Goal: Task Accomplishment & Management: Complete application form

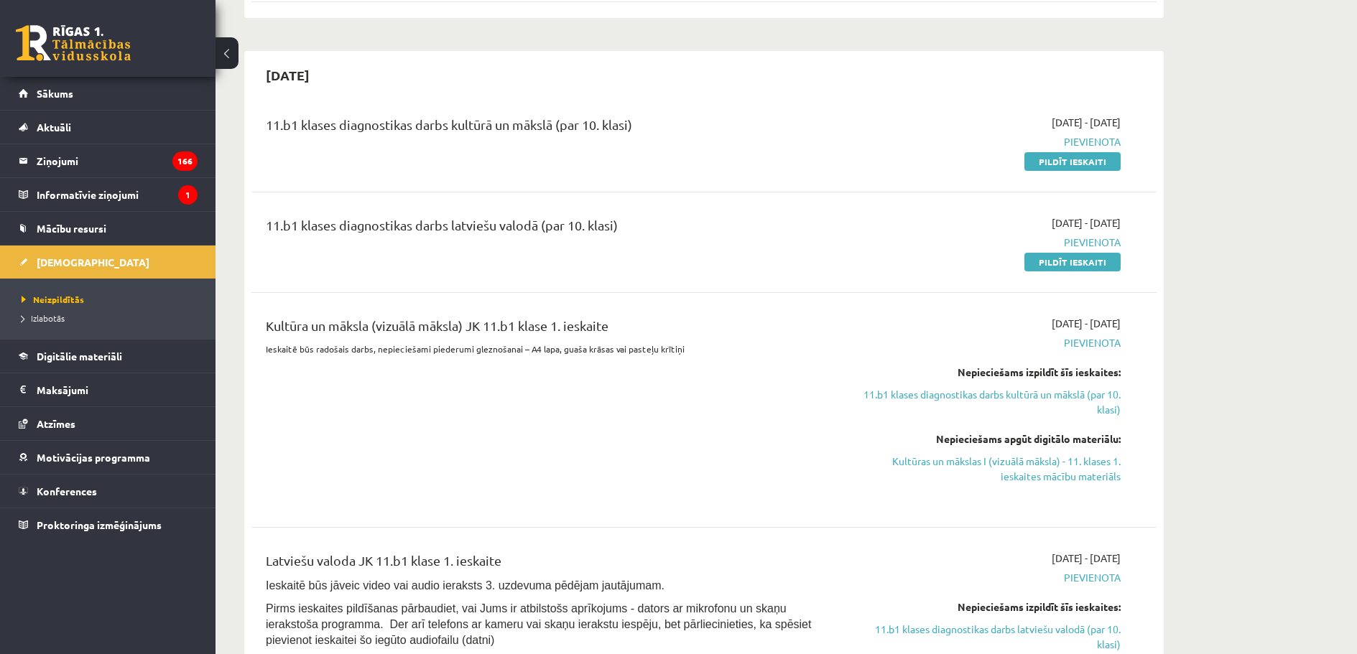
scroll to position [743, 0]
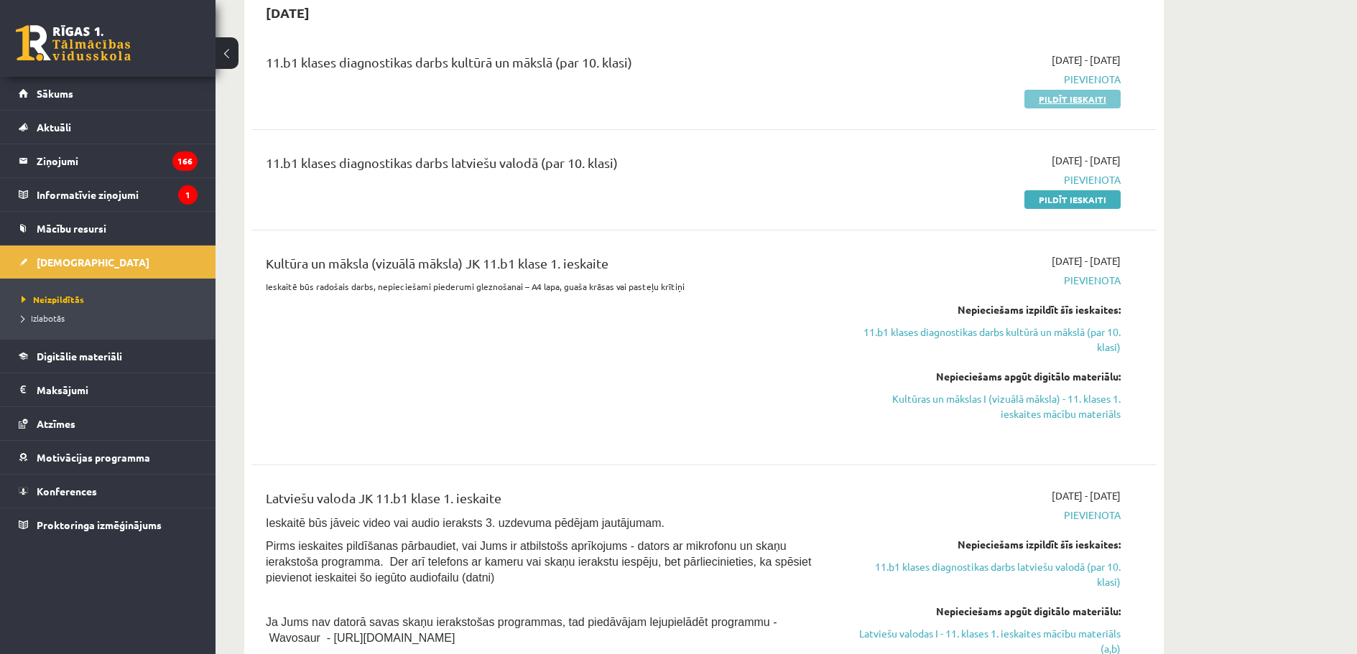
click at [1113, 108] on link "Pildīt ieskaiti" at bounding box center [1072, 99] width 96 height 19
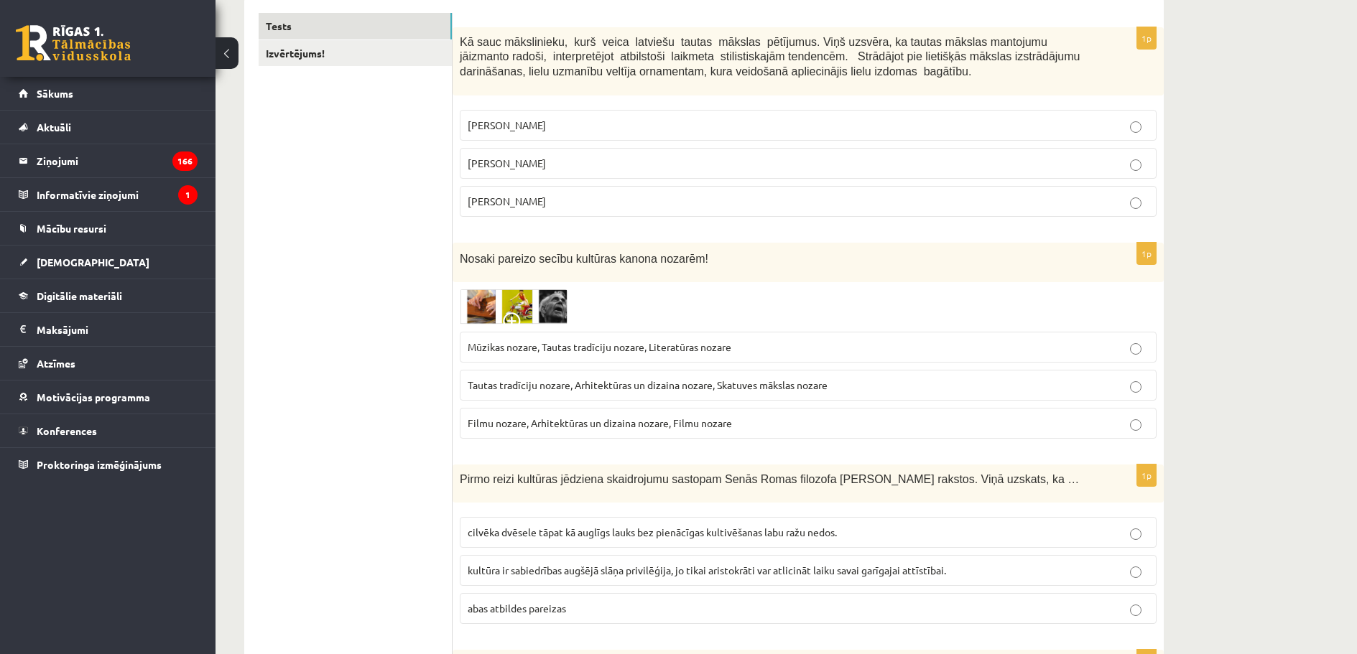
scroll to position [252, 0]
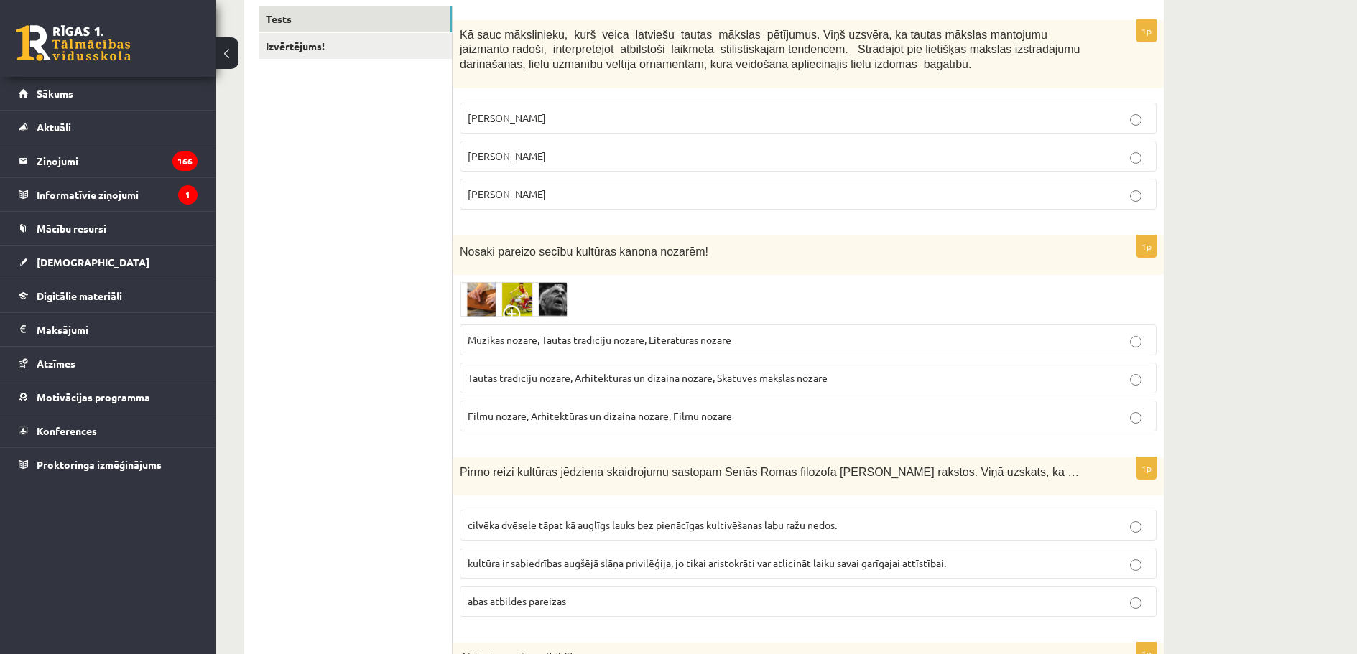
drag, startPoint x: 1364, startPoint y: 65, endPoint x: 1367, endPoint y: 90, distance: 25.3
click at [1356, 90] on html "0 Dāvanas 1447 mP 277 xp [PERSON_NAME] Sākums Aktuāli Kā mācīties eSKOLĀ Kontak…" at bounding box center [678, 75] width 1357 height 654
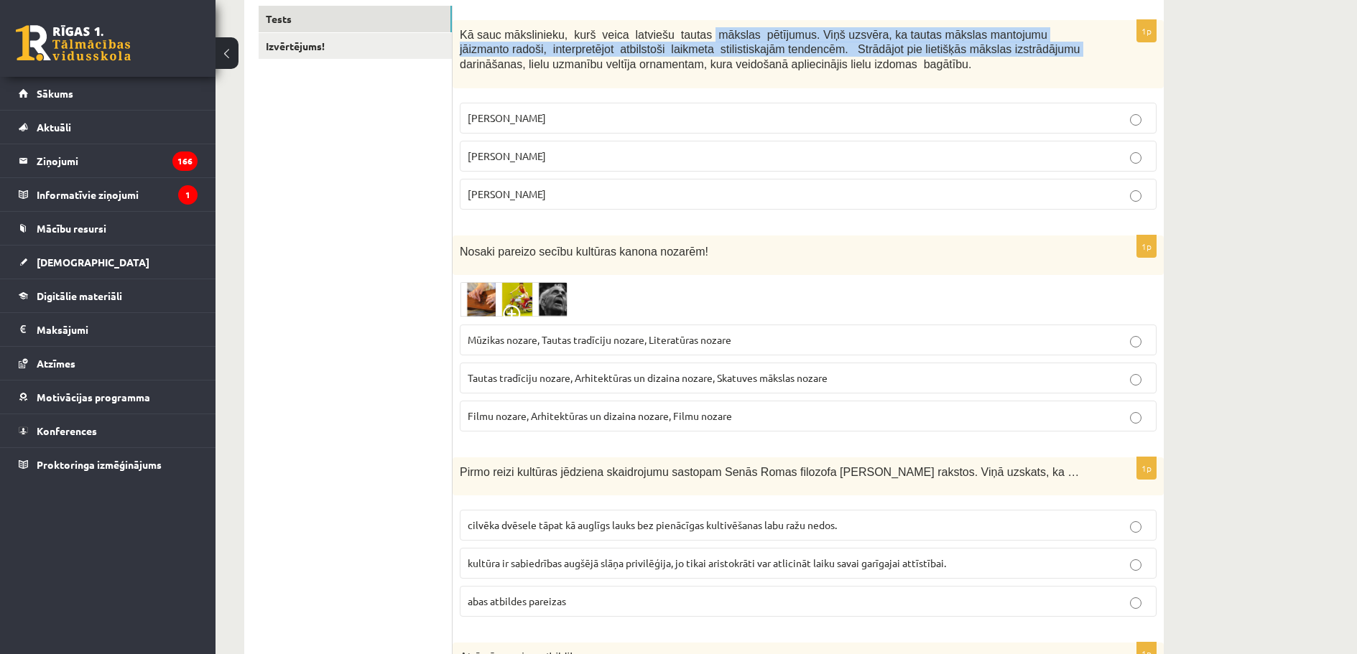
drag, startPoint x: 730, startPoint y: 32, endPoint x: 644, endPoint y: 24, distance: 85.8
click at [643, 24] on div "Kā sauc mākslinieku, kurš veica latviešu tautas mākslas pētījumus. Viņš uzsvēra…" at bounding box center [807, 54] width 711 height 68
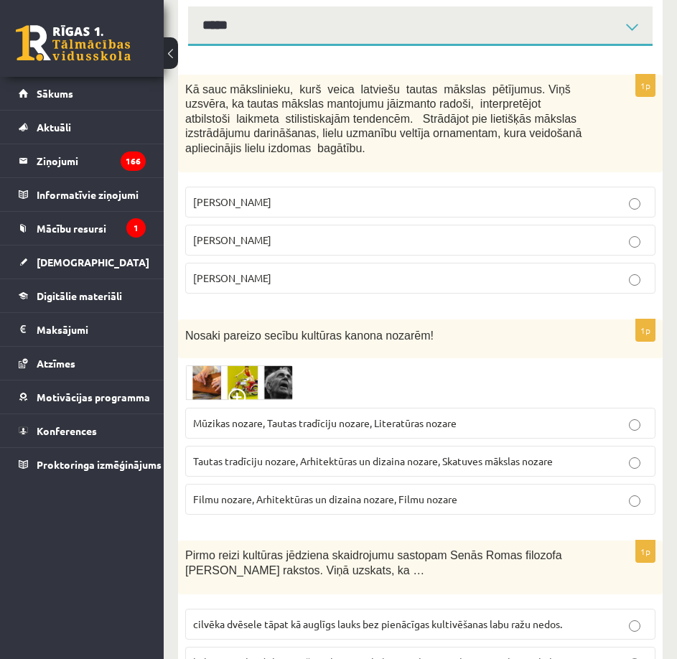
drag, startPoint x: 347, startPoint y: 187, endPoint x: 349, endPoint y: 178, distance: 9.6
drag, startPoint x: 349, startPoint y: 178, endPoint x: 333, endPoint y: 160, distance: 23.9
click at [335, 160] on div "Kā sauc mākslinieku, kurš veica latviešu tautas mākslas pētījumus. Viņš uzsvēra…" at bounding box center [420, 124] width 485 height 98
click at [299, 276] on p "Rihards Zariņš" at bounding box center [420, 278] width 455 height 15
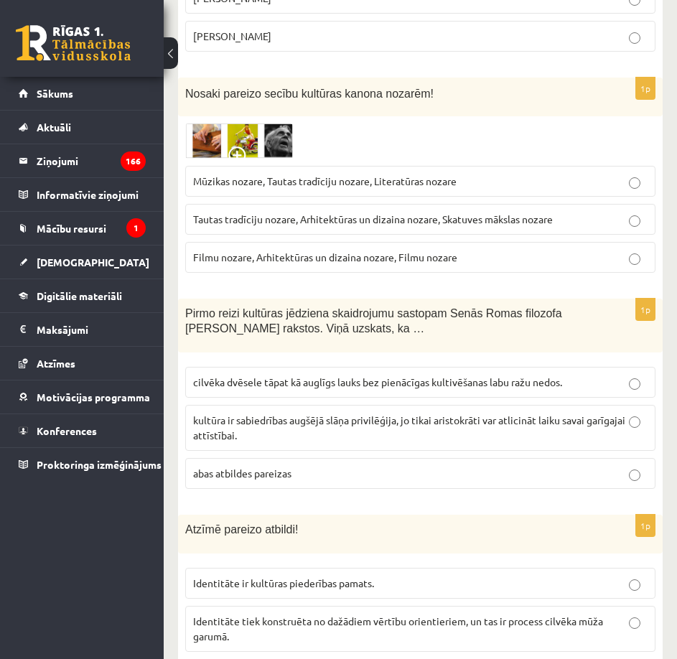
scroll to position [468, 0]
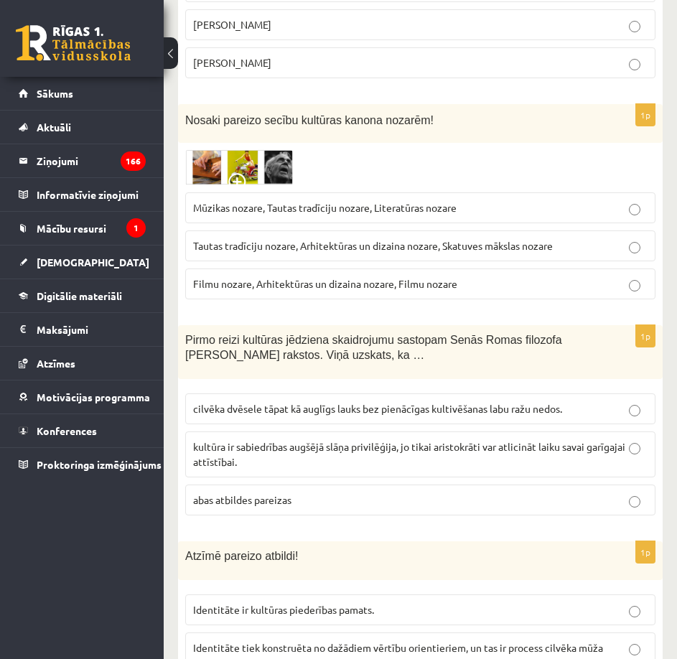
click at [205, 163] on img at bounding box center [239, 167] width 108 height 35
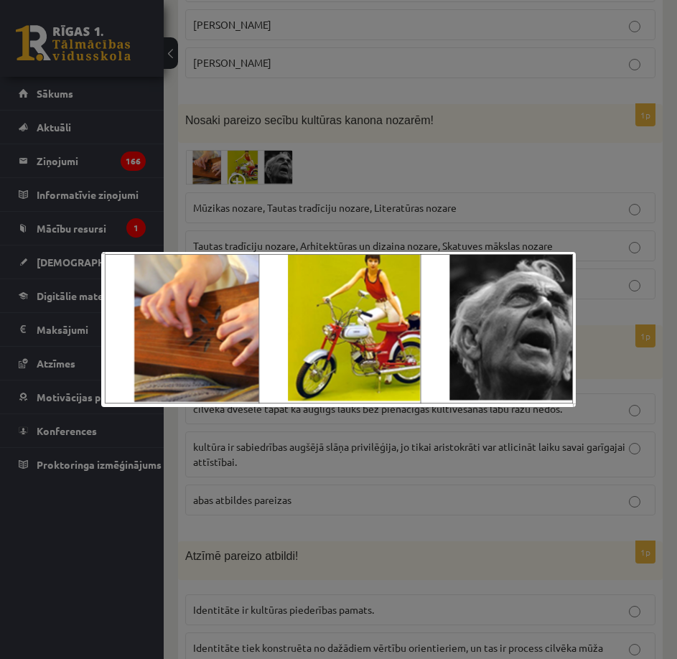
click at [437, 166] on div at bounding box center [338, 329] width 677 height 659
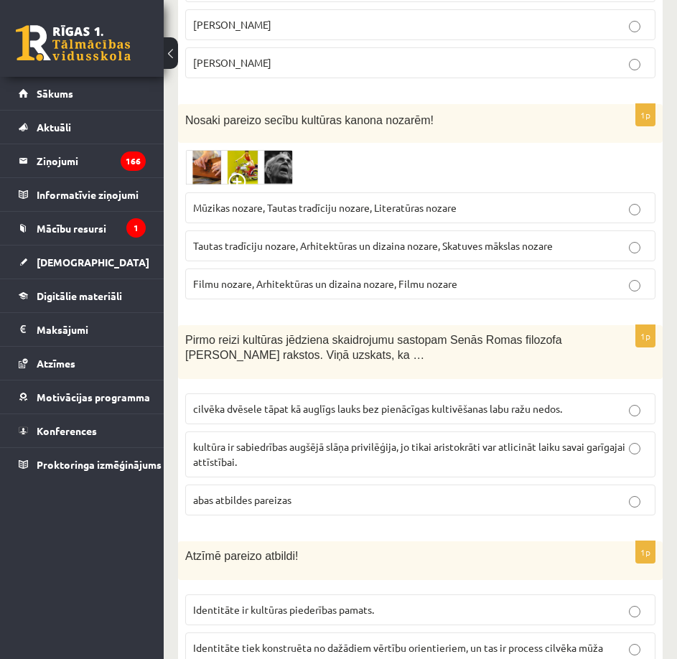
click at [360, 255] on label "Tautas tradīciju nozare, Arhitektūras un dizaina nozare, Skatuves mākslas nozare" at bounding box center [420, 246] width 470 height 31
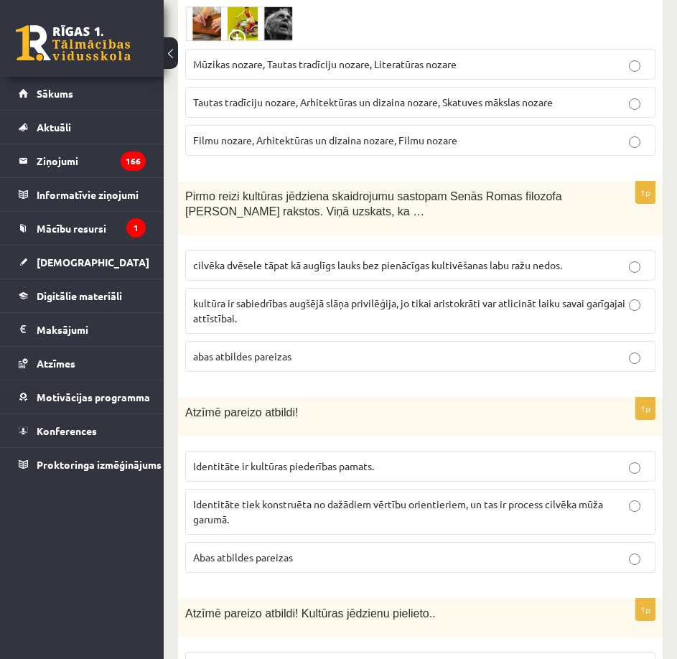
scroll to position [755, 0]
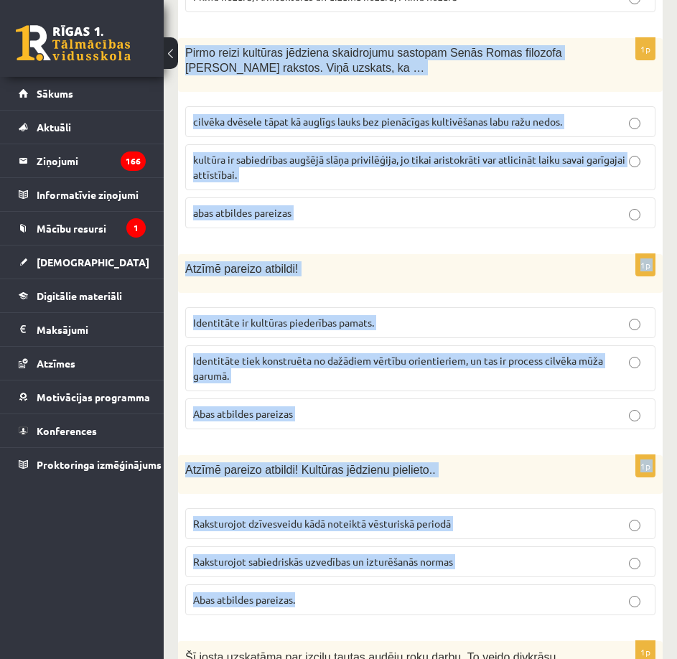
drag, startPoint x: 184, startPoint y: 50, endPoint x: 551, endPoint y: 607, distance: 666.7
copy form "Pirmo reizi kultūras jēdziena skaidrojumu sastopam Senās Romas filozofa Ciceron…"
drag, startPoint x: 473, startPoint y: 279, endPoint x: 475, endPoint y: 263, distance: 15.9
click at [473, 278] on div "Atzīmē pareizo atbildi!" at bounding box center [420, 273] width 485 height 39
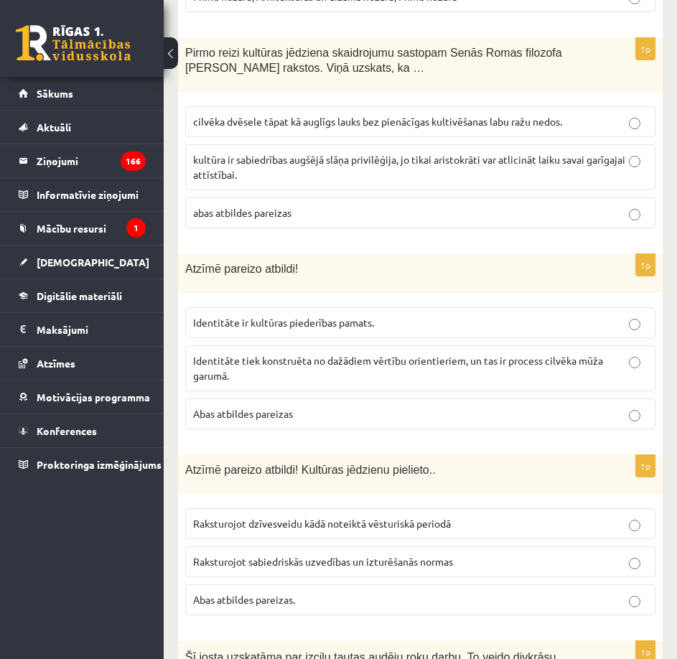
click at [244, 127] on span "cilvēka dvēsele tāpat kā auglīgs lauks bez pienācīgas kultivēšanas labu ražu ne…" at bounding box center [377, 121] width 369 height 13
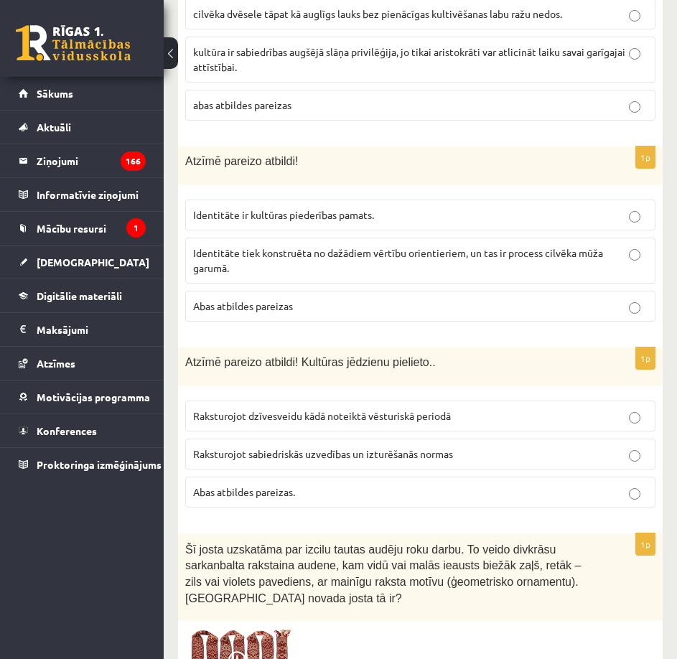
scroll to position [898, 0]
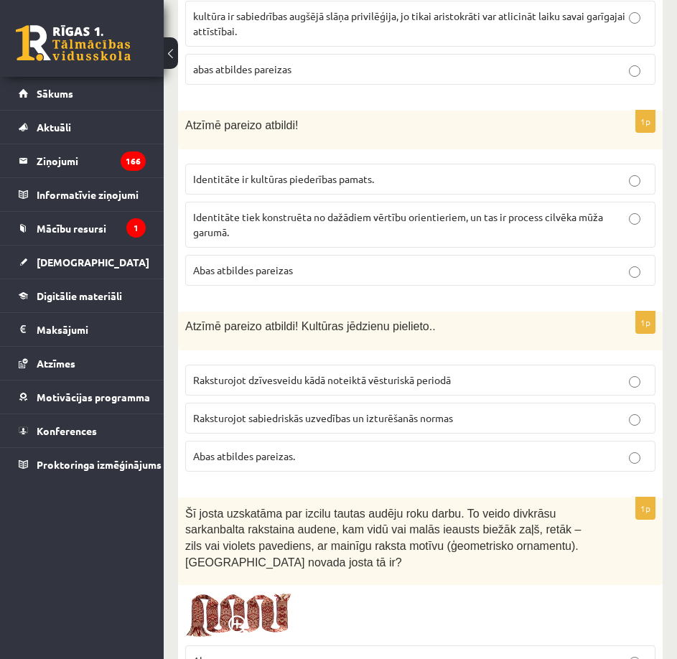
click at [292, 275] on span "Abas atbildes pareizas" at bounding box center [243, 270] width 100 height 13
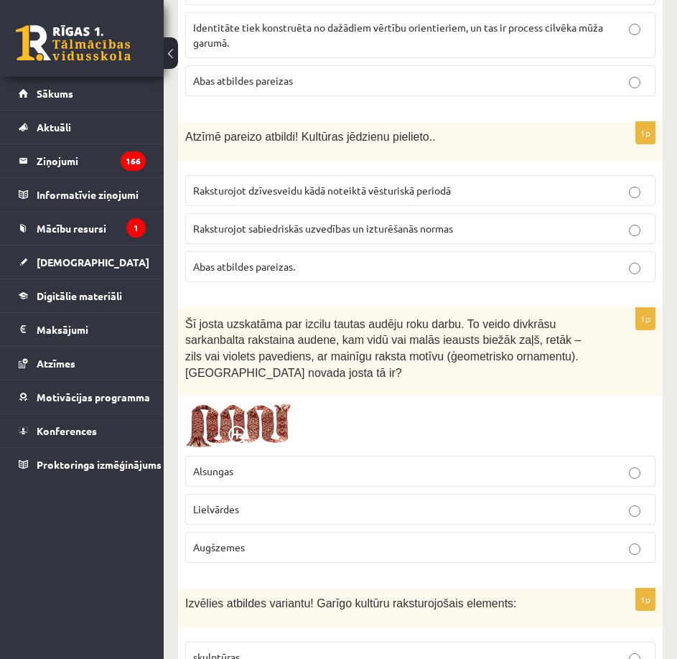
scroll to position [1114, 0]
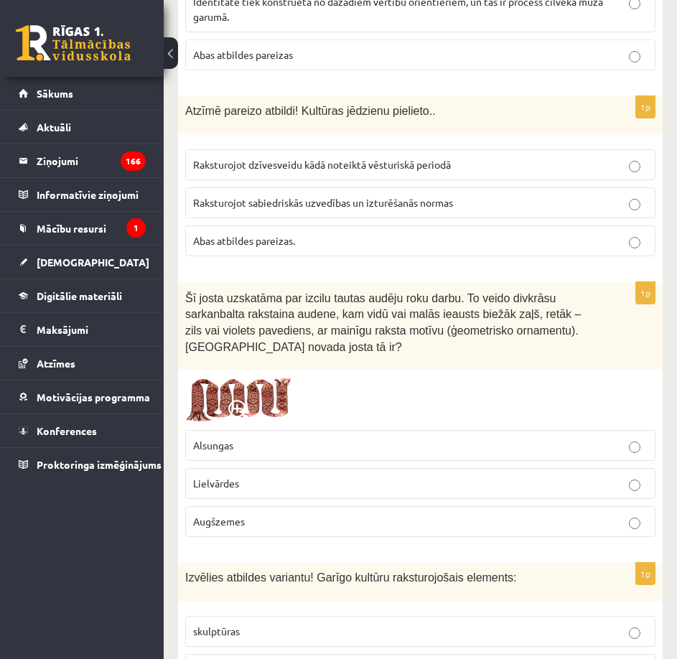
click at [316, 234] on p "Abas atbildes pareizas." at bounding box center [420, 240] width 455 height 15
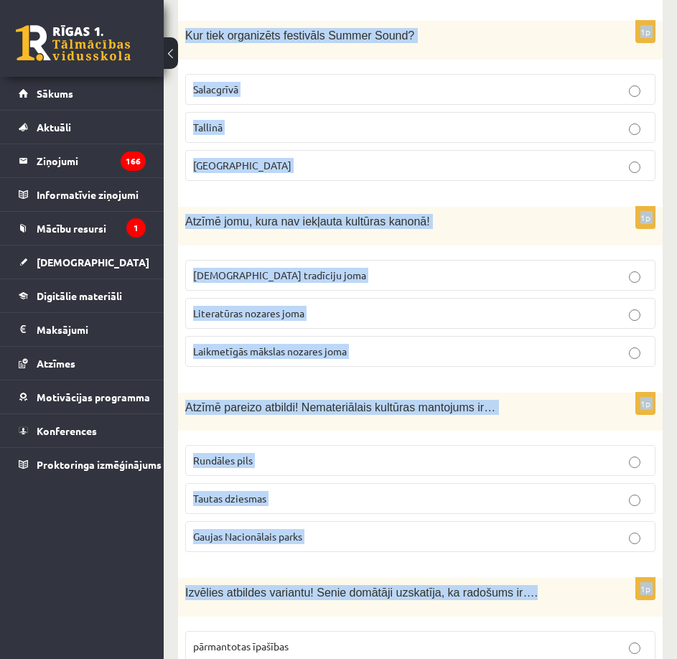
scroll to position [5883, 0]
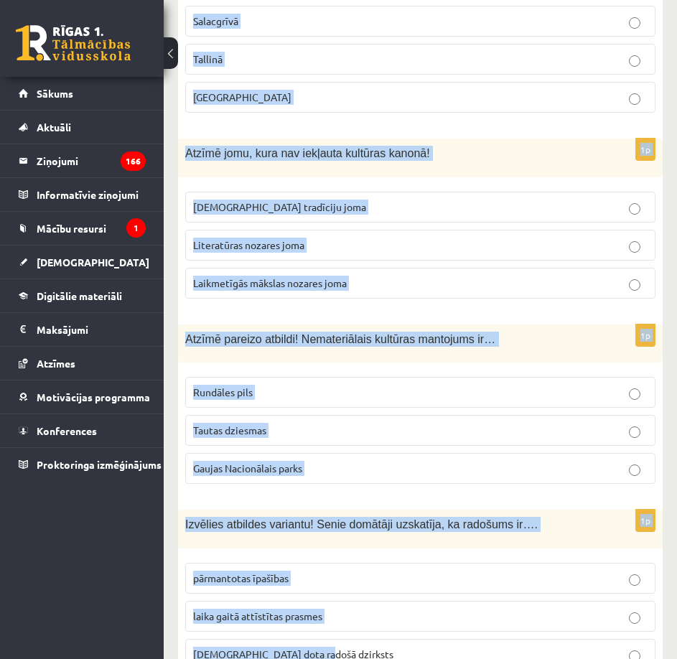
drag, startPoint x: 180, startPoint y: 82, endPoint x: 654, endPoint y: 594, distance: 697.3
copy form "Šī josta uzskatāma par izcilu tautas audēju roku darbu. To veido divkrāsu sarka…"
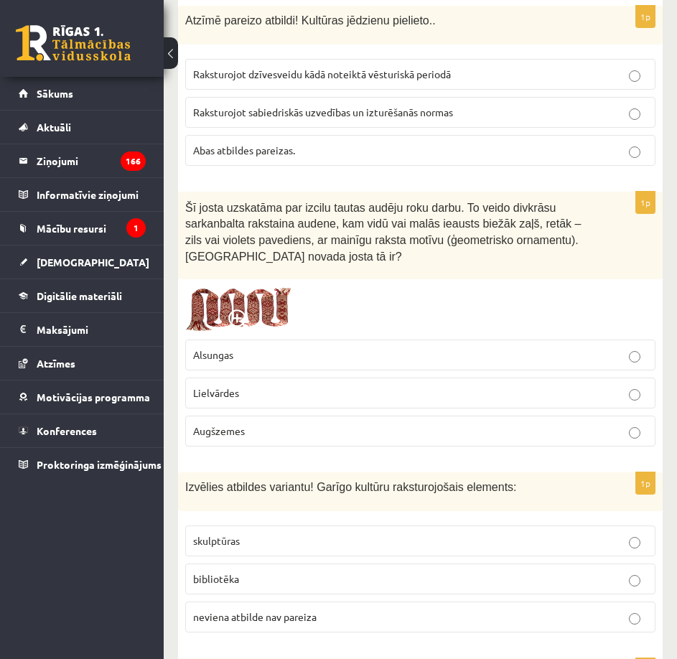
scroll to position [1287, 0]
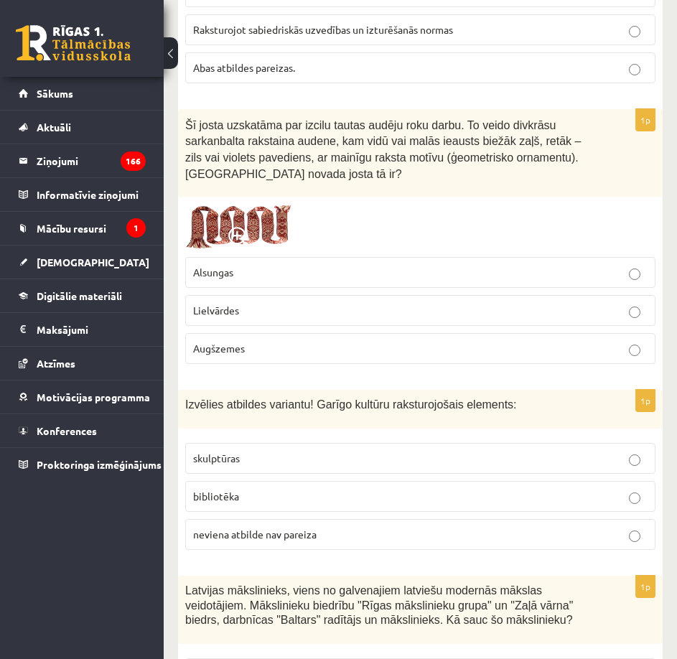
click at [252, 312] on p "Lielvārdes" at bounding box center [420, 310] width 455 height 15
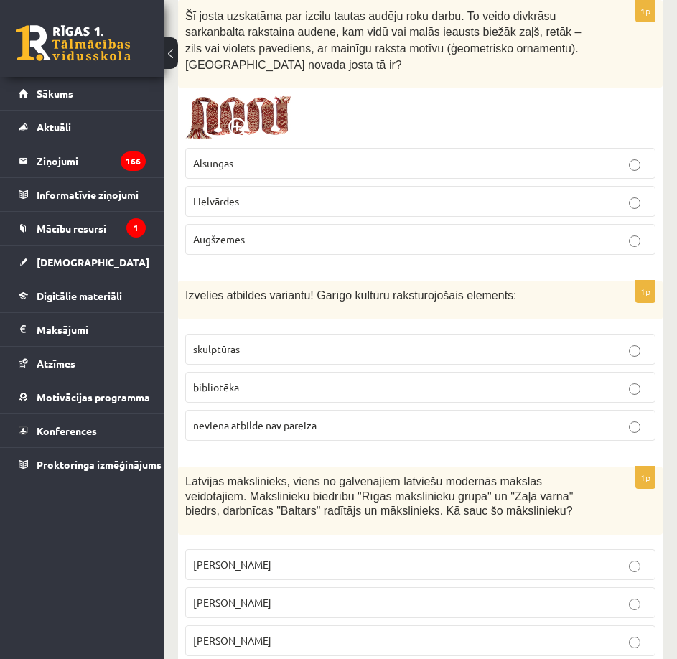
scroll to position [1431, 0]
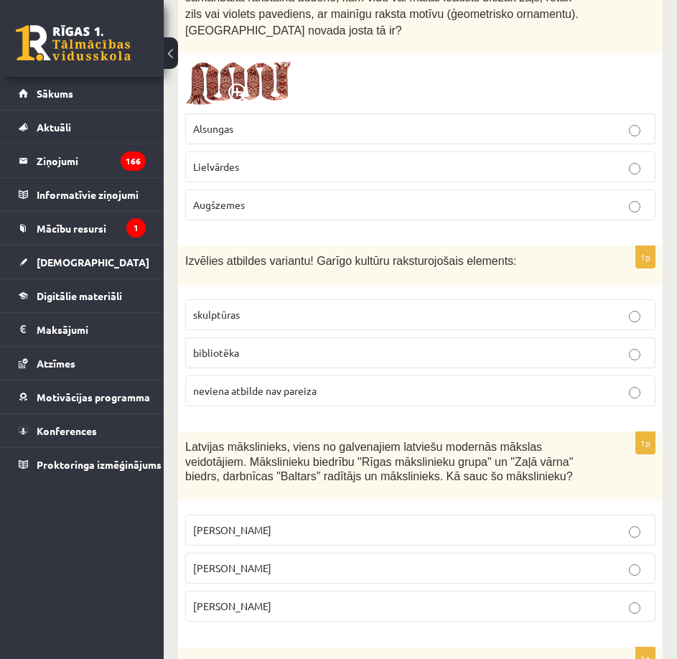
click at [267, 317] on p "skulptūras" at bounding box center [420, 314] width 455 height 15
click at [254, 356] on p "bibliotēka" at bounding box center [420, 352] width 455 height 15
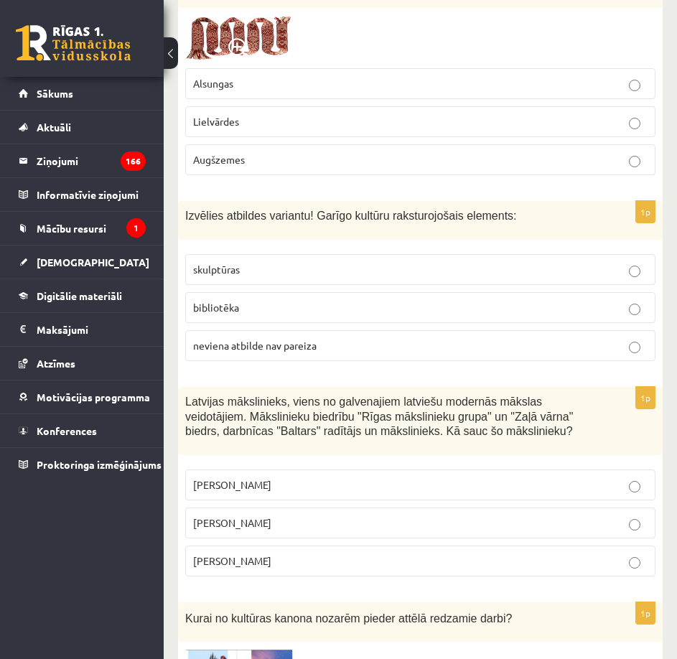
scroll to position [1574, 0]
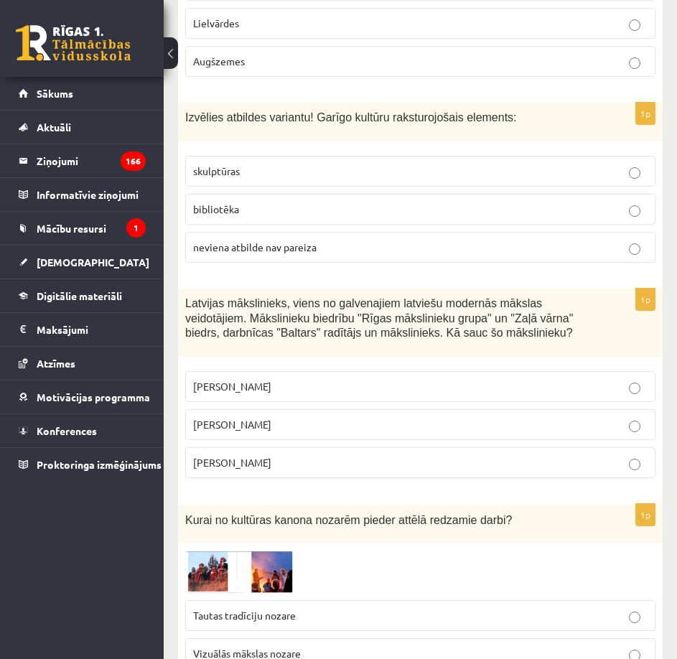
click at [464, 429] on p "Romāns Suta" at bounding box center [420, 424] width 455 height 15
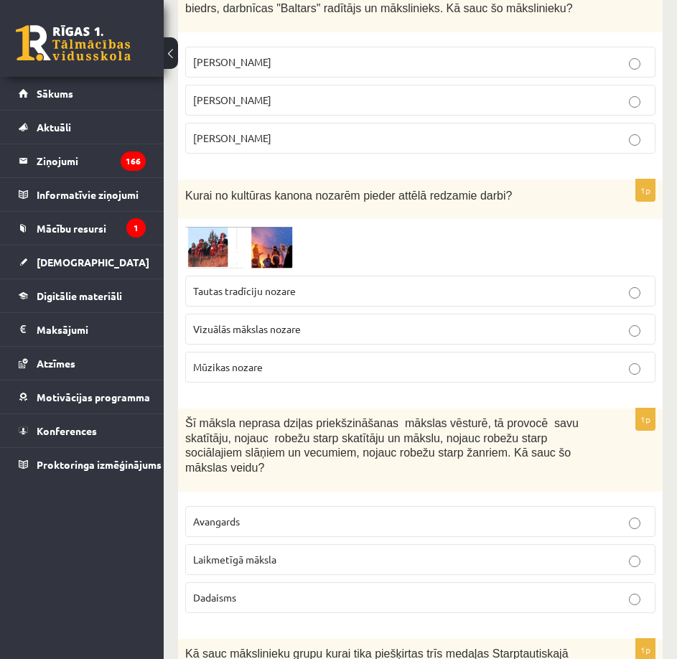
scroll to position [1933, 0]
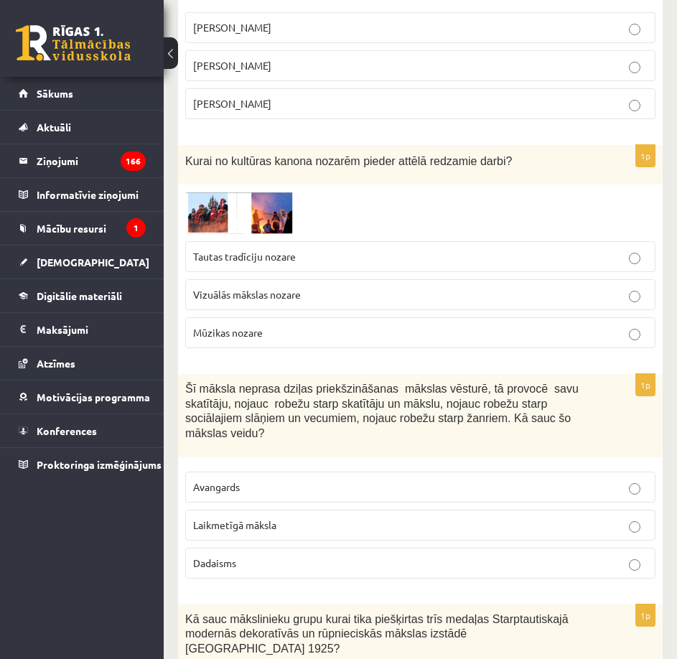
click at [236, 211] on img at bounding box center [239, 213] width 108 height 42
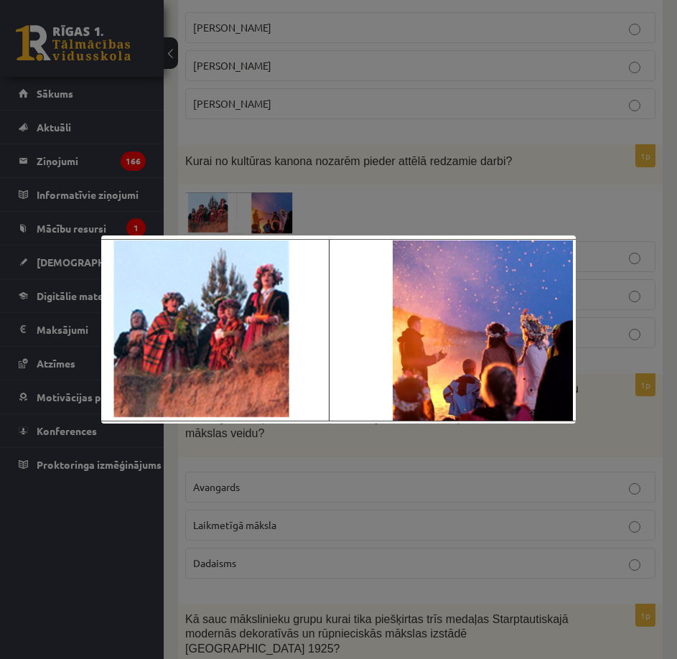
click at [406, 131] on div at bounding box center [338, 329] width 677 height 659
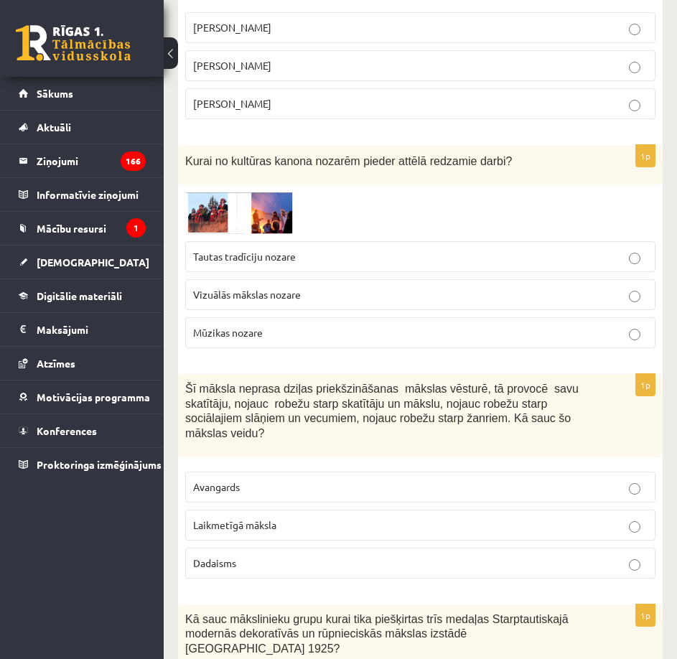
click at [325, 257] on p "Tautas tradīciju nozare" at bounding box center [420, 256] width 455 height 15
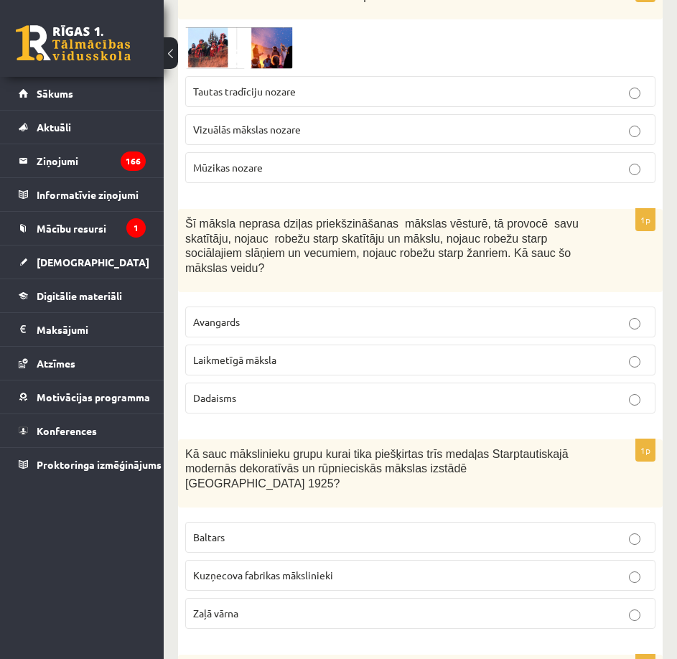
scroll to position [2077, 0]
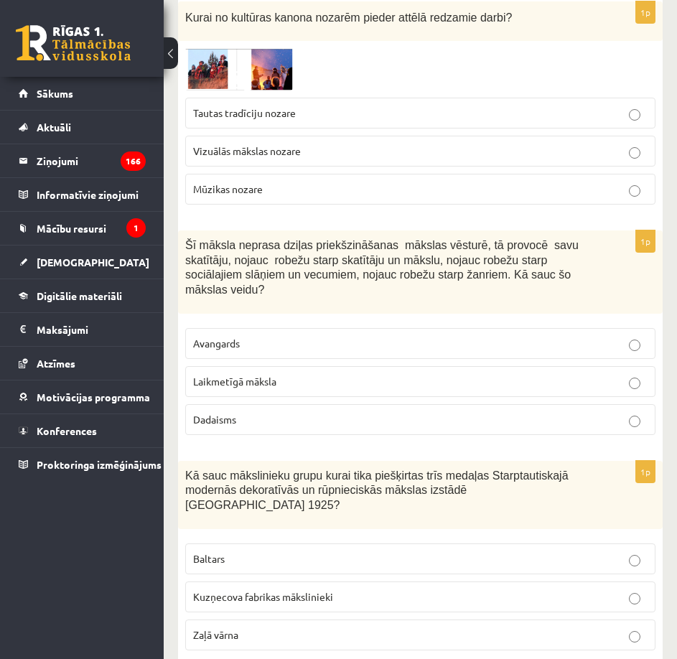
click at [243, 74] on span at bounding box center [239, 82] width 23 height 23
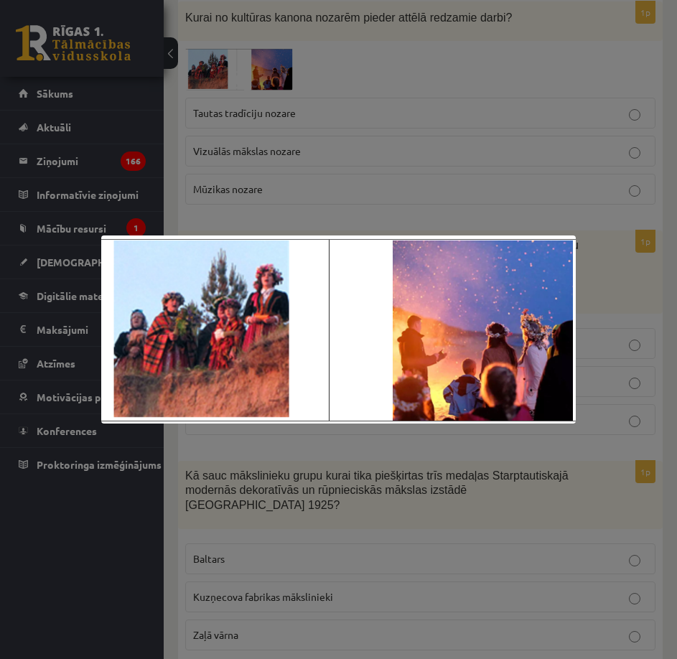
click at [273, 223] on div at bounding box center [338, 329] width 677 height 659
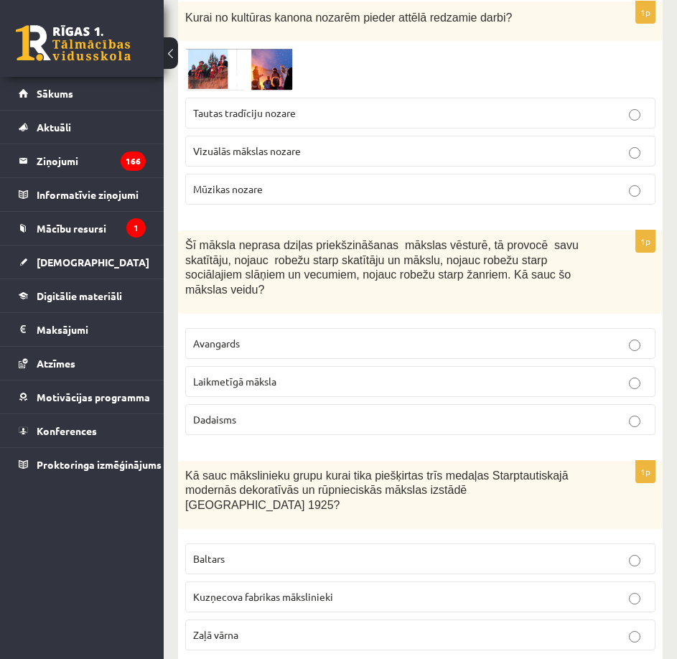
click at [278, 374] on p "Laikmetīgā māksla" at bounding box center [420, 381] width 455 height 15
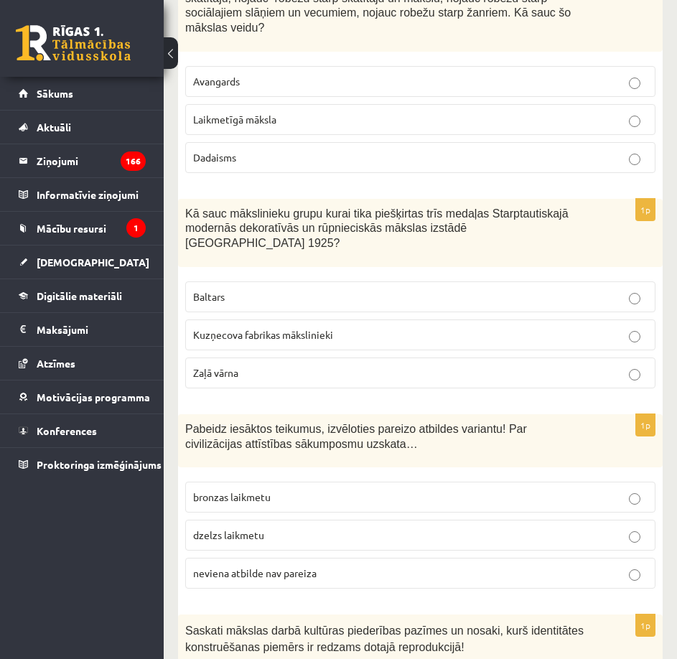
scroll to position [2364, 0]
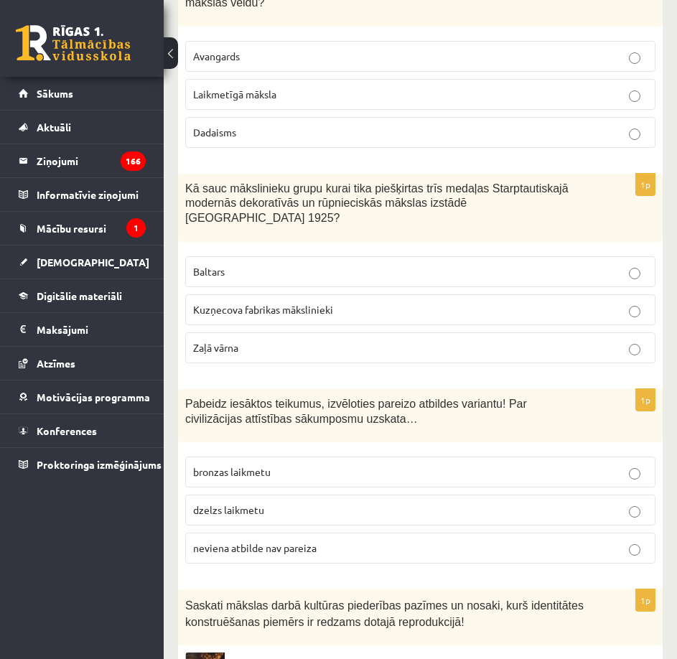
click at [243, 264] on p "Baltars" at bounding box center [420, 271] width 455 height 15
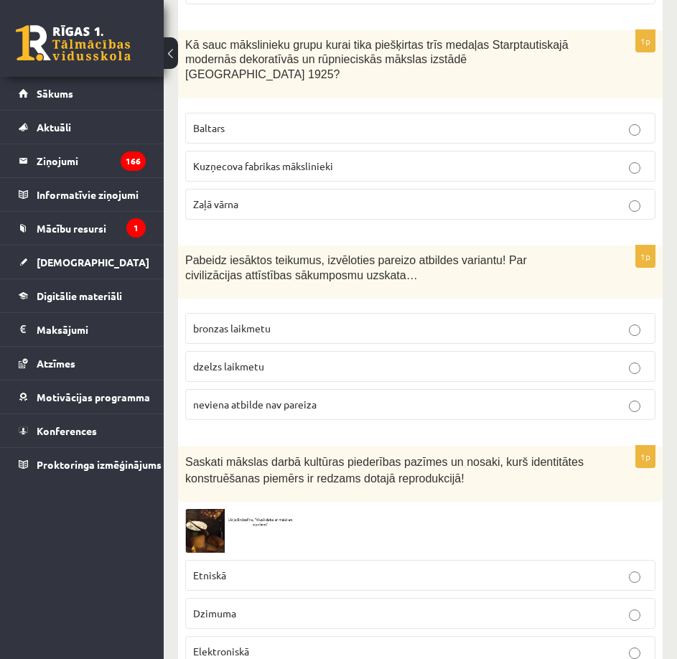
scroll to position [2580, 0]
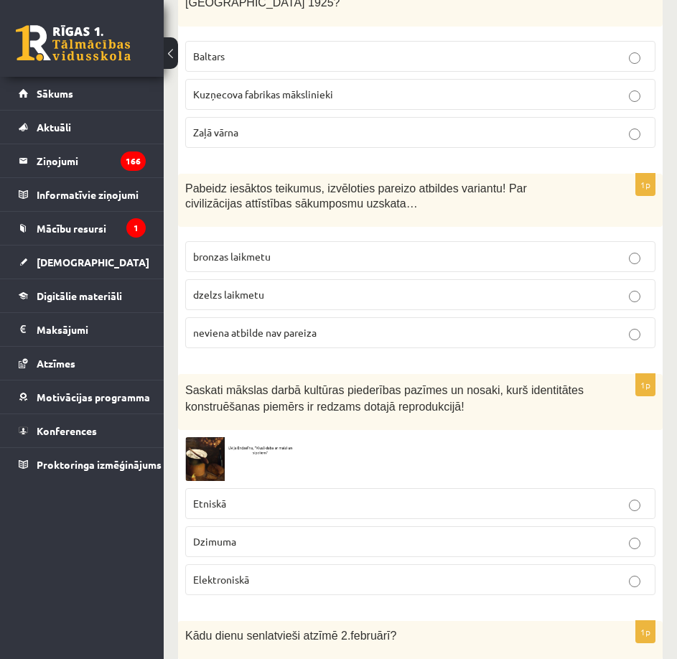
drag, startPoint x: 282, startPoint y: 274, endPoint x: 331, endPoint y: 194, distance: 93.9
click at [331, 194] on div "Pabeidz iesāktos teikumus, izvēloties pareizo atbildes variantu! Par civilizāci…" at bounding box center [420, 201] width 485 height 54
click at [269, 326] on span "neviena atbilde nav pareiza" at bounding box center [255, 332] width 124 height 13
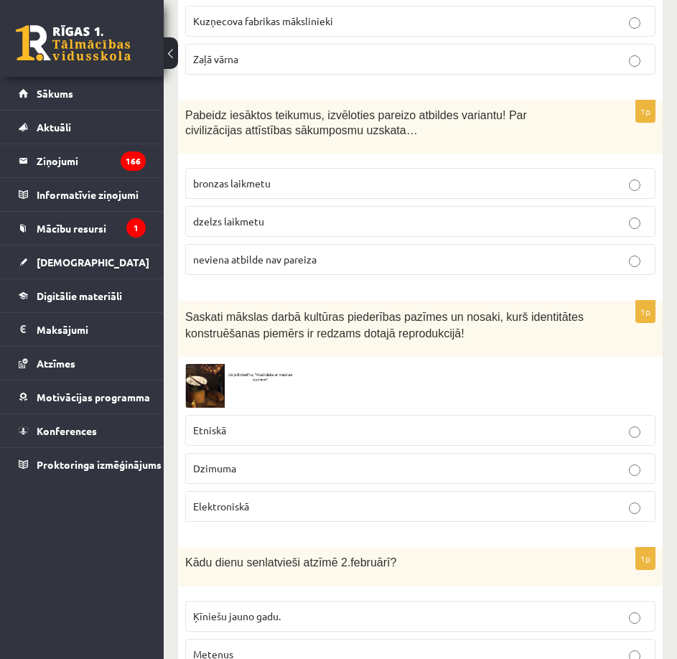
scroll to position [2723, 0]
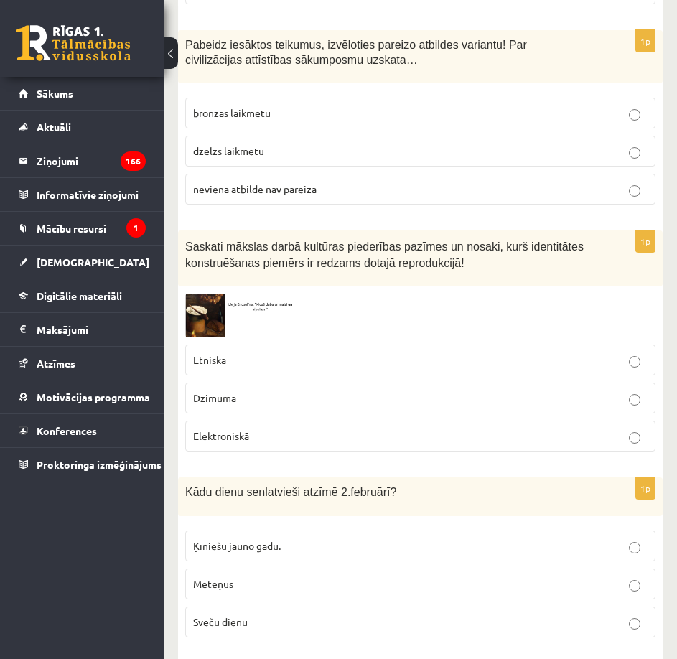
click at [198, 294] on img at bounding box center [239, 316] width 108 height 44
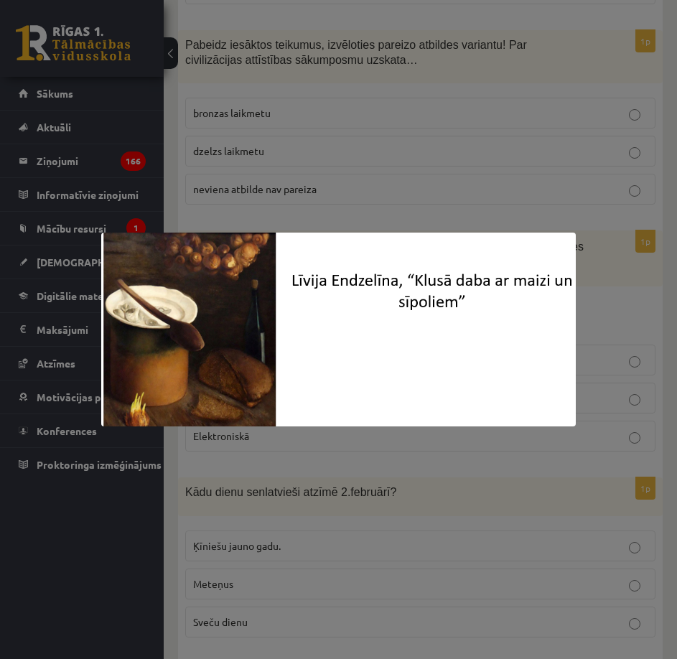
click at [371, 190] on div at bounding box center [338, 329] width 677 height 659
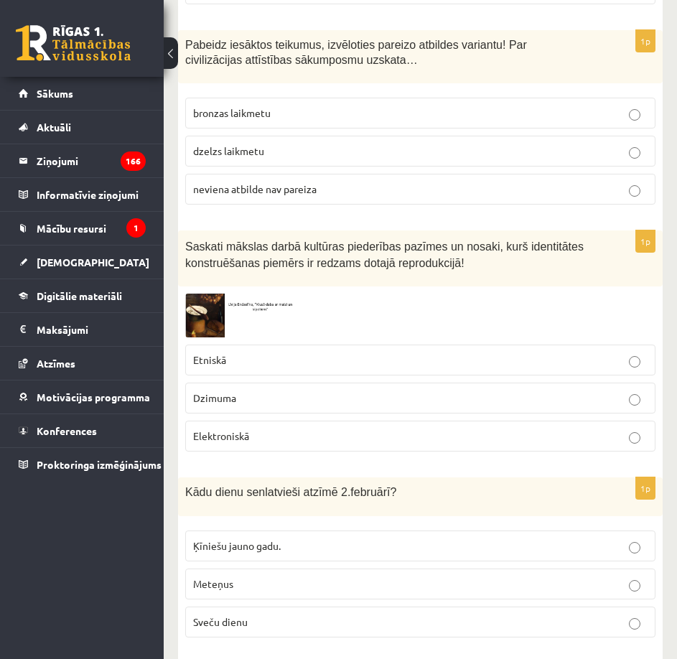
click at [296, 294] on div at bounding box center [420, 316] width 470 height 44
click at [198, 294] on img at bounding box center [239, 316] width 108 height 44
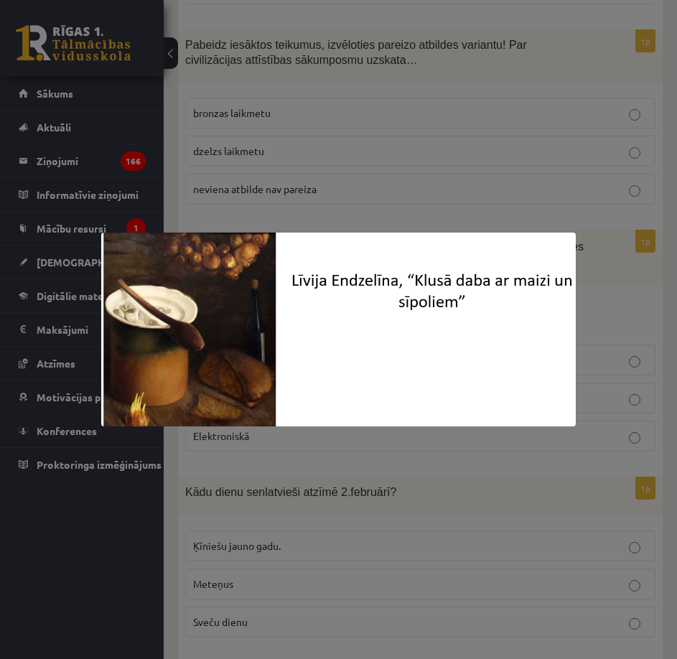
click at [344, 181] on div at bounding box center [338, 329] width 677 height 659
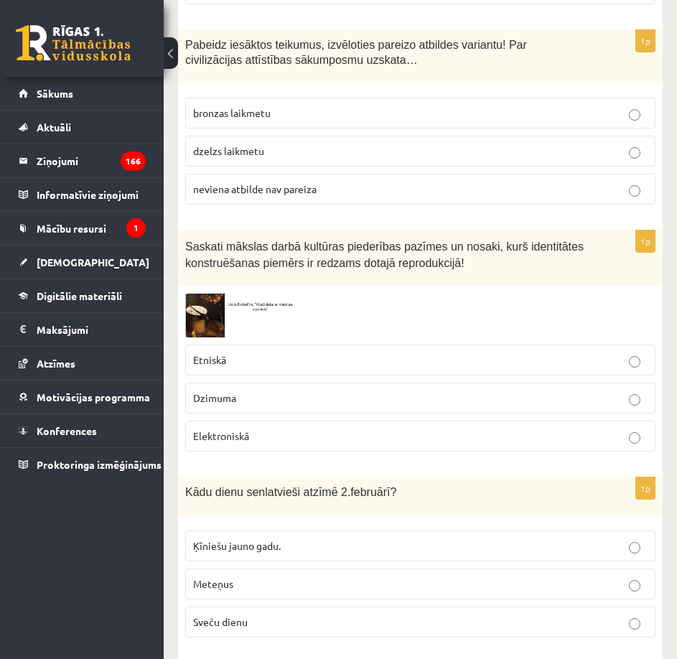
click at [297, 353] on p "Etniskā" at bounding box center [420, 360] width 455 height 15
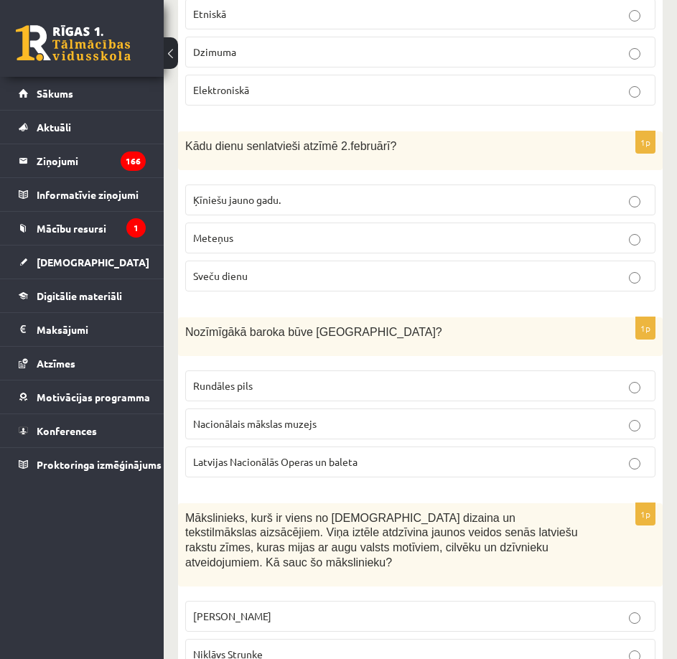
scroll to position [3082, 0]
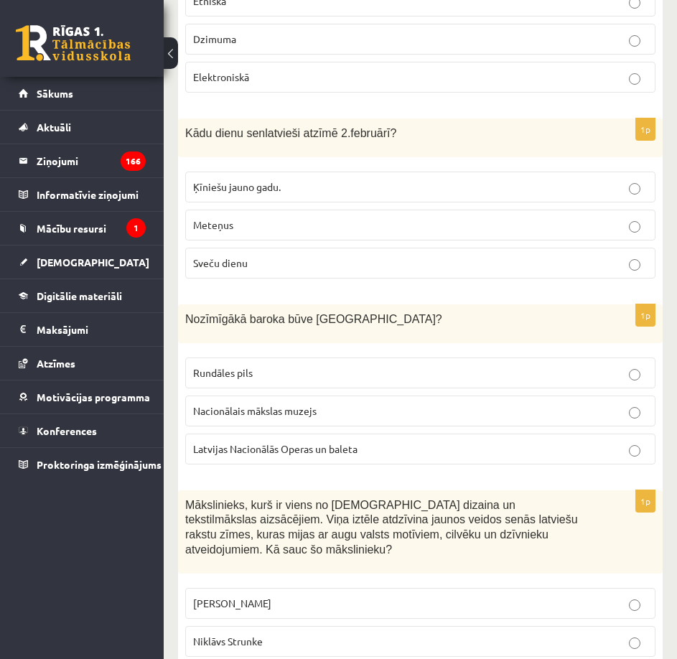
click at [285, 256] on p "Sveču dienu" at bounding box center [420, 263] width 455 height 15
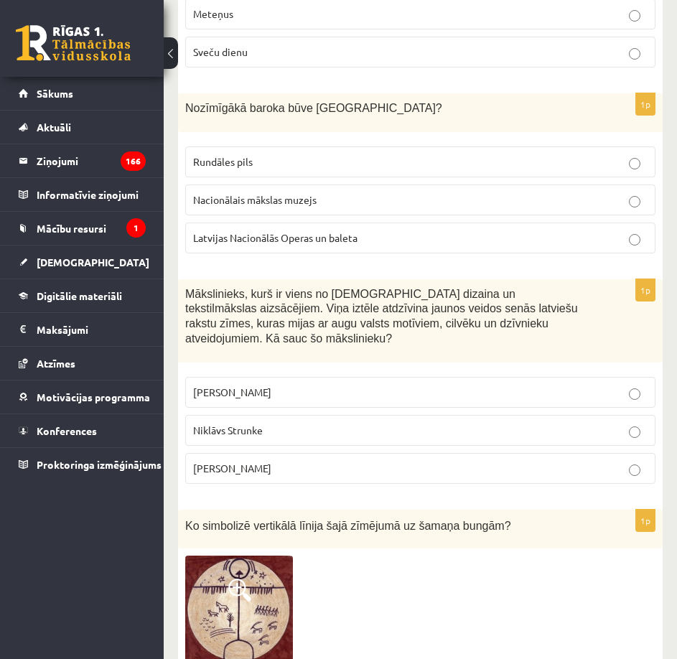
scroll to position [3298, 0]
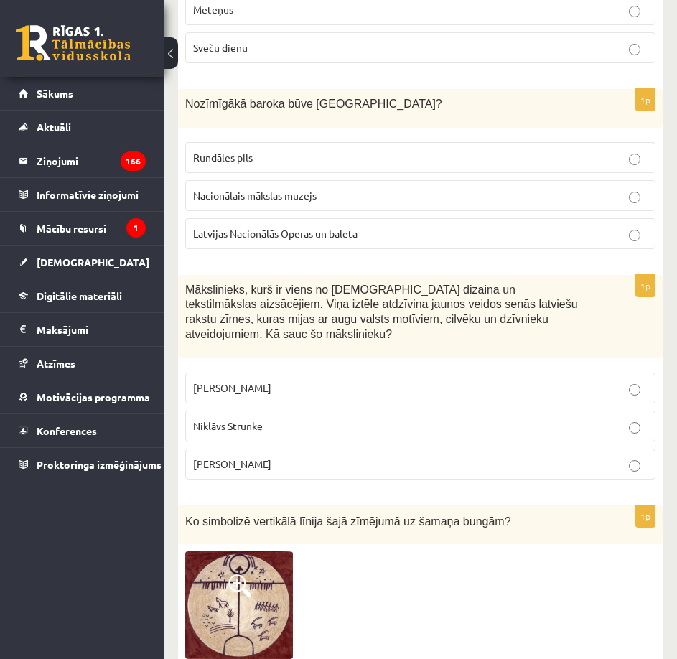
click at [355, 150] on p "Rundāles pils" at bounding box center [420, 157] width 455 height 15
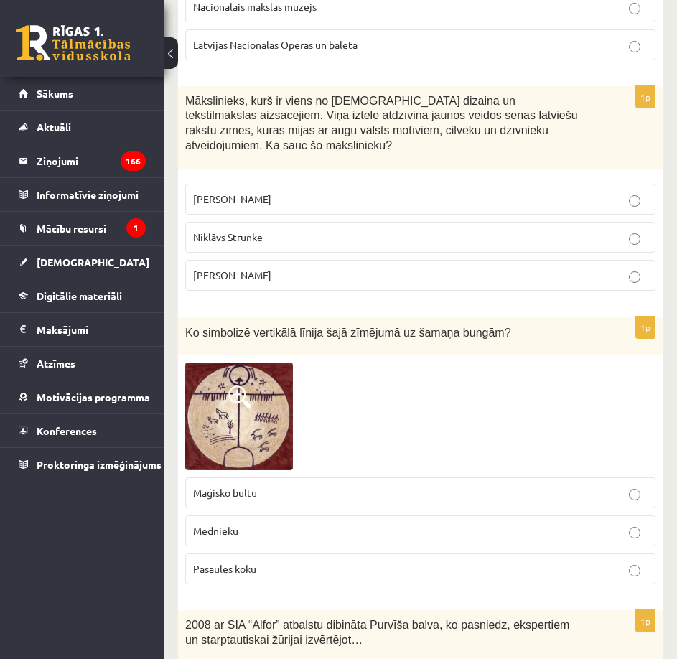
scroll to position [3513, 0]
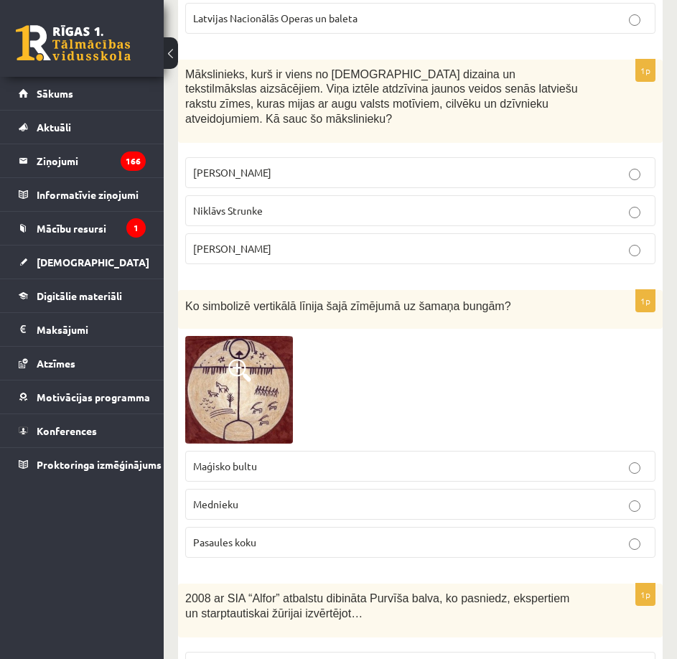
click at [374, 165] on p "Ansis Cīrulis" at bounding box center [420, 172] width 455 height 15
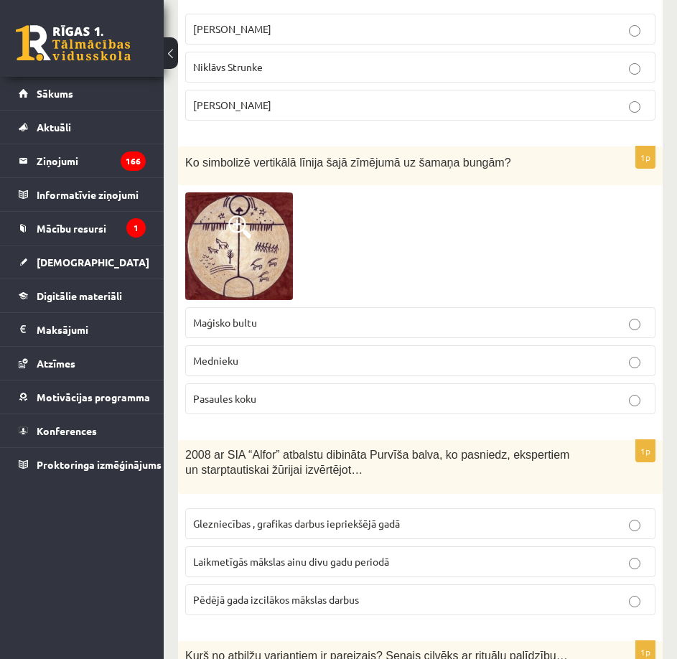
scroll to position [3729, 0]
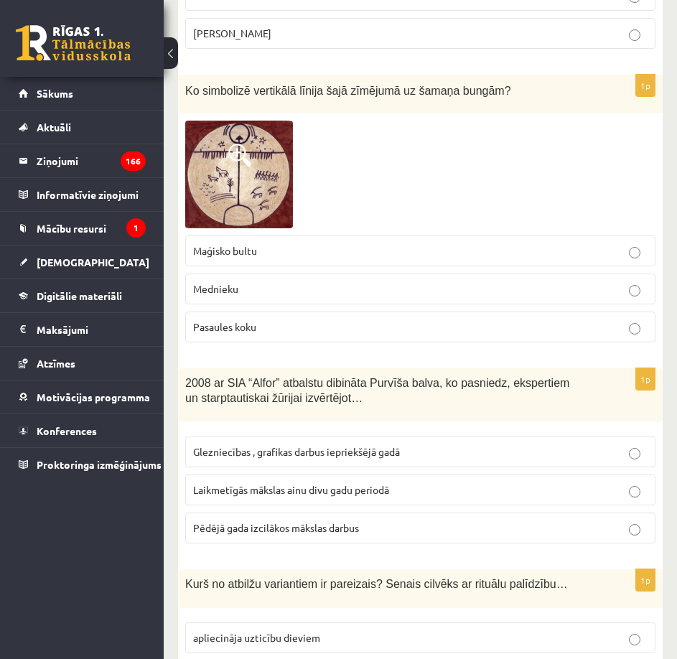
drag, startPoint x: 350, startPoint y: 105, endPoint x: 335, endPoint y: 98, distance: 16.4
click at [335, 121] on div at bounding box center [420, 175] width 470 height 108
click at [244, 141] on img at bounding box center [239, 175] width 108 height 108
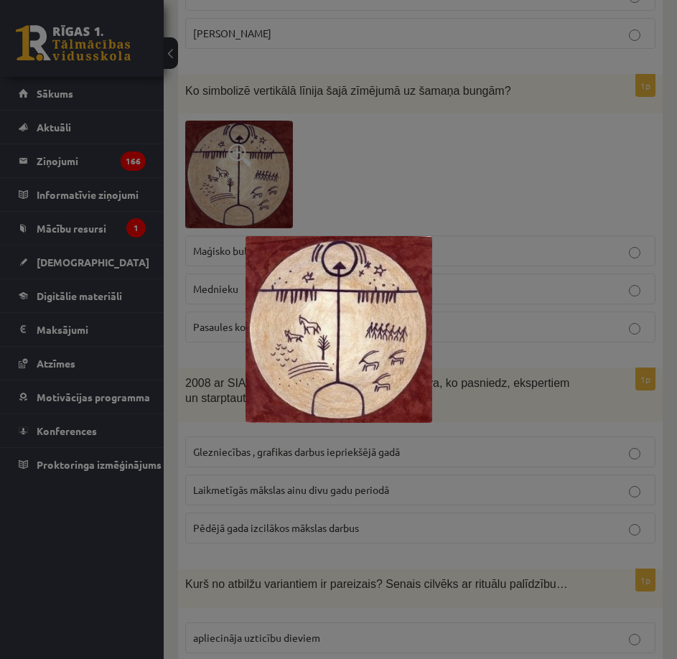
click at [353, 168] on div at bounding box center [338, 329] width 677 height 659
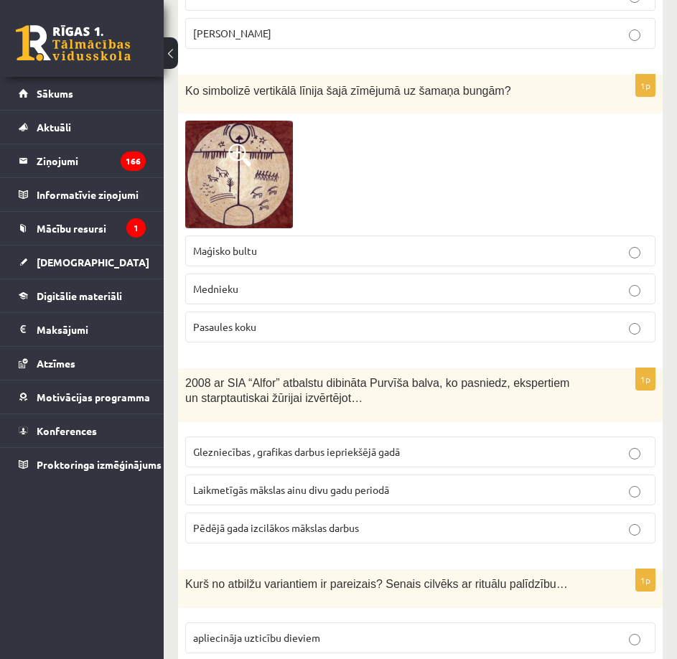
click at [249, 144] on span at bounding box center [239, 155] width 23 height 23
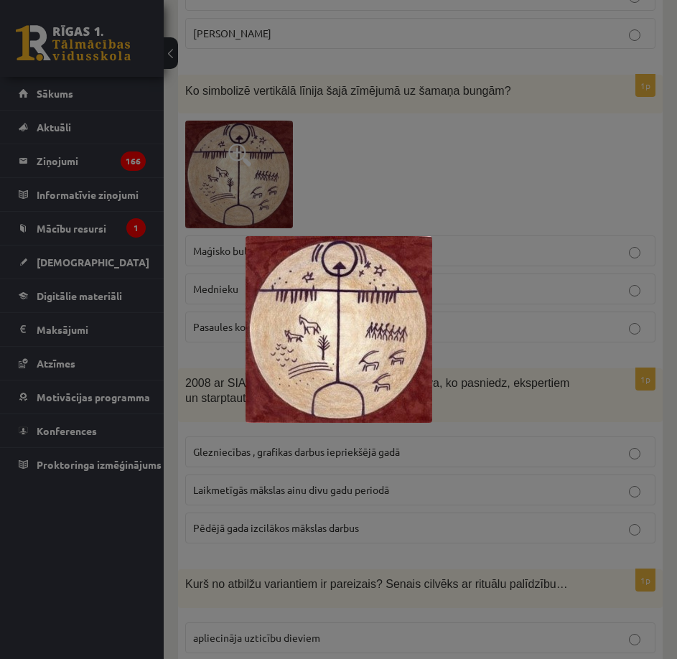
click at [331, 161] on div at bounding box center [338, 329] width 677 height 659
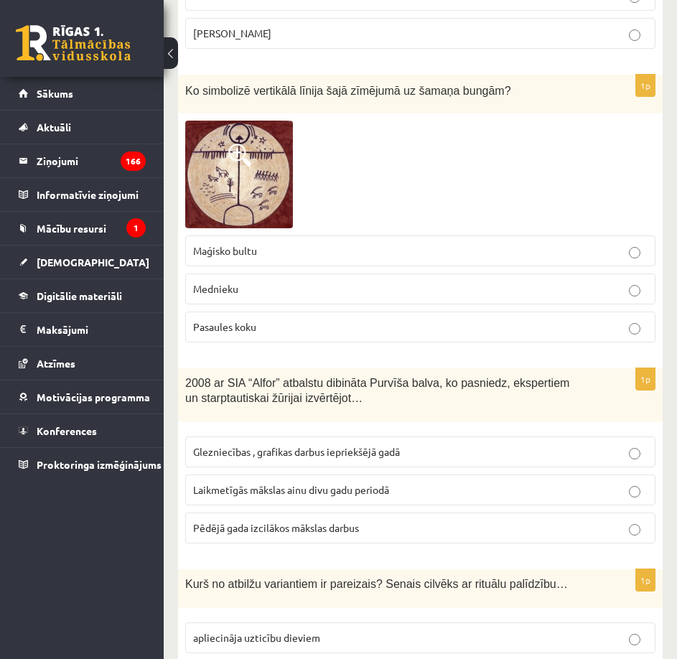
click at [252, 149] on img at bounding box center [239, 175] width 108 height 108
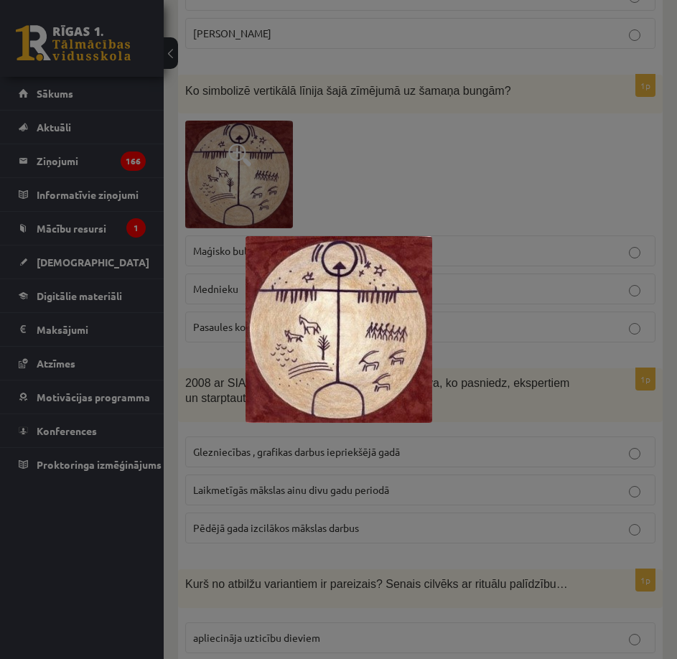
click at [439, 185] on div at bounding box center [338, 329] width 677 height 659
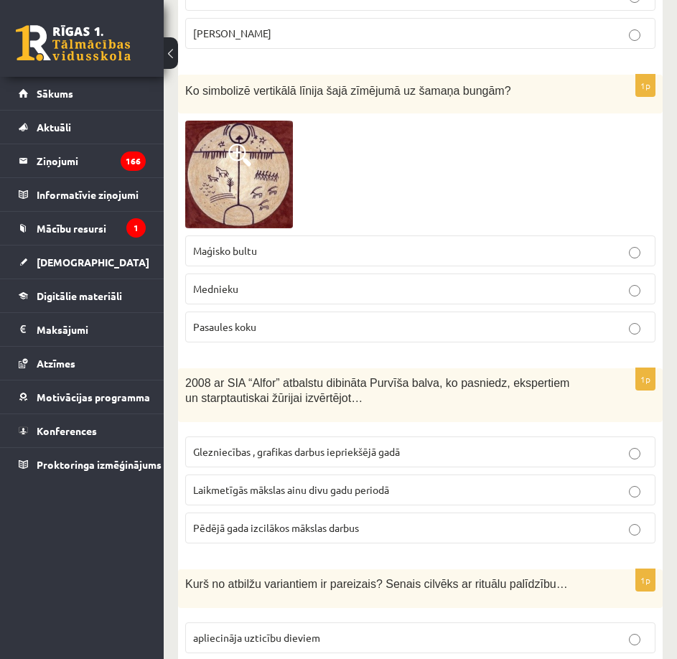
click at [350, 282] on p "Mednieku" at bounding box center [420, 289] width 455 height 15
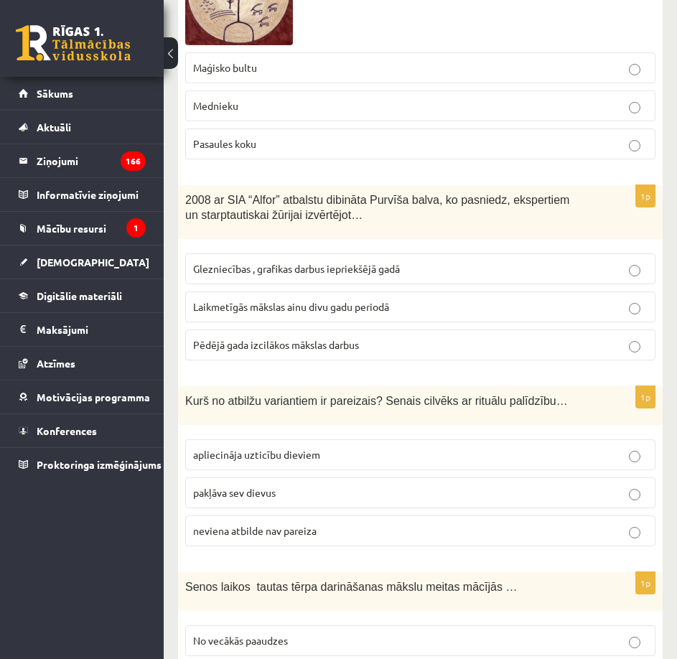
scroll to position [3944, 0]
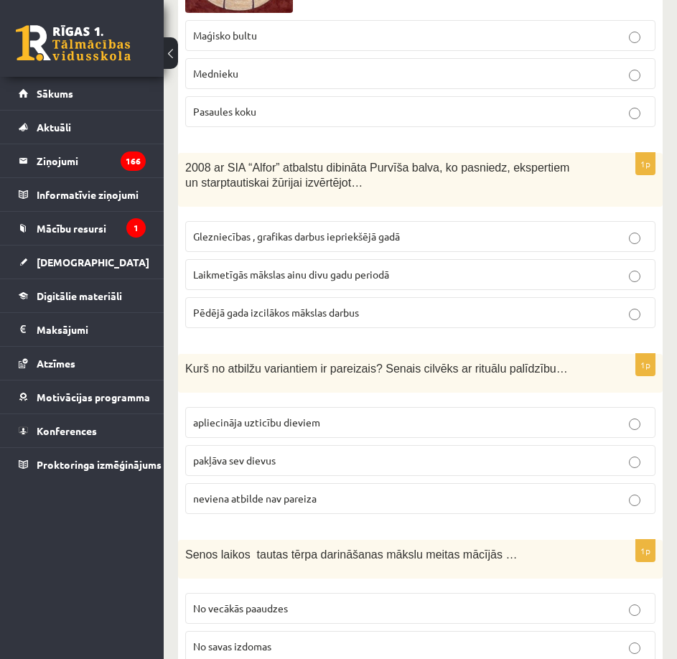
click at [287, 268] on span "Laikmetīgās mākslas ainu divu gadu periodā" at bounding box center [291, 274] width 196 height 13
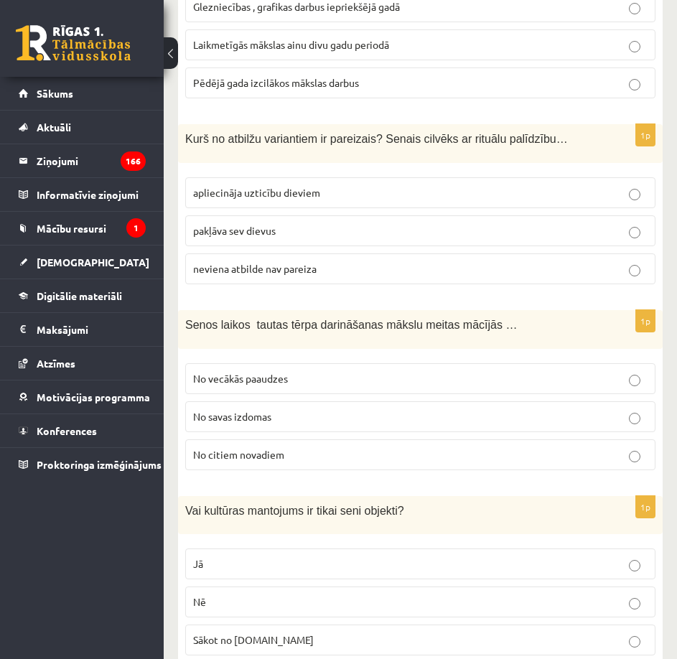
scroll to position [4231, 0]
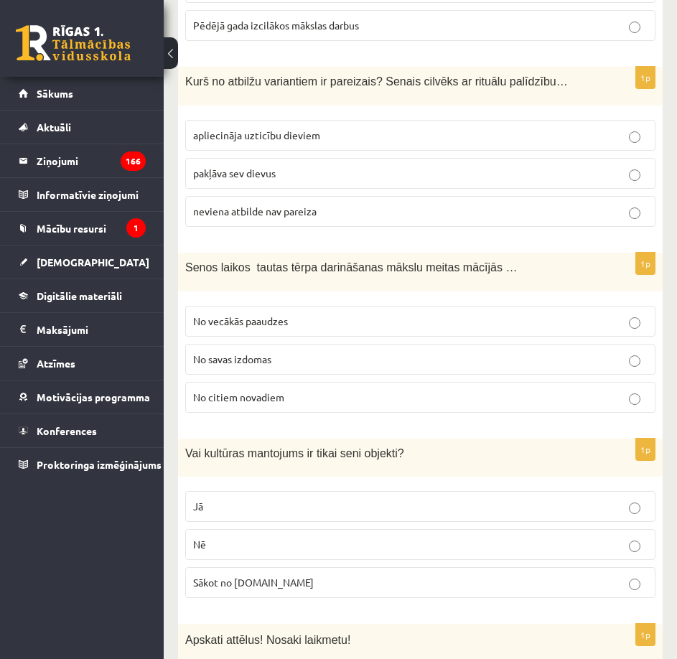
click at [367, 128] on p "apliecināja uzticību dieviem" at bounding box center [420, 135] width 455 height 15
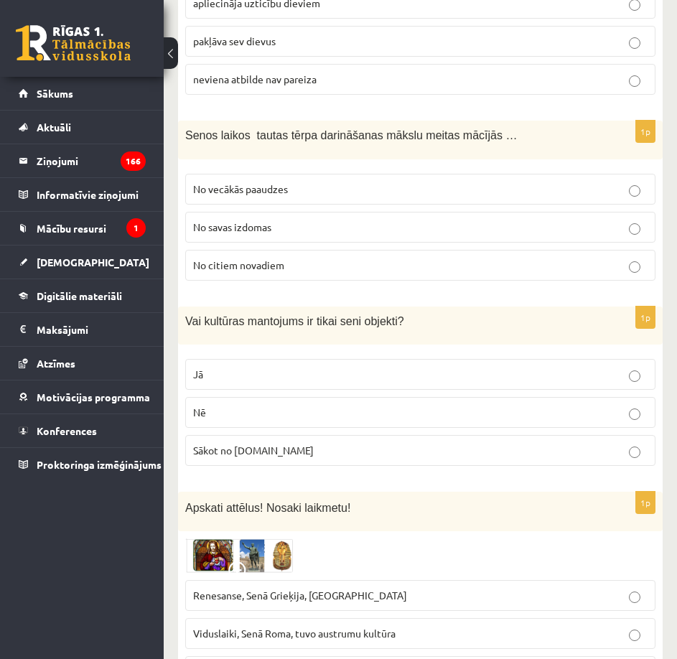
scroll to position [4375, 0]
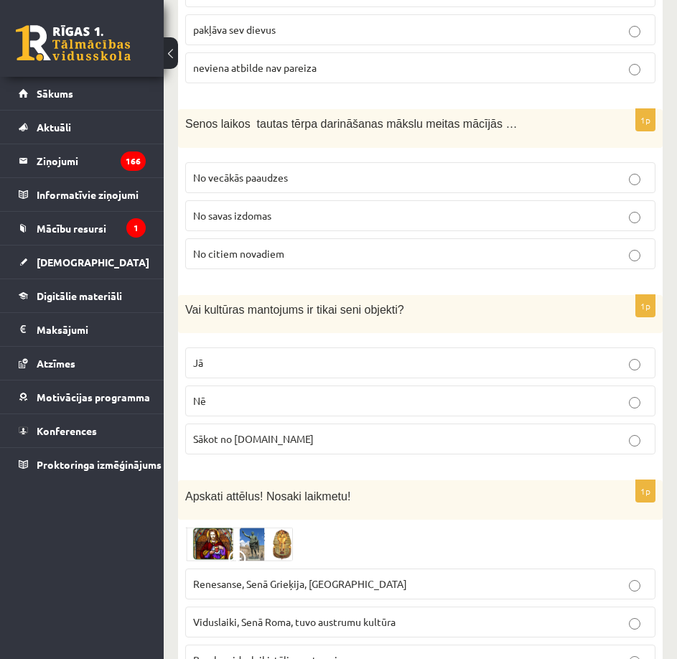
click at [294, 162] on label "No vecākās paaudzes" at bounding box center [420, 177] width 470 height 31
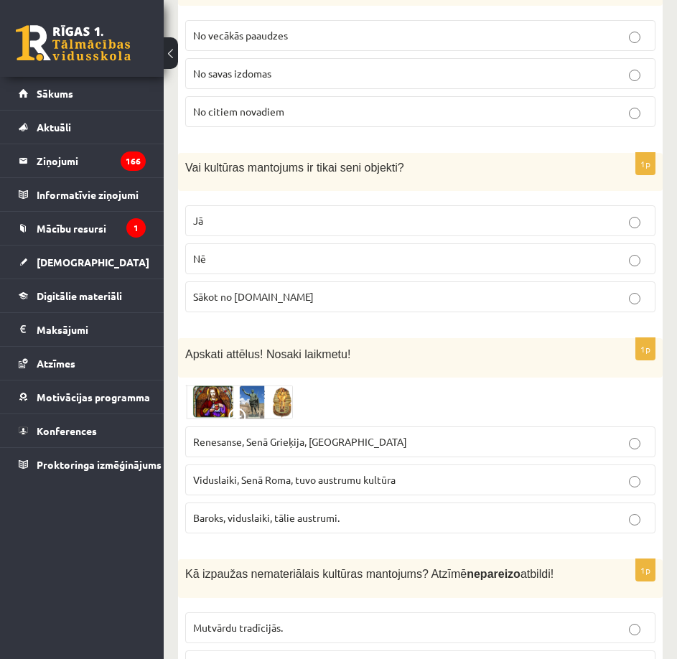
scroll to position [4519, 0]
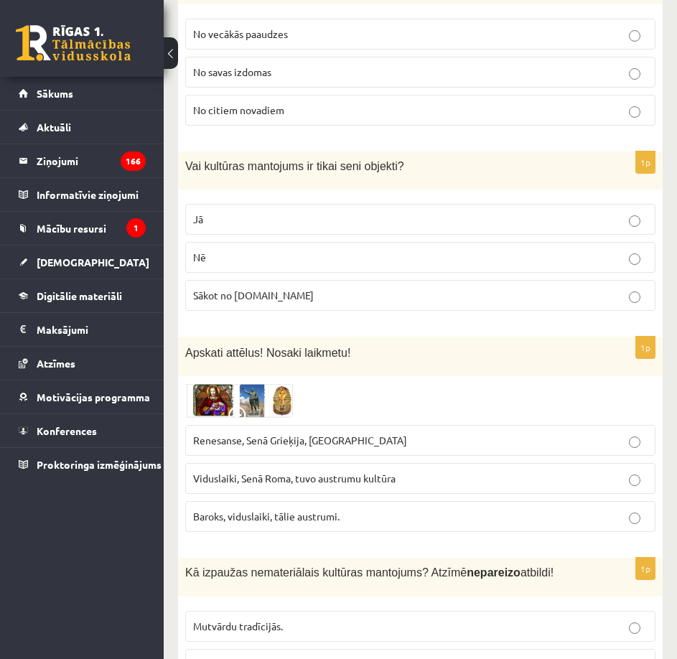
click at [275, 250] on p "Nē" at bounding box center [420, 257] width 455 height 15
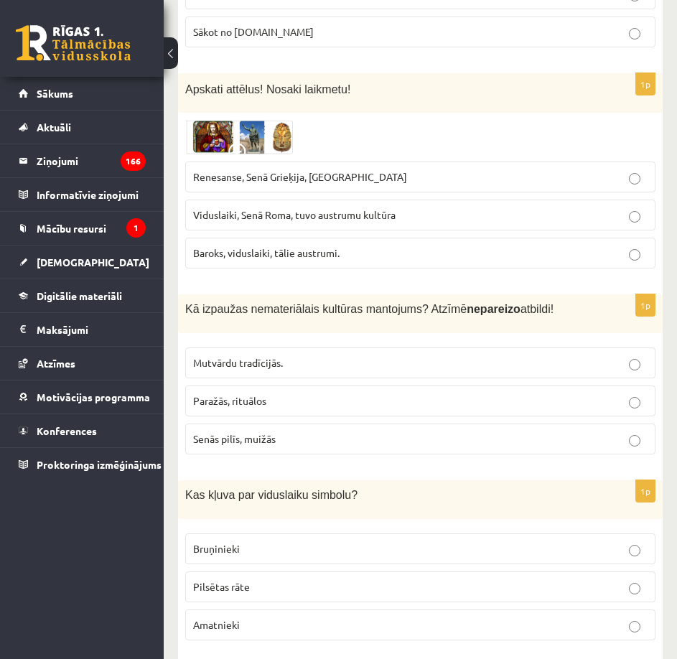
scroll to position [4806, 0]
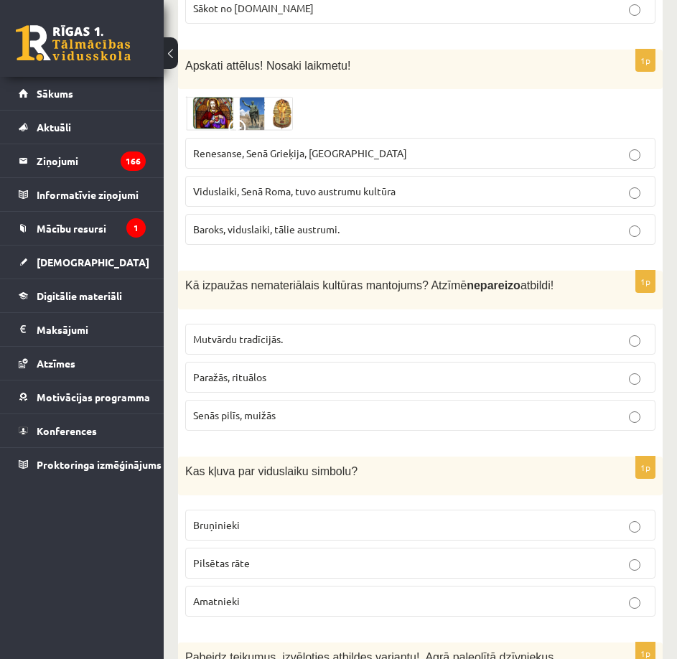
click at [257, 96] on img at bounding box center [239, 113] width 108 height 34
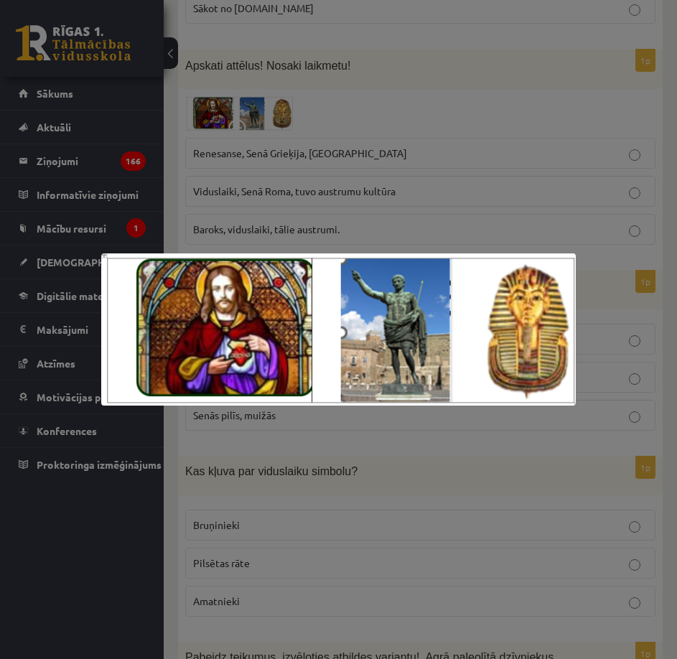
click at [373, 66] on div at bounding box center [338, 329] width 677 height 659
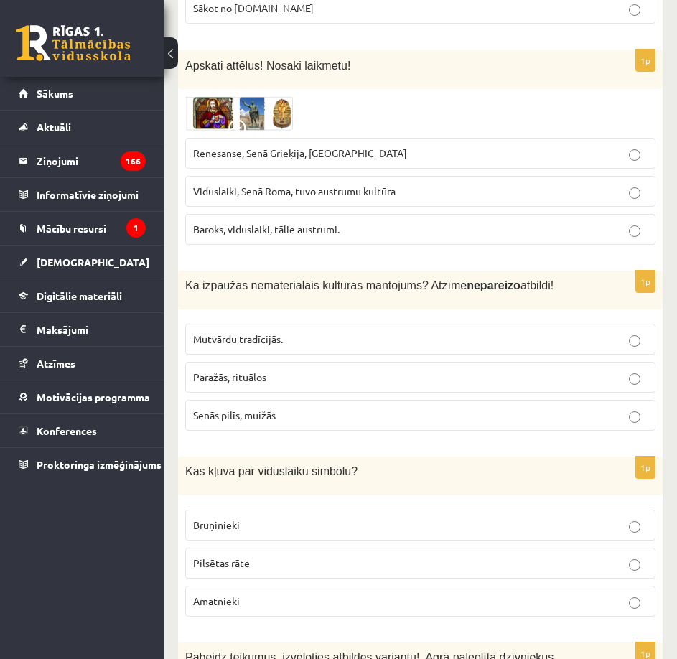
click at [264, 96] on img at bounding box center [239, 113] width 108 height 34
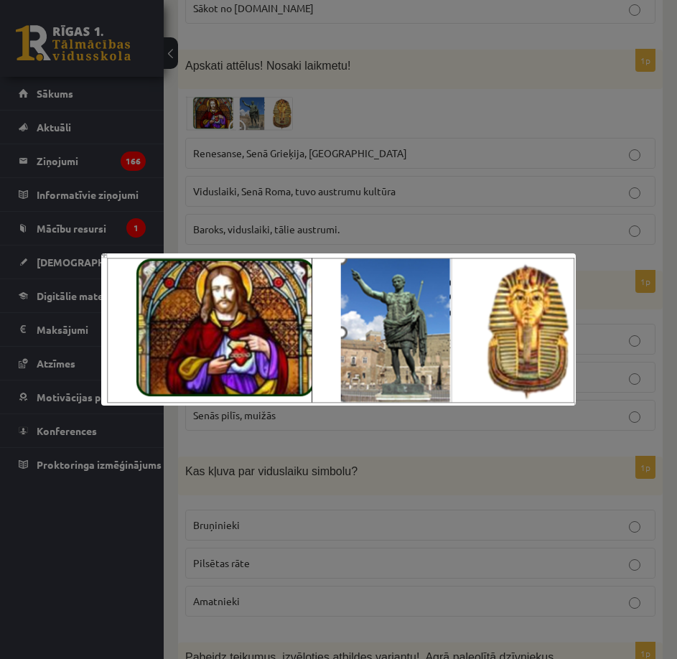
click at [316, 93] on div at bounding box center [338, 329] width 677 height 659
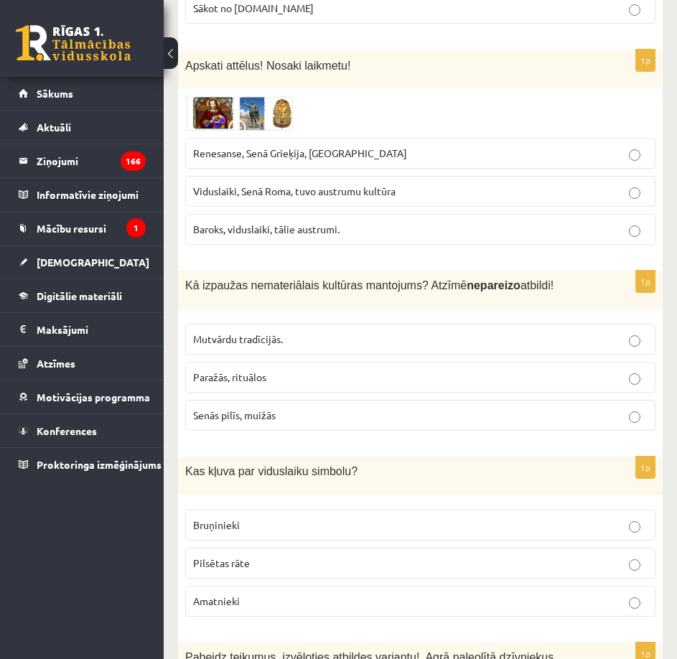
click at [259, 96] on img at bounding box center [239, 113] width 108 height 34
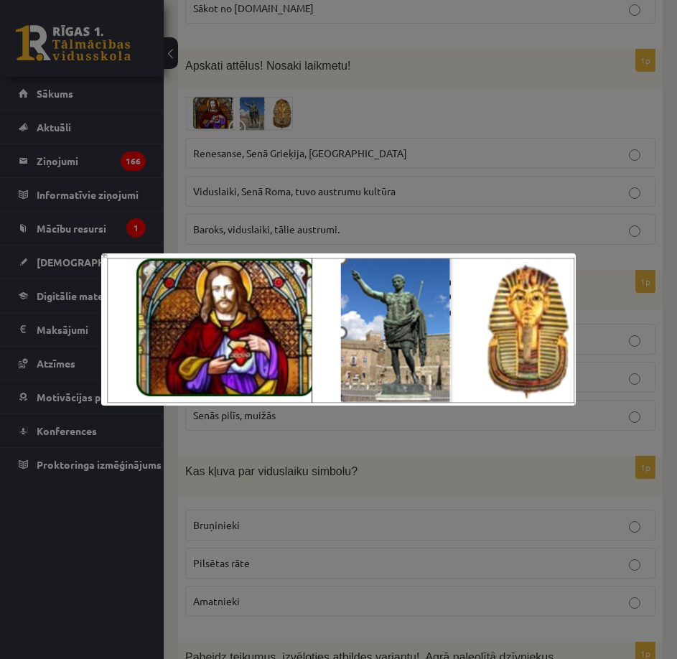
click at [259, 69] on div at bounding box center [338, 329] width 677 height 659
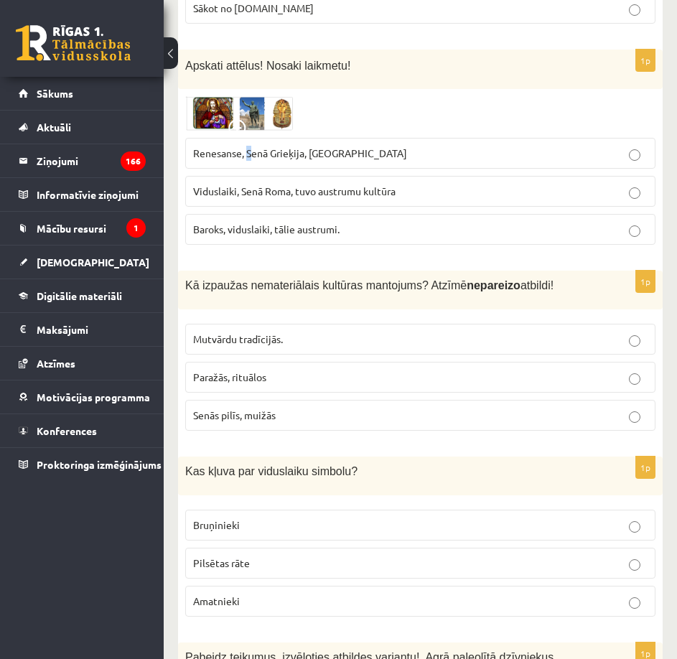
drag, startPoint x: 250, startPoint y: 107, endPoint x: 248, endPoint y: 119, distance: 12.4
click at [248, 138] on label "Renesanse, Senā Grieķija, Ēģipte" at bounding box center [420, 153] width 470 height 31
click at [336, 147] on span "Renesanse, Senā Grieķija, Ēģipte" at bounding box center [300, 153] width 214 height 13
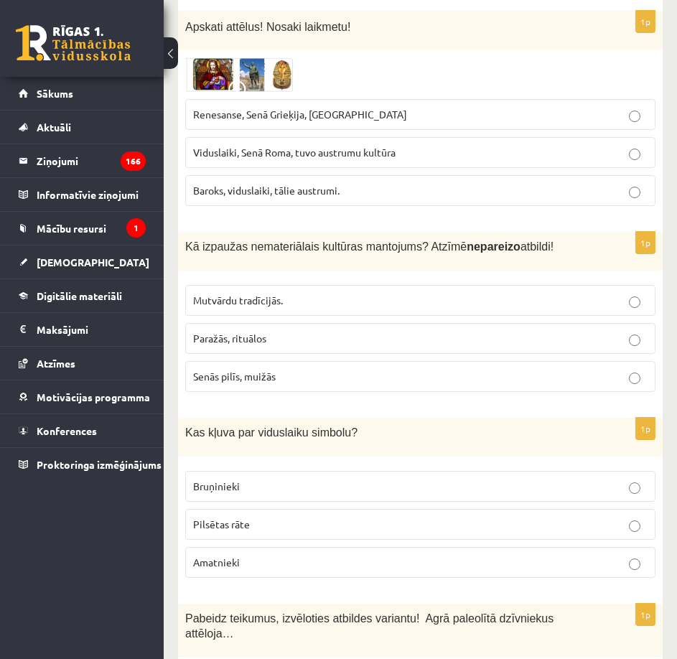
scroll to position [4950, 0]
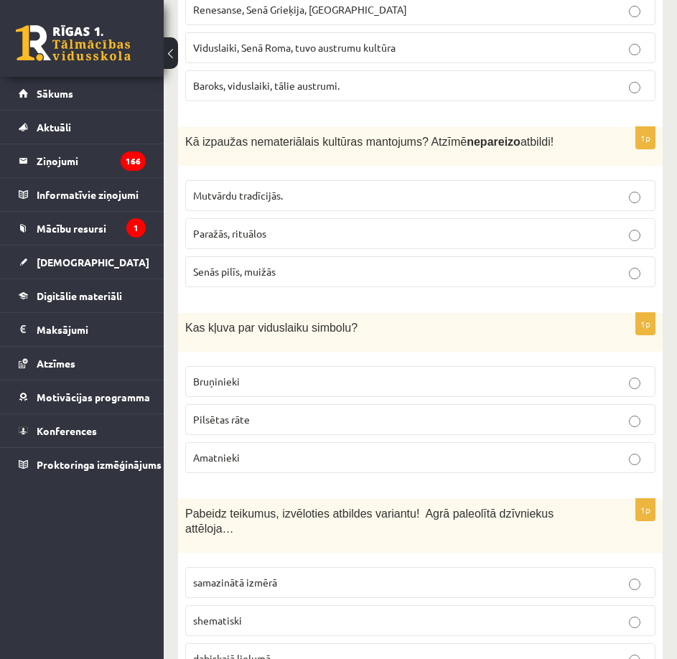
click at [280, 264] on p "Senās pilīs, muižās" at bounding box center [420, 271] width 455 height 15
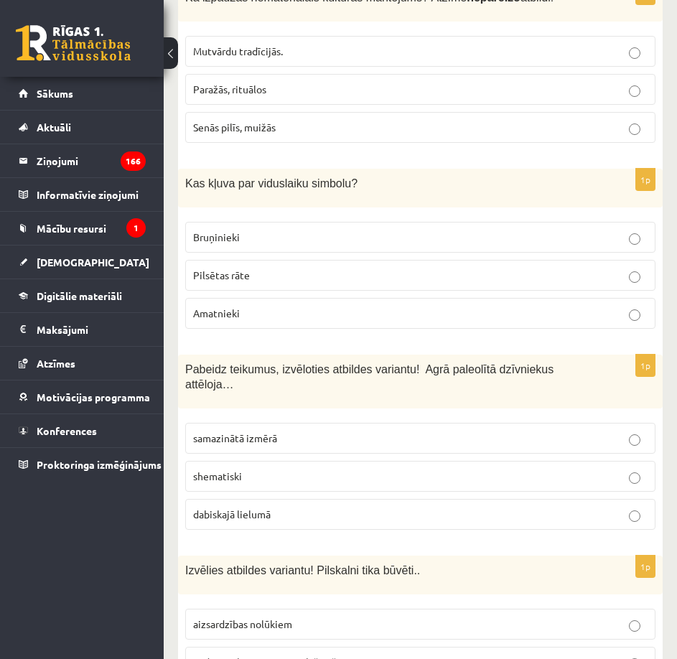
scroll to position [5165, 0]
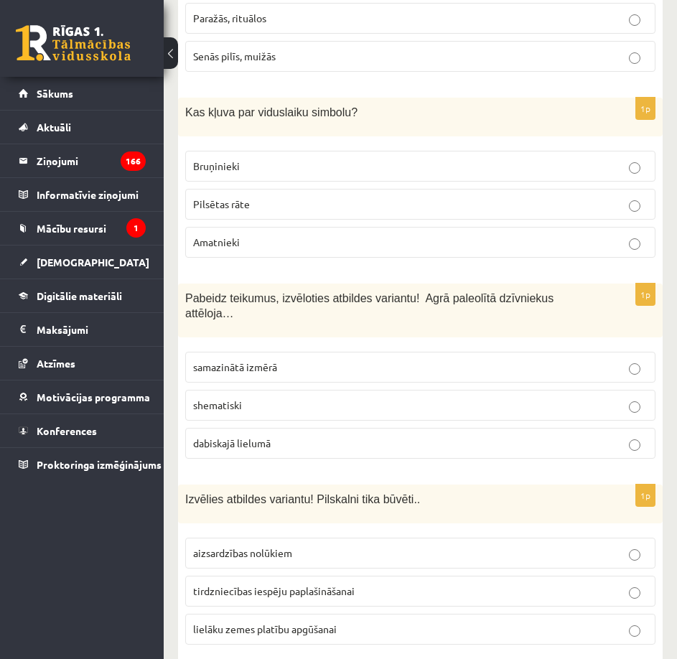
click at [248, 159] on p "Bruņinieki" at bounding box center [420, 166] width 455 height 15
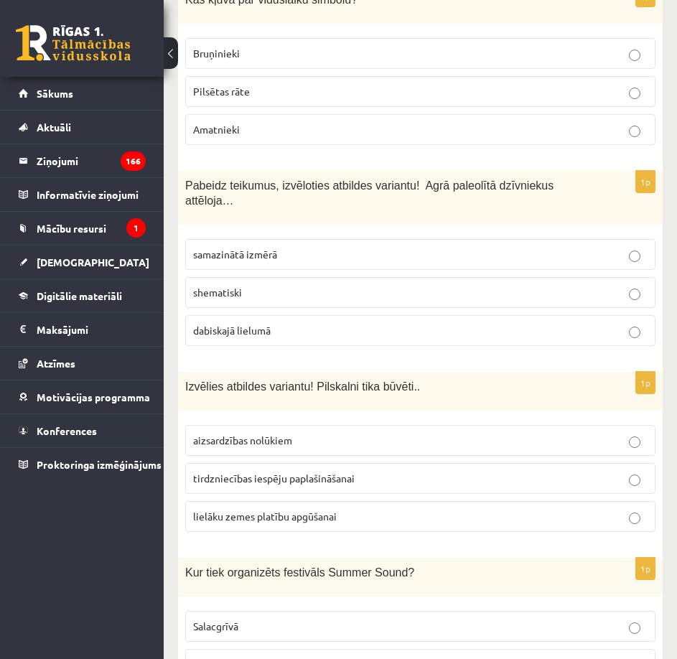
scroll to position [5309, 0]
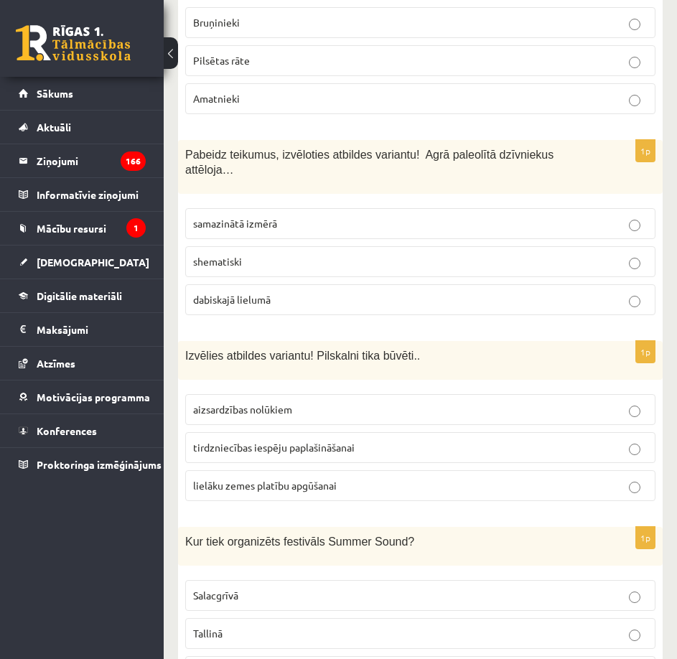
click at [305, 292] on p "dabiskajā lielumā" at bounding box center [420, 299] width 455 height 15
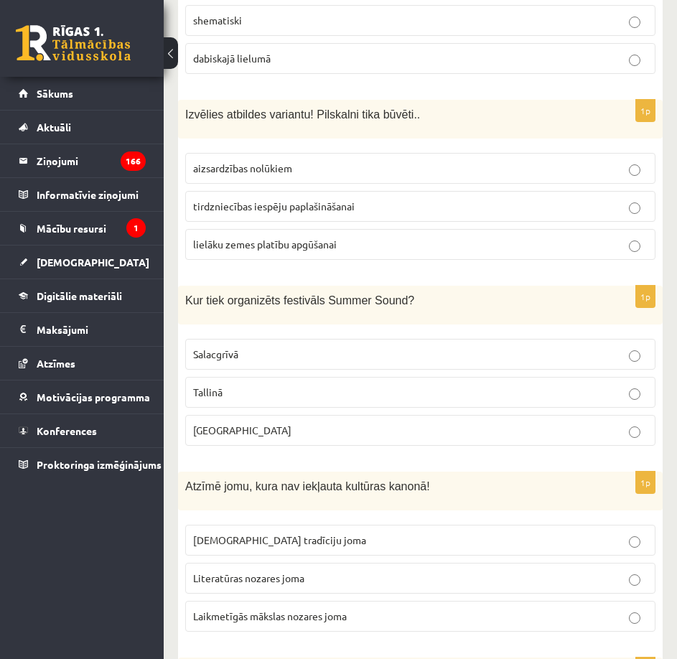
scroll to position [5524, 0]
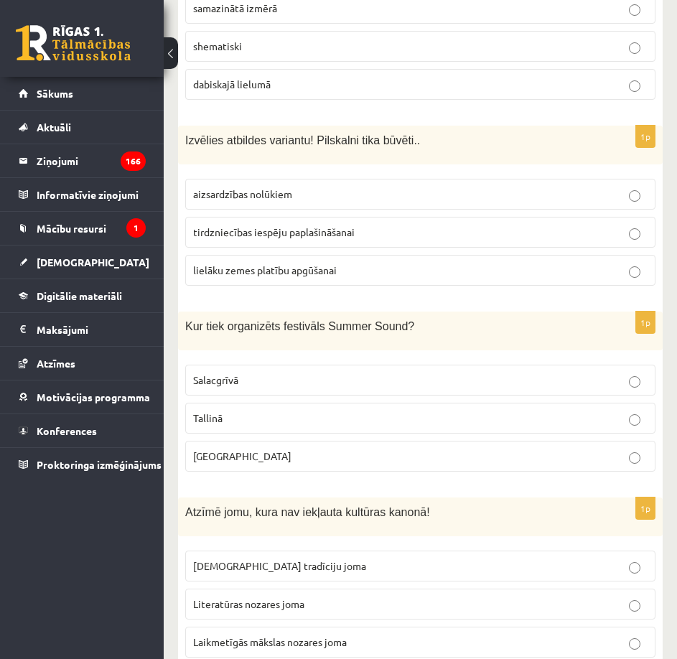
click at [302, 187] on p "aizsardzības nolūkiem" at bounding box center [420, 194] width 455 height 15
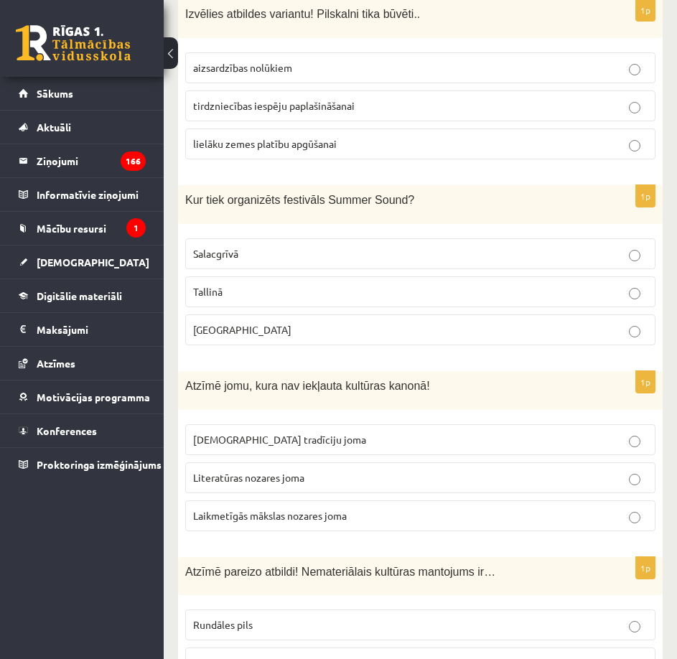
scroll to position [5668, 0]
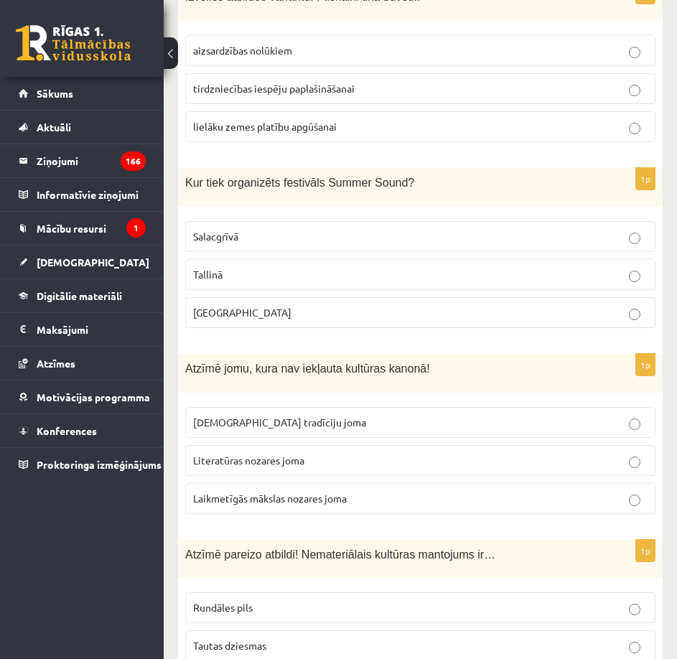
click at [245, 305] on p "Liepājā" at bounding box center [420, 312] width 455 height 15
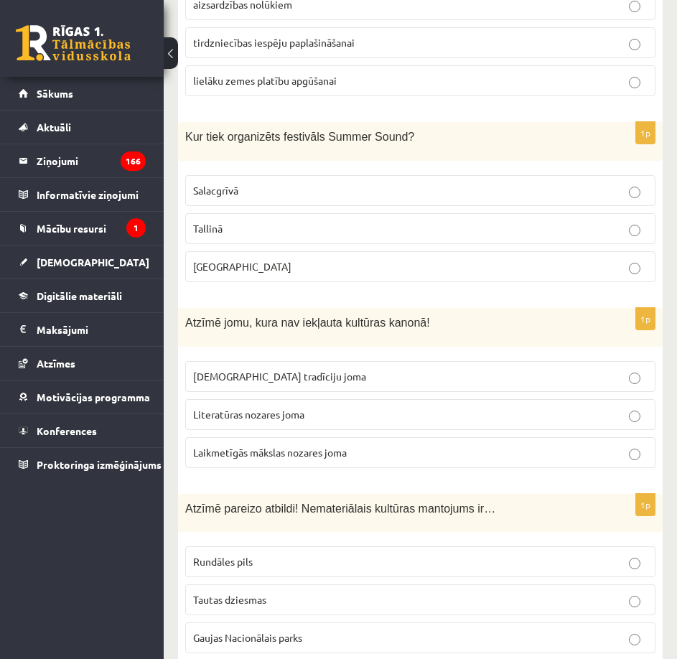
scroll to position [5740, 0]
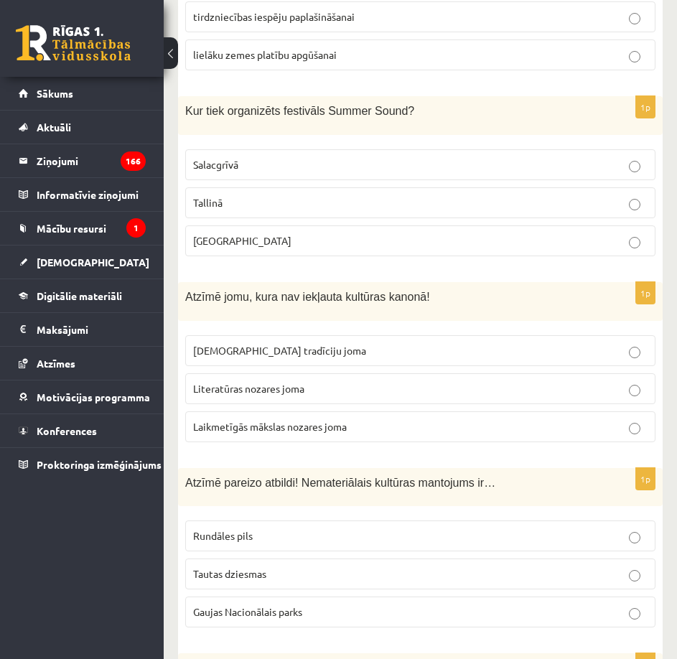
click at [264, 412] on label "Laikmetīgās mākslas nozares joma" at bounding box center [420, 427] width 470 height 31
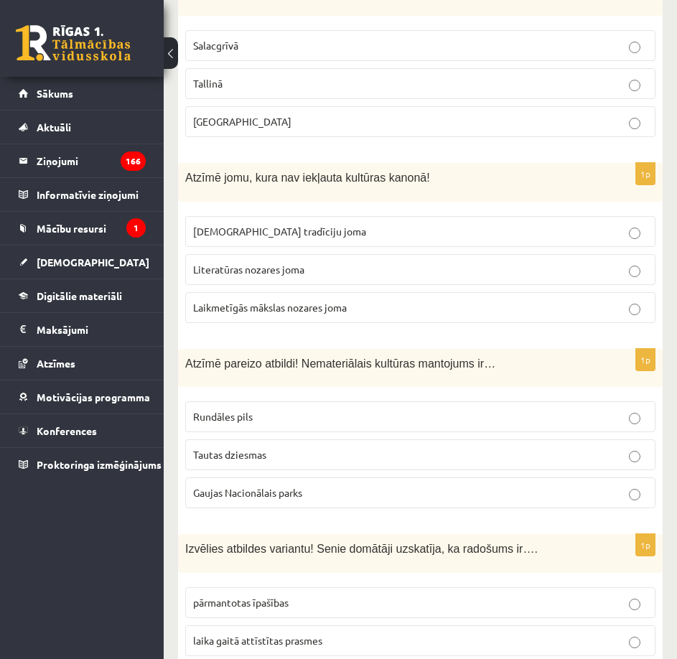
scroll to position [5883, 0]
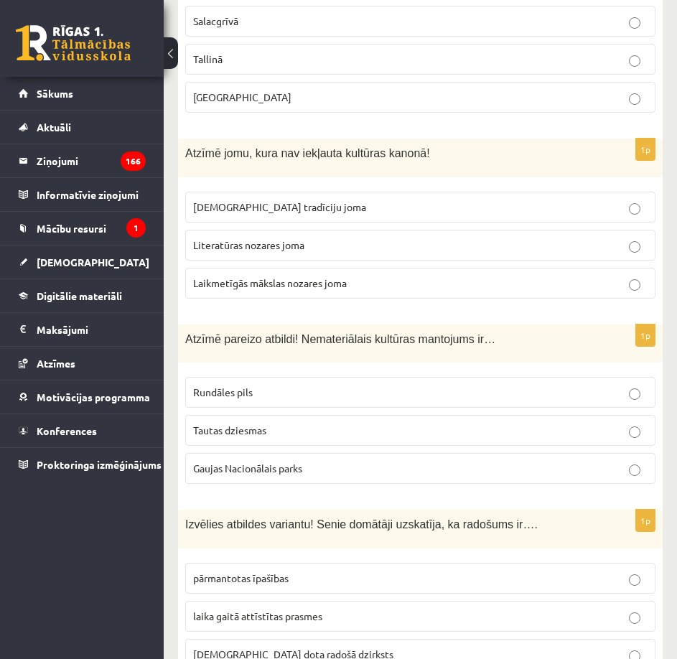
click at [350, 423] on p "Tautas dziesmas" at bounding box center [420, 430] width 455 height 15
click at [346, 647] on p "dieva dota radošā dzirksts" at bounding box center [420, 654] width 455 height 15
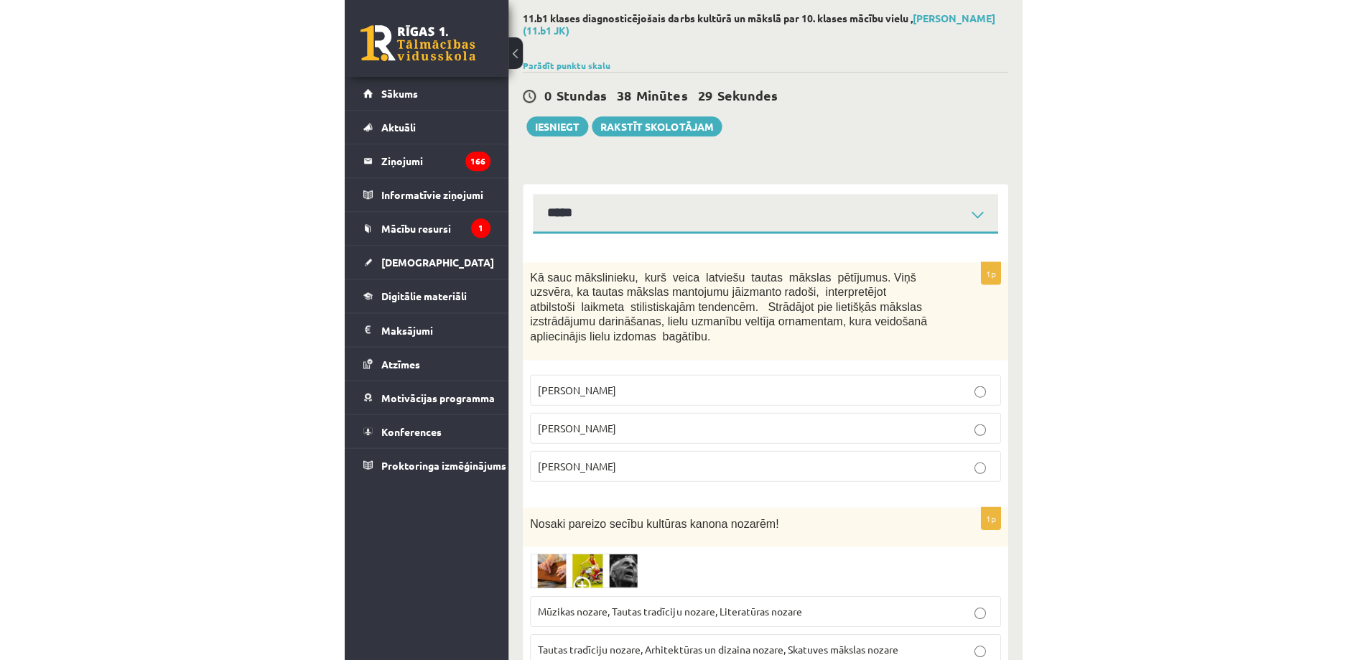
scroll to position [0, 0]
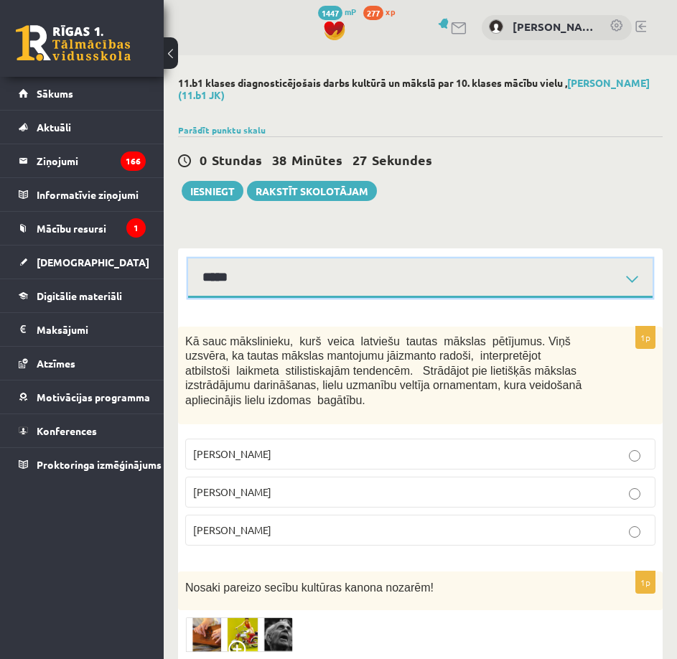
click at [293, 274] on select "**********" at bounding box center [420, 278] width 465 height 39
click at [188, 259] on select "**********" at bounding box center [420, 278] width 465 height 39
click at [638, 282] on select "**********" at bounding box center [420, 278] width 465 height 39
click at [188, 259] on select "**********" at bounding box center [420, 278] width 465 height 39
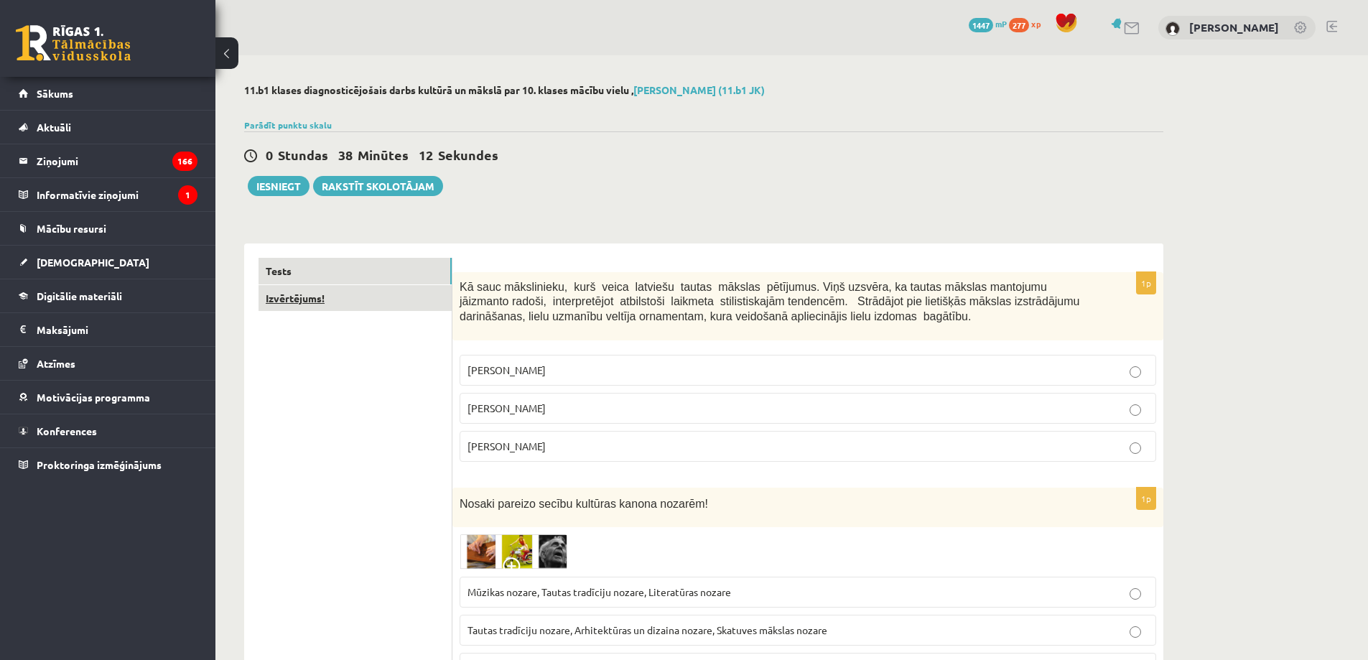
click at [328, 307] on link "Izvērtējums!" at bounding box center [355, 298] width 193 height 27
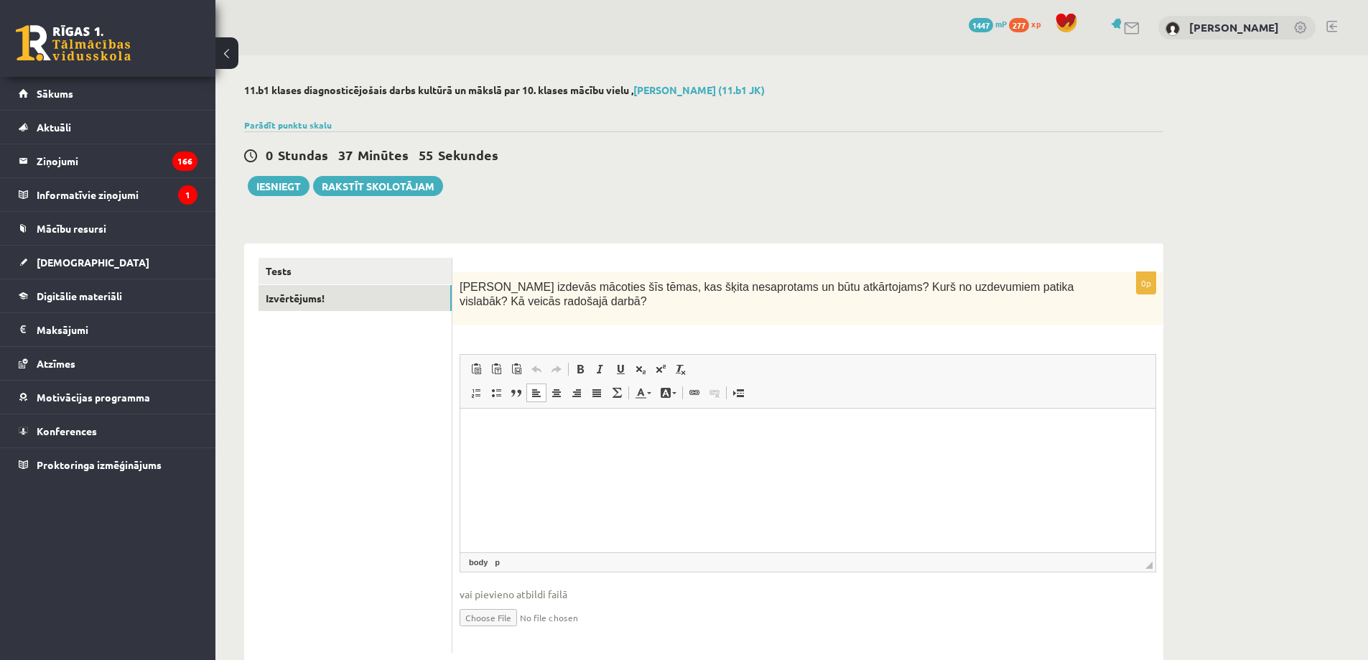
click at [747, 432] on p "Bagātinātā teksta redaktors, wiswyg-editor-user-answer-47433859257720" at bounding box center [808, 430] width 666 height 15
click at [267, 187] on button "Iesniegt" at bounding box center [279, 186] width 62 height 20
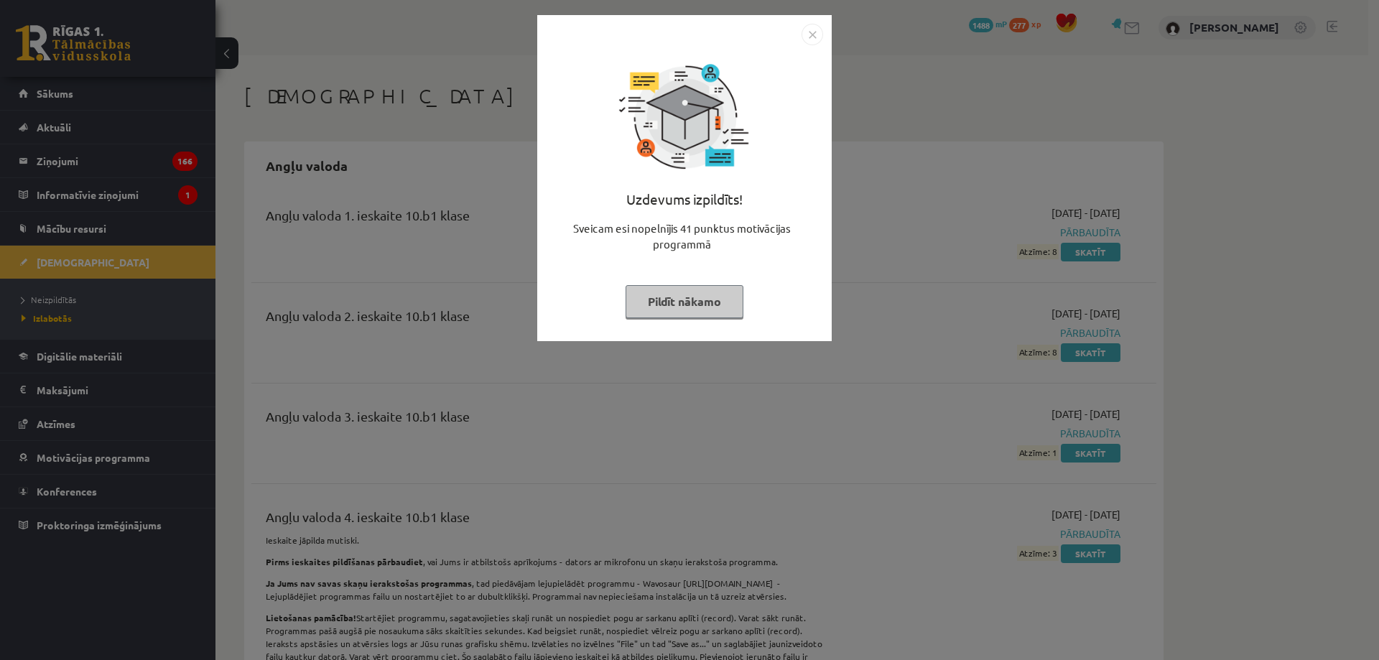
click at [812, 39] on img "Close" at bounding box center [812, 35] width 22 height 22
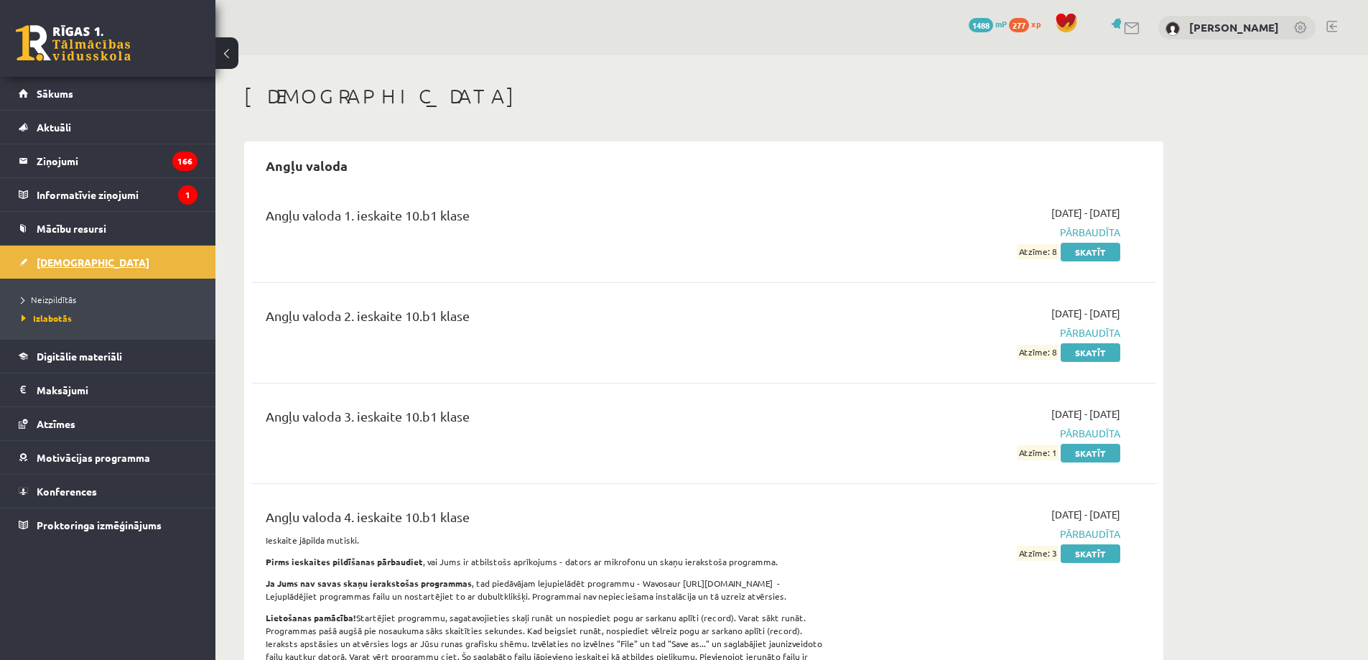
click at [62, 267] on span "[DEMOGRAPHIC_DATA]" at bounding box center [93, 262] width 113 height 13
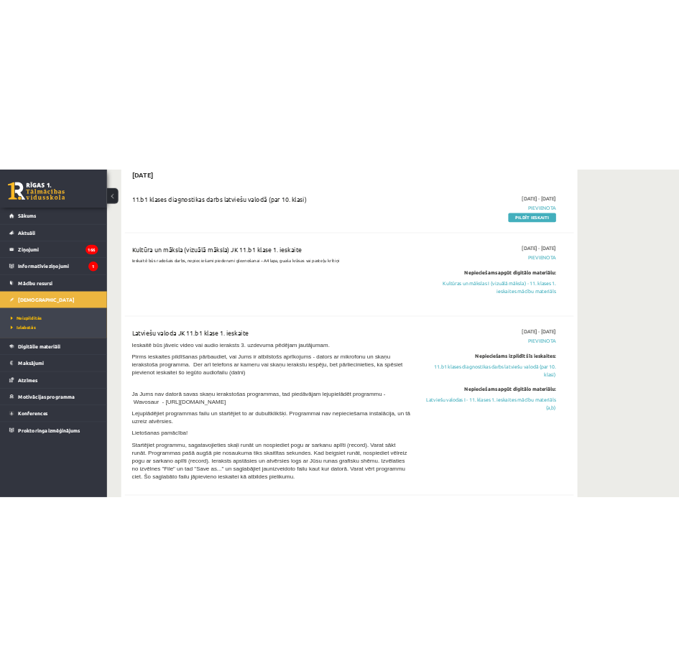
scroll to position [718, 0]
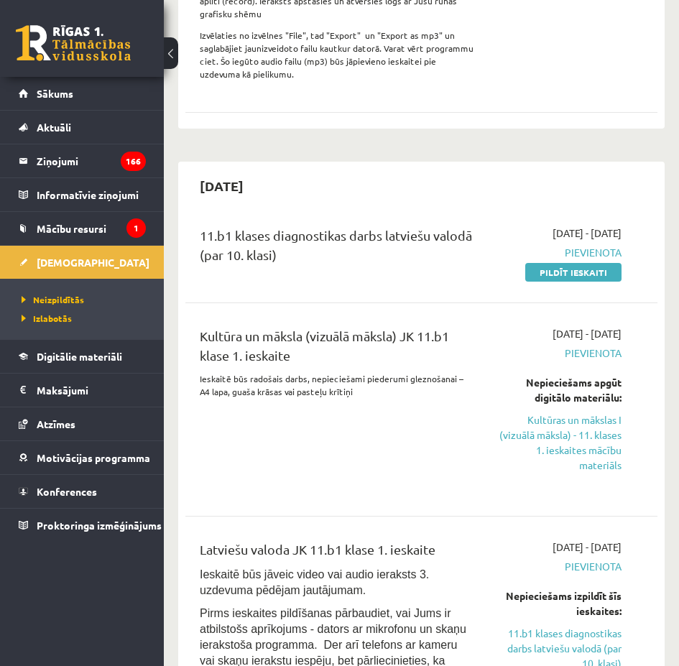
drag, startPoint x: 557, startPoint y: 248, endPoint x: 398, endPoint y: 47, distance: 256.2
click at [557, 263] on link "Pildīt ieskaiti" at bounding box center [573, 272] width 96 height 19
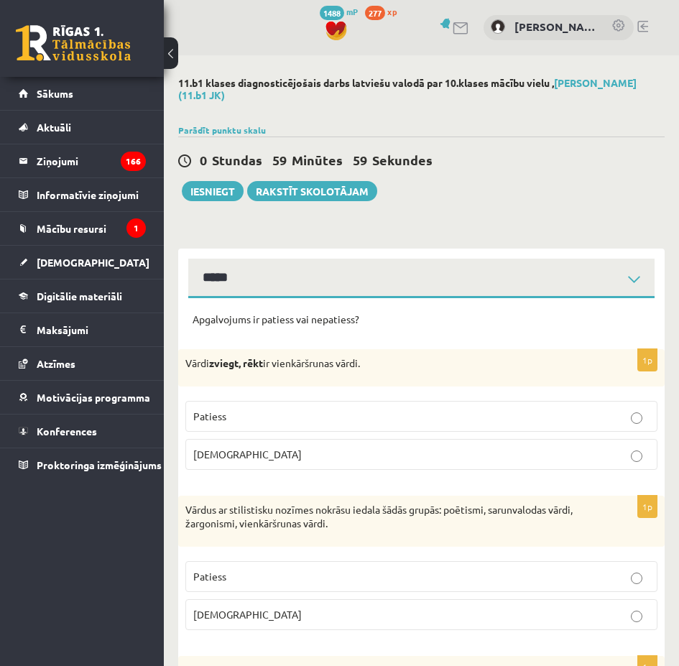
select select "**********"
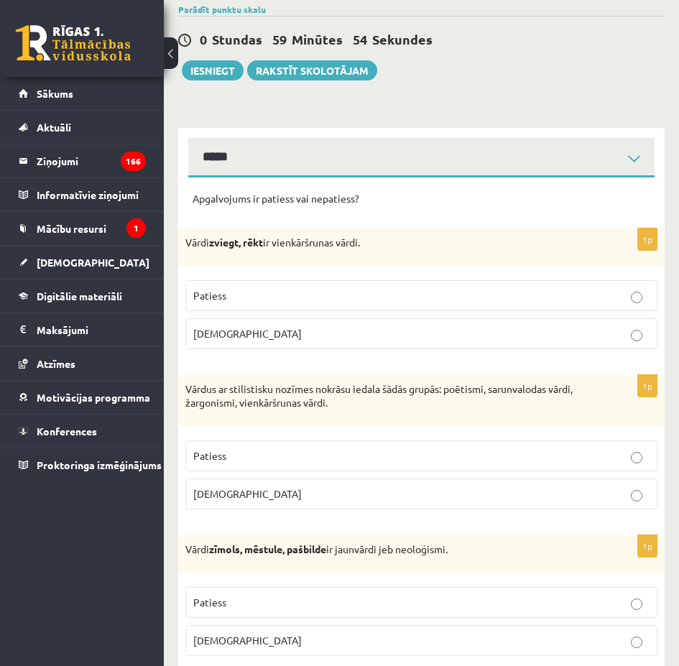
scroll to position [144, 0]
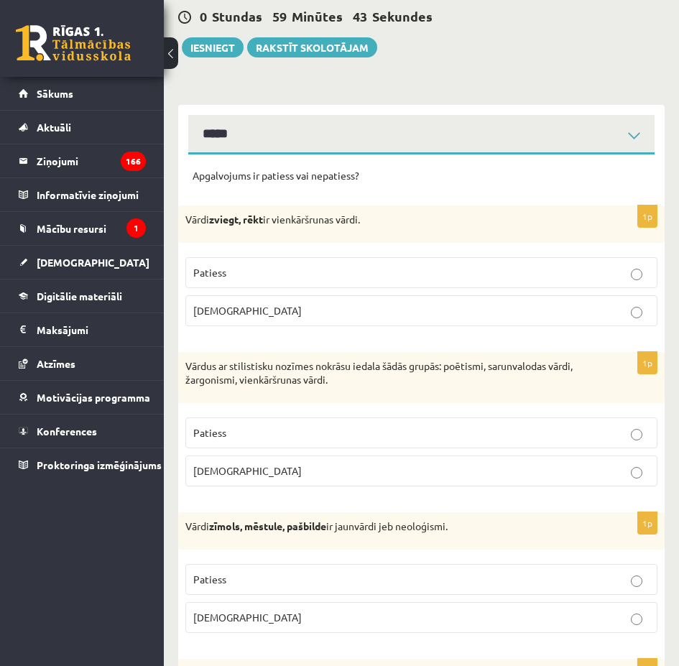
click at [251, 271] on p "Patiess" at bounding box center [421, 272] width 456 height 15
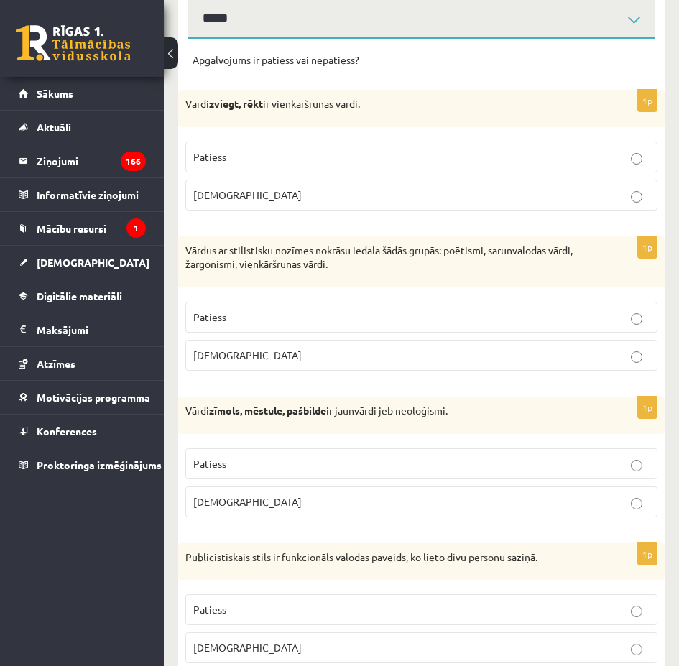
scroll to position [359, 0]
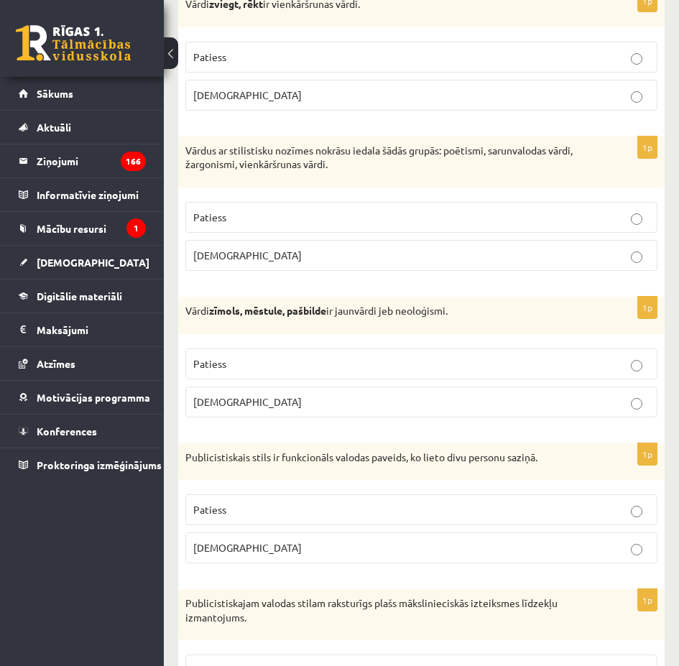
click at [260, 222] on p "Patiess" at bounding box center [421, 217] width 456 height 15
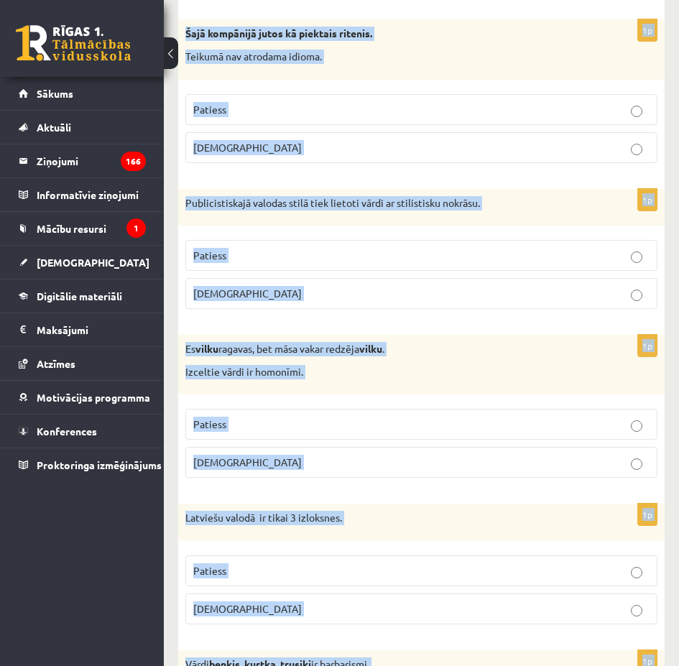
scroll to position [4194, 0]
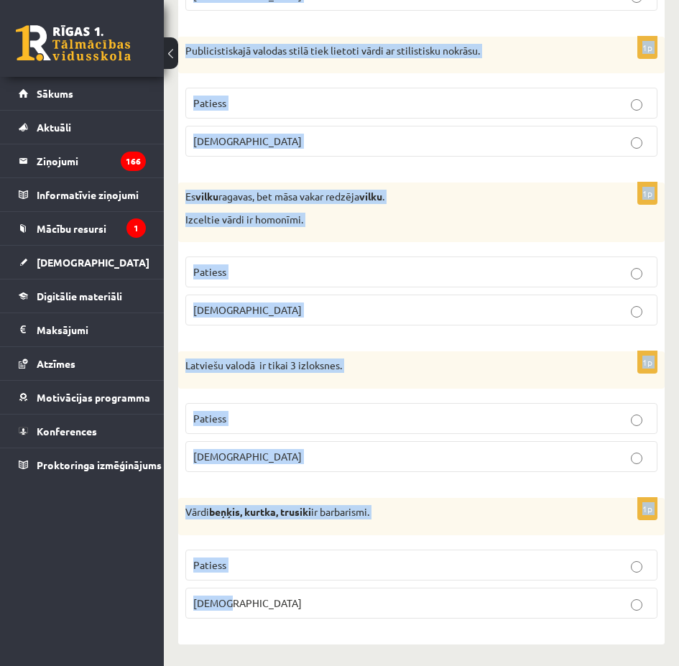
drag, startPoint x: 182, startPoint y: 94, endPoint x: 498, endPoint y: 679, distance: 664.8
copy form "Vārdi zīmols, mēstule, pašbilde ir jaunvārdi jeb neoloģismi. Patiess Aplams 1p …"
click at [368, 392] on div "1p Latviešu valodā ir tikai 3 izloksnes. Patiess Aplams" at bounding box center [421, 417] width 486 height 132
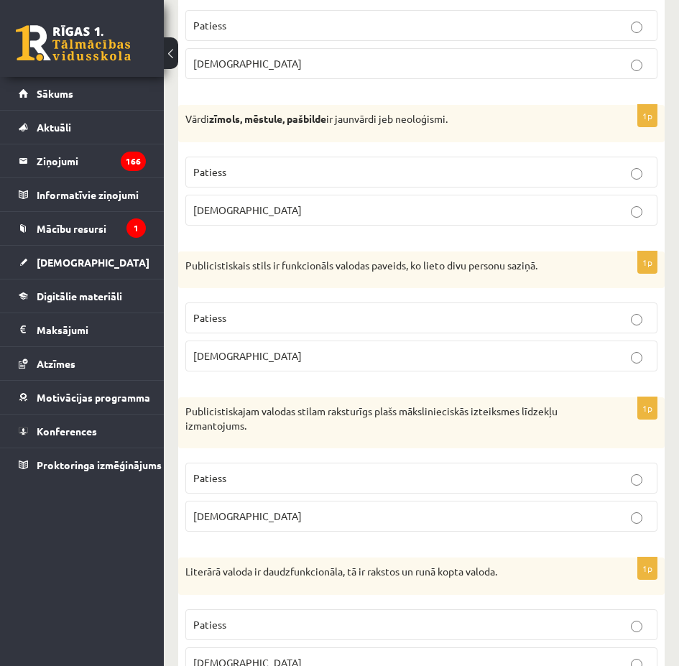
scroll to position [517, 0]
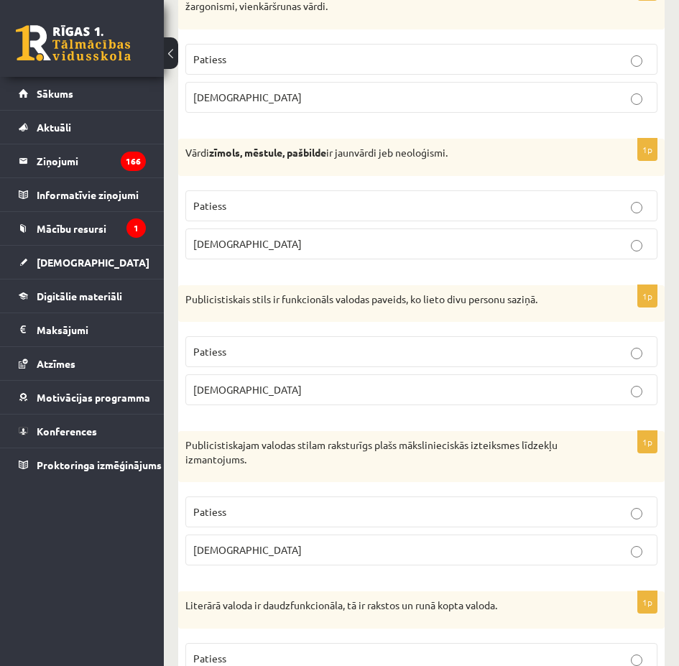
click at [218, 210] on span "Patiess" at bounding box center [209, 205] width 33 height 13
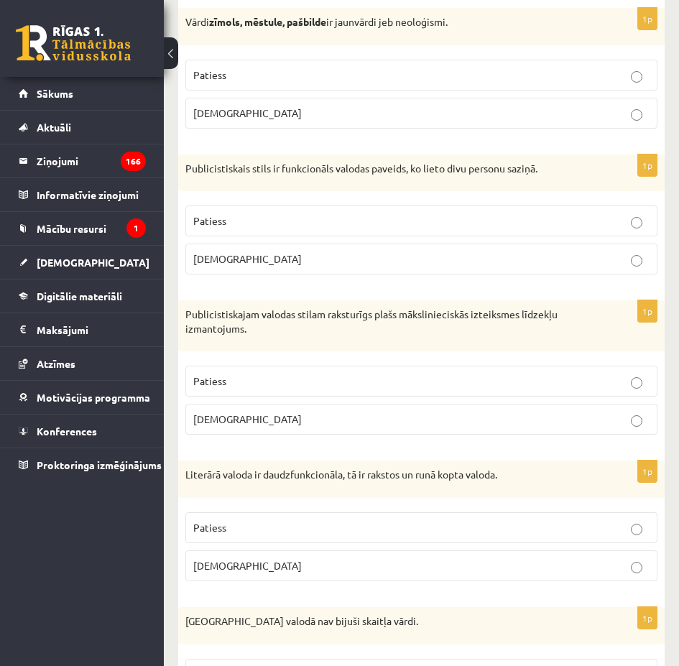
scroll to position [661, 0]
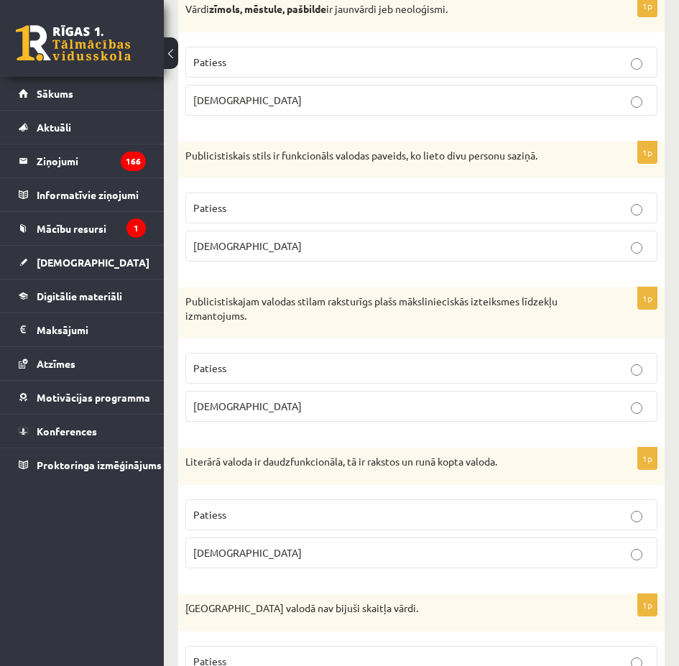
click at [258, 243] on p "Aplams" at bounding box center [421, 245] width 456 height 15
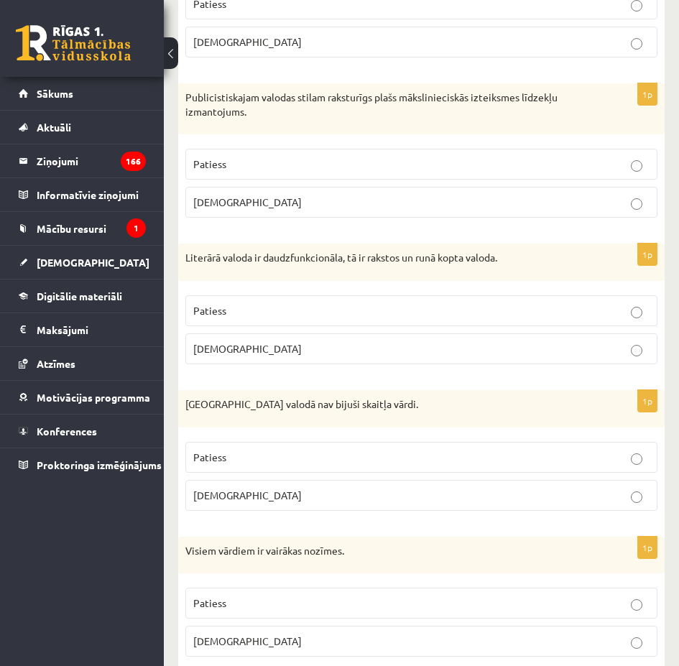
scroll to position [876, 0]
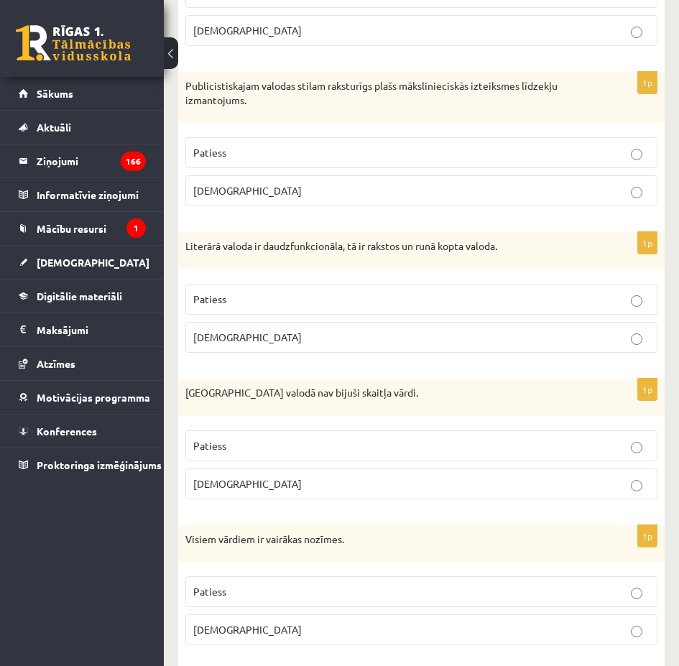
click at [420, 156] on p "Patiess" at bounding box center [421, 152] width 456 height 15
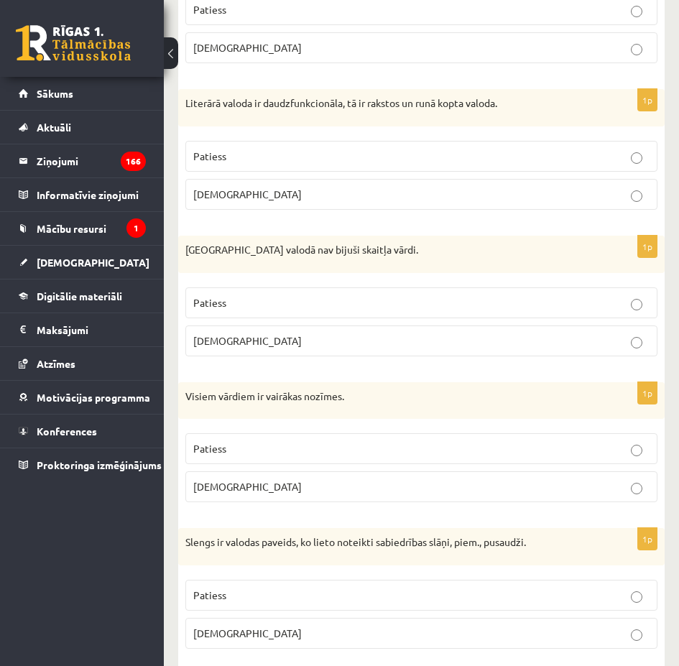
scroll to position [1020, 0]
click at [450, 153] on p "Patiess" at bounding box center [421, 155] width 456 height 15
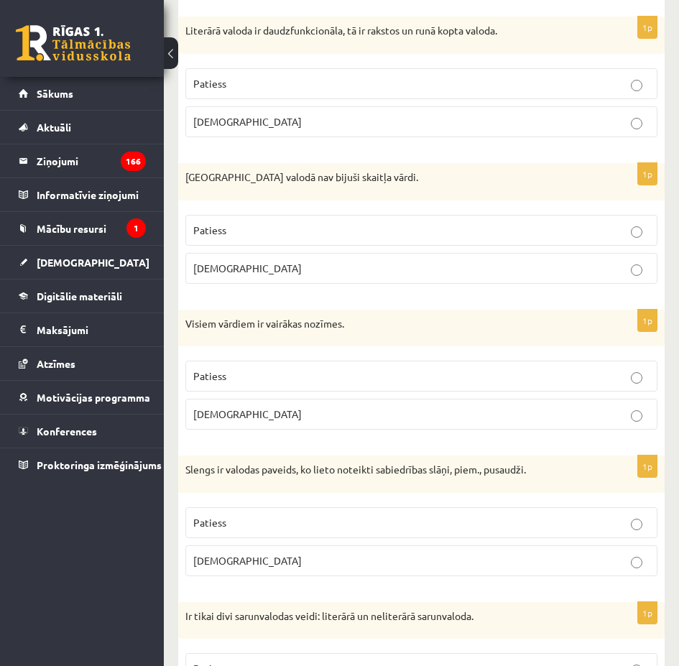
scroll to position [1163, 0]
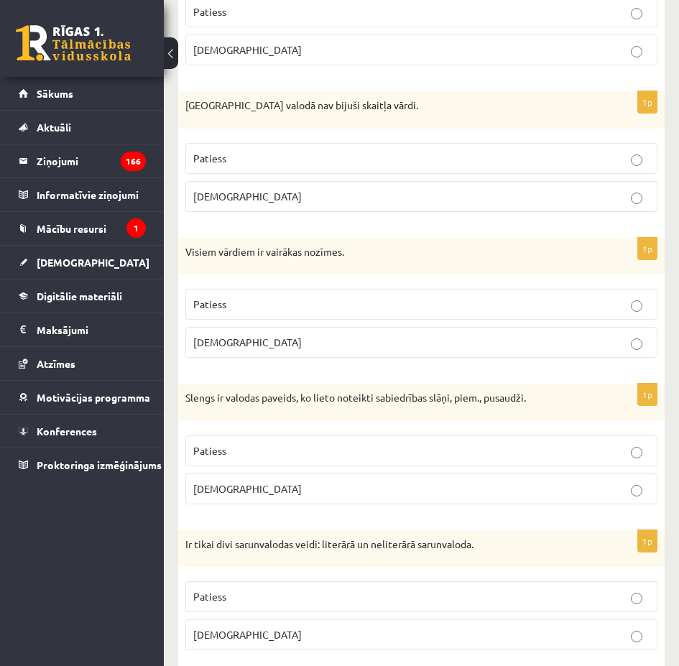
click at [268, 159] on p "Patiess" at bounding box center [421, 158] width 456 height 15
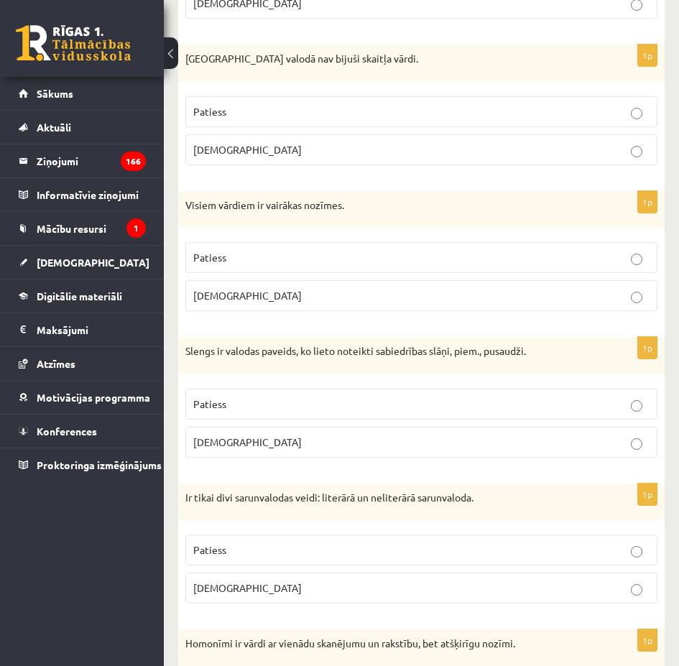
scroll to position [1235, 0]
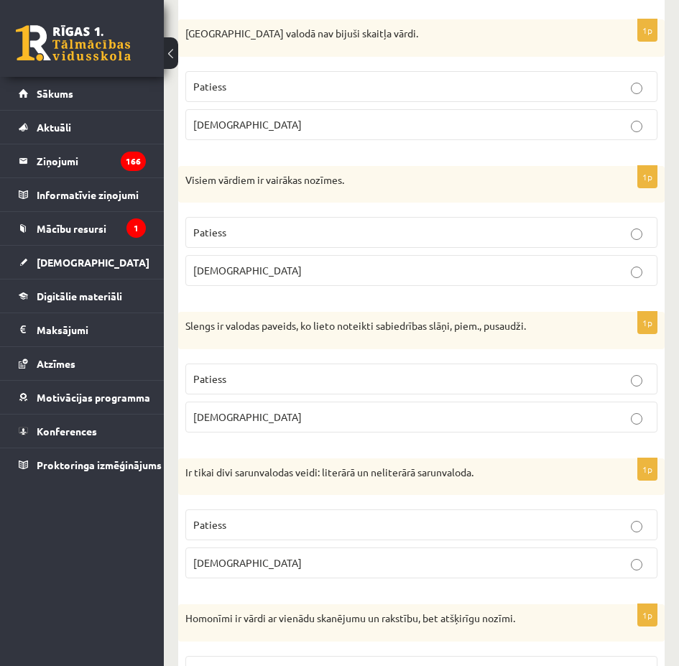
click at [294, 270] on p "Aplams" at bounding box center [421, 270] width 456 height 15
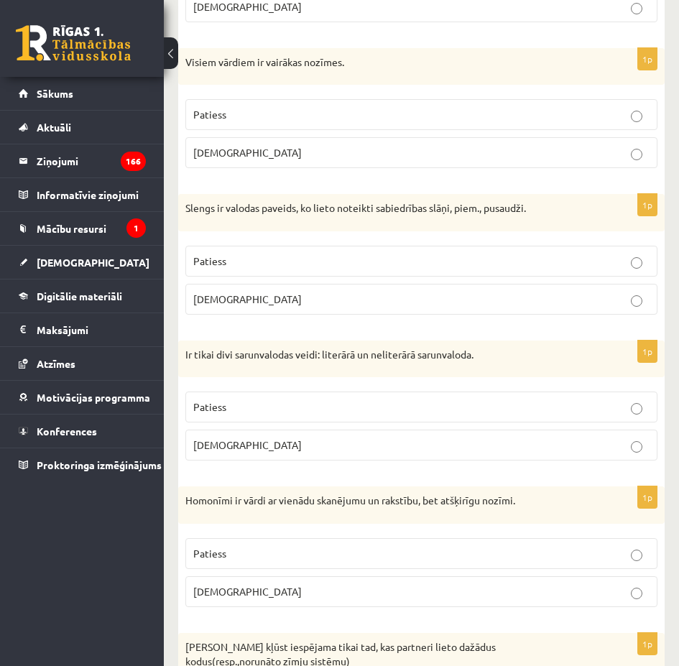
scroll to position [1379, 0]
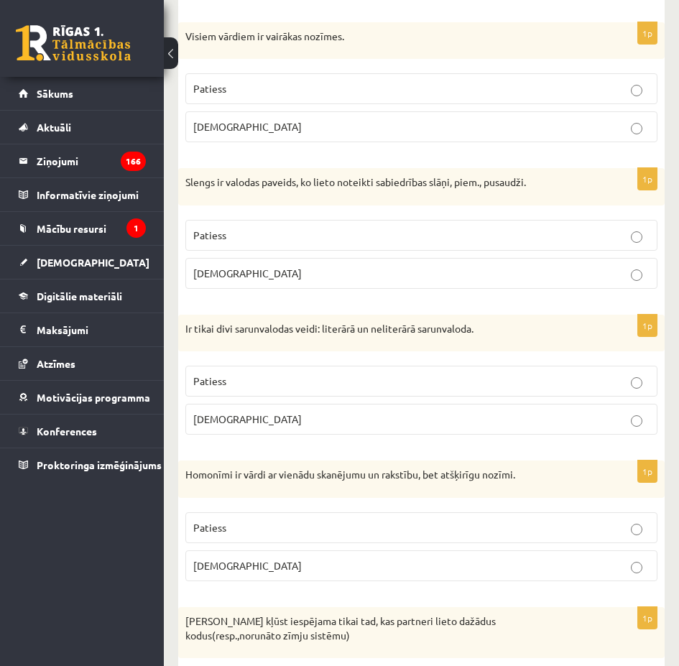
click at [380, 233] on p "Patiess" at bounding box center [421, 235] width 456 height 15
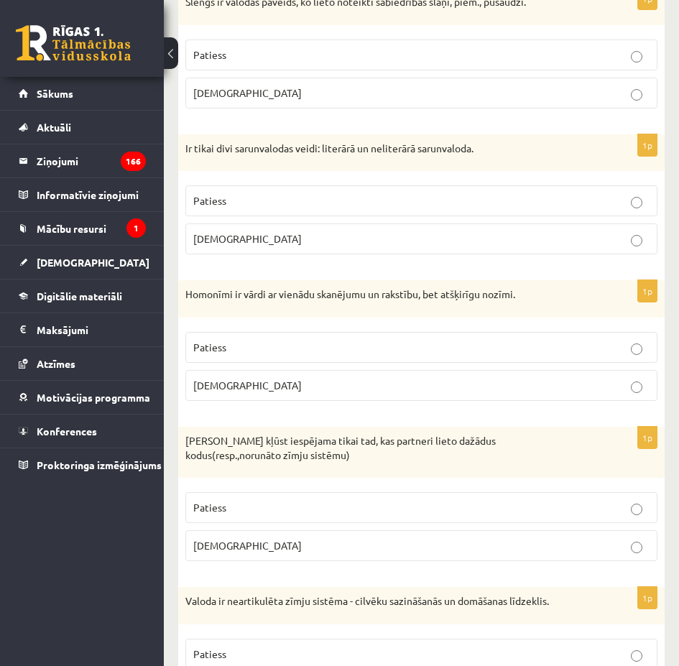
scroll to position [1594, 0]
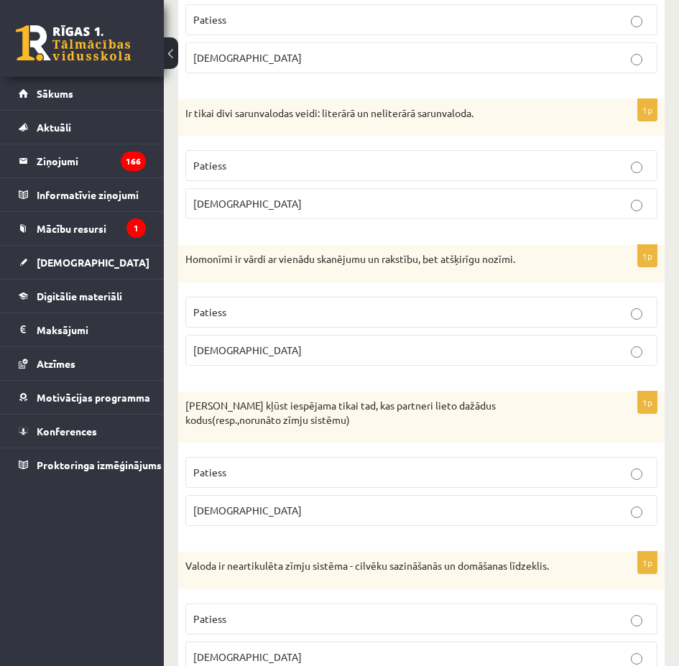
click at [297, 200] on p "Aplams" at bounding box center [421, 203] width 456 height 15
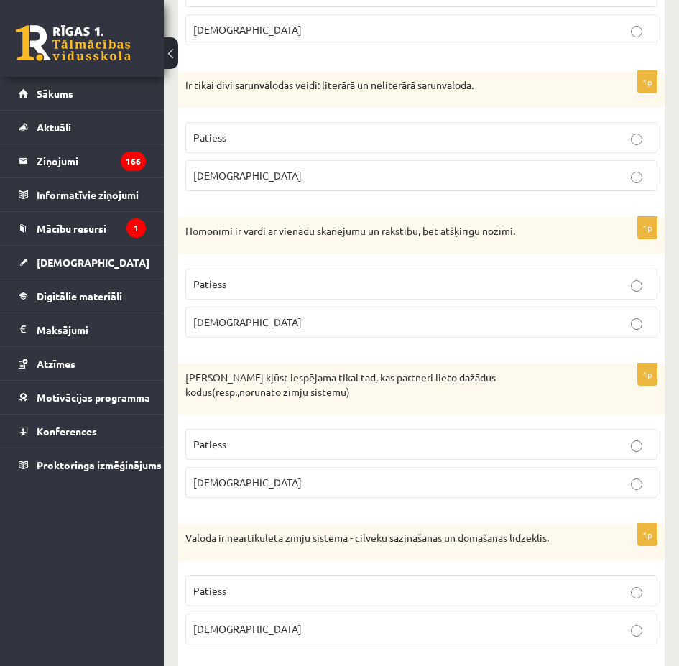
scroll to position [1666, 0]
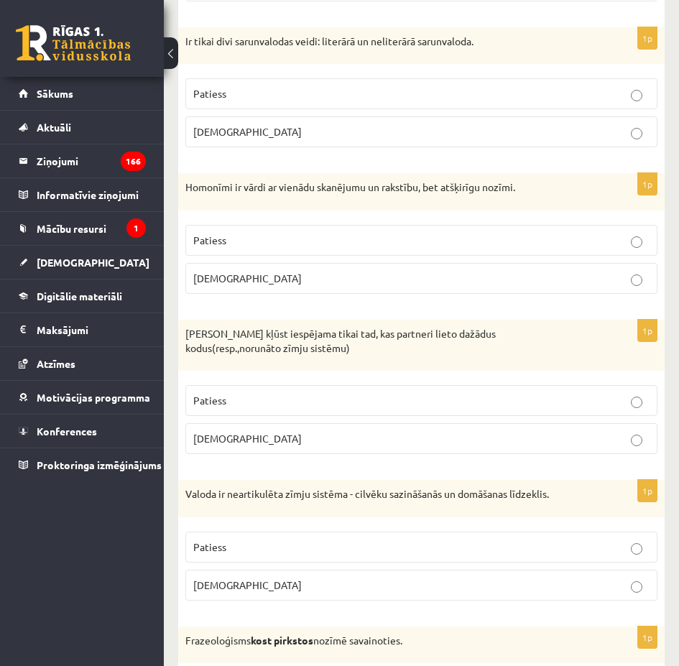
click at [258, 241] on p "Patiess" at bounding box center [421, 240] width 456 height 15
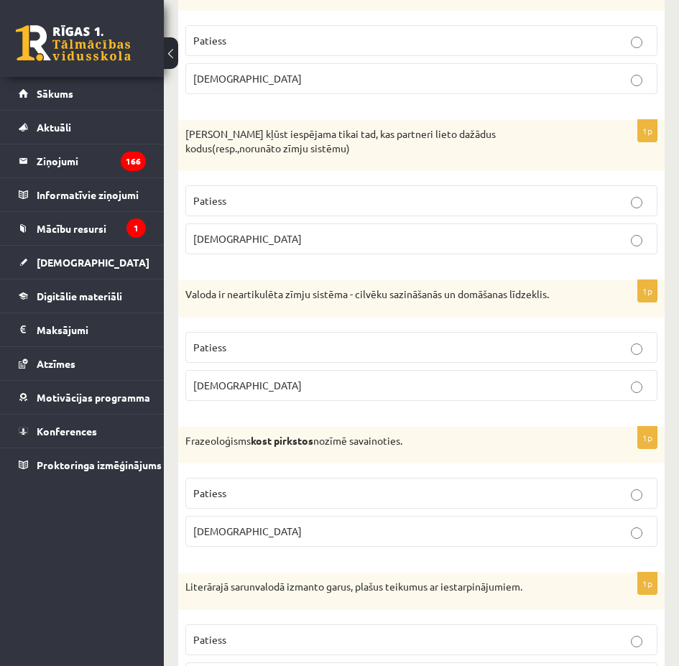
scroll to position [1882, 0]
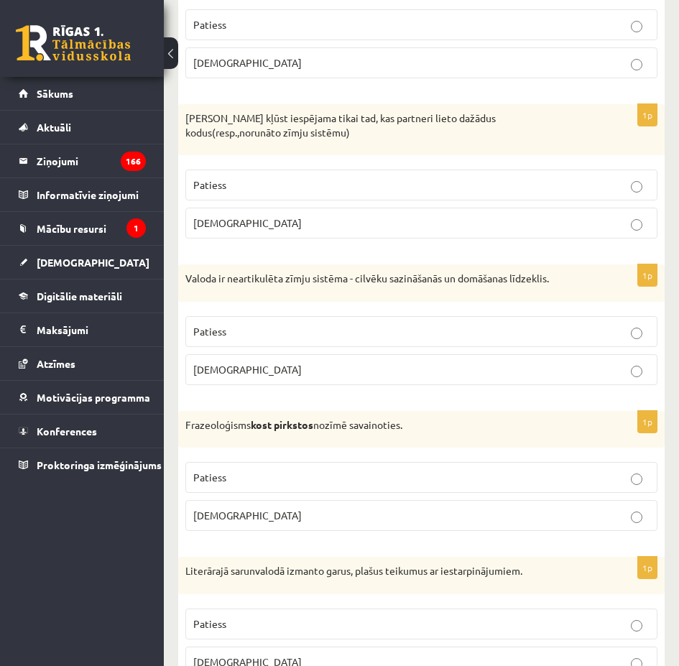
click at [246, 227] on p "Aplams" at bounding box center [421, 222] width 456 height 15
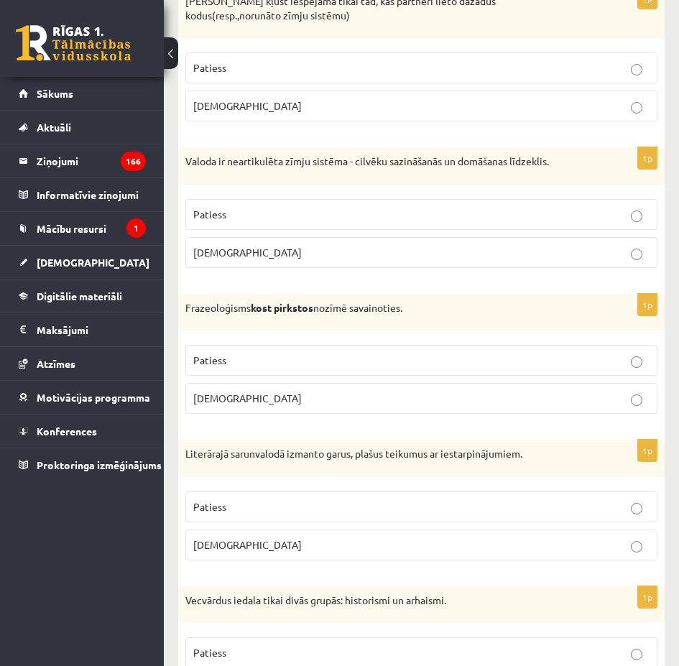
scroll to position [2025, 0]
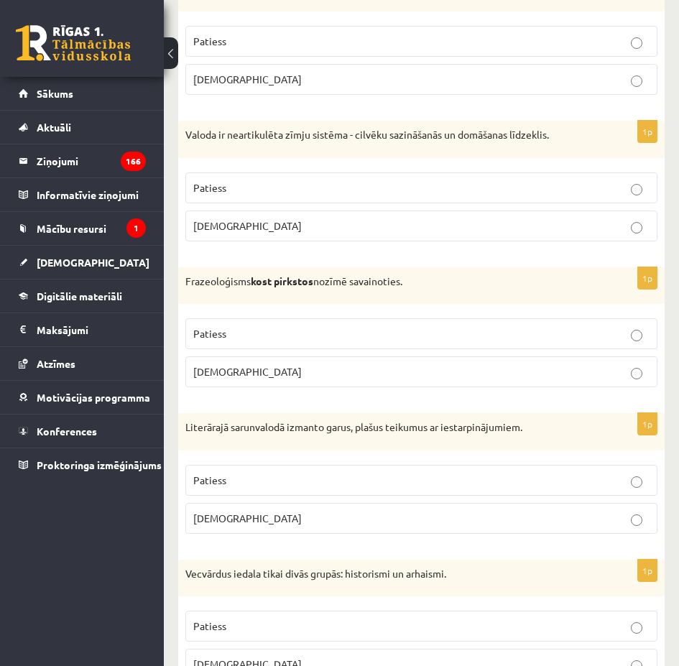
click at [238, 224] on p "Aplams" at bounding box center [421, 225] width 456 height 15
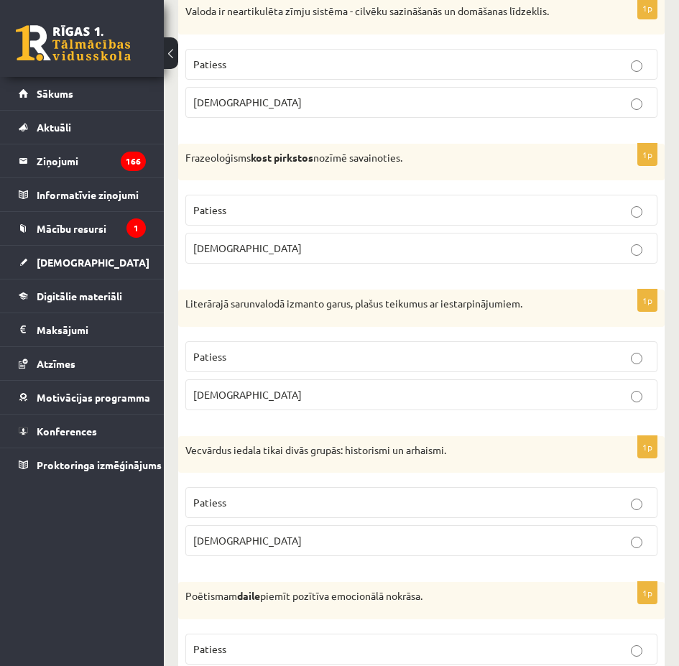
scroll to position [2169, 0]
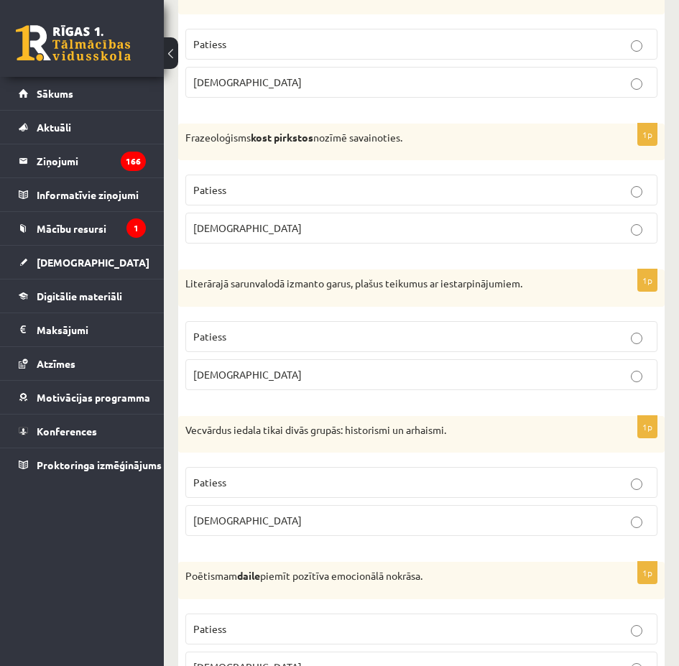
click at [309, 234] on p "Aplams" at bounding box center [421, 227] width 456 height 15
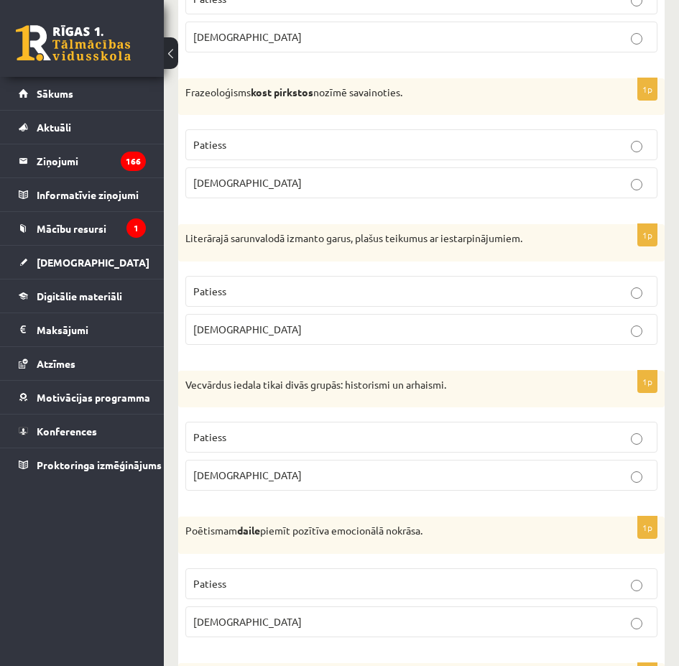
scroll to position [2241, 0]
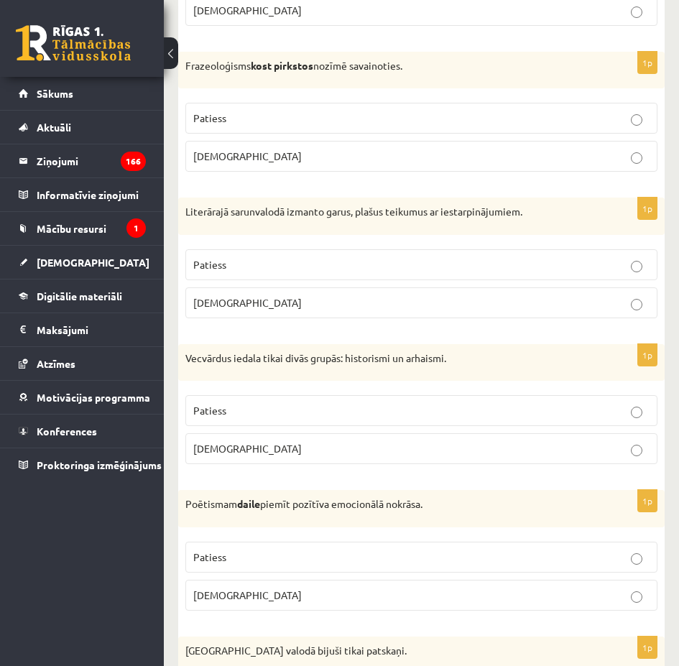
click at [245, 298] on p "Aplams" at bounding box center [421, 302] width 456 height 15
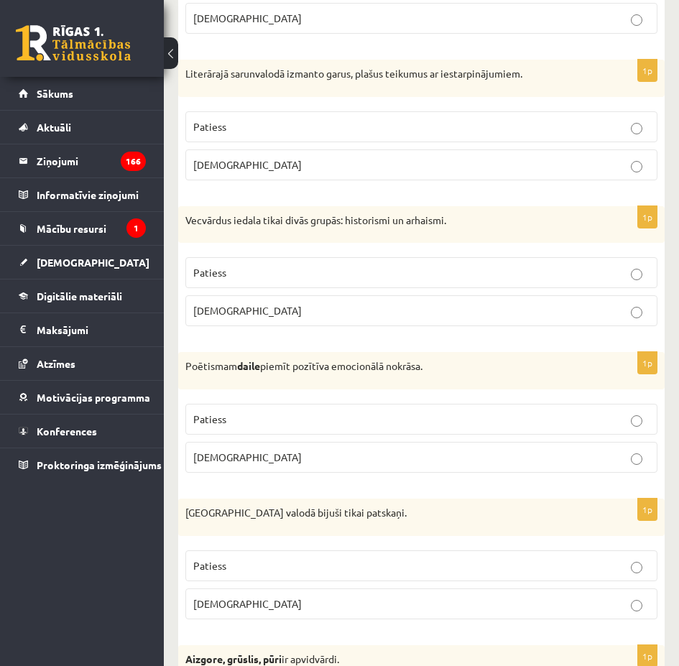
scroll to position [2384, 0]
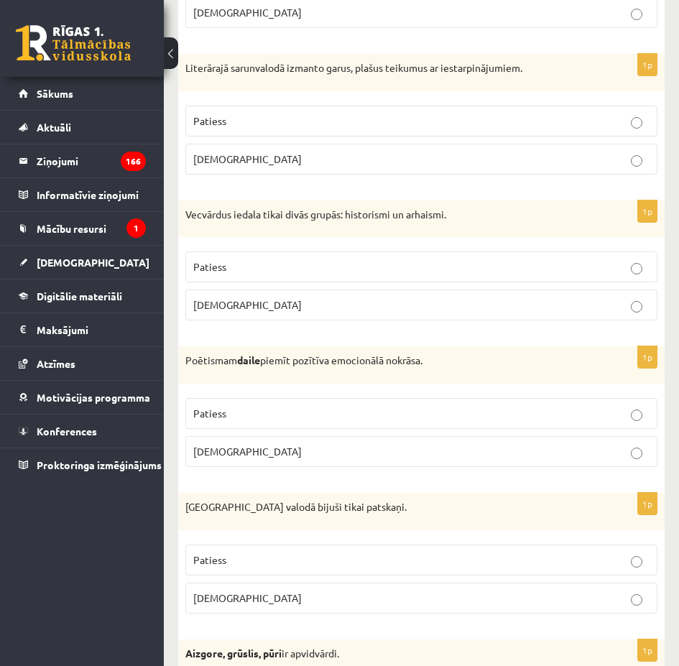
click at [235, 280] on label "Patiess" at bounding box center [421, 266] width 472 height 31
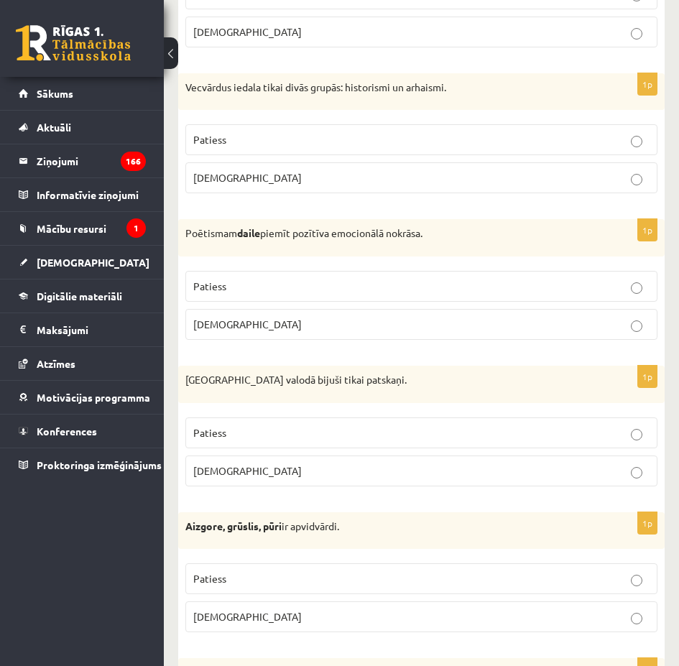
scroll to position [2528, 0]
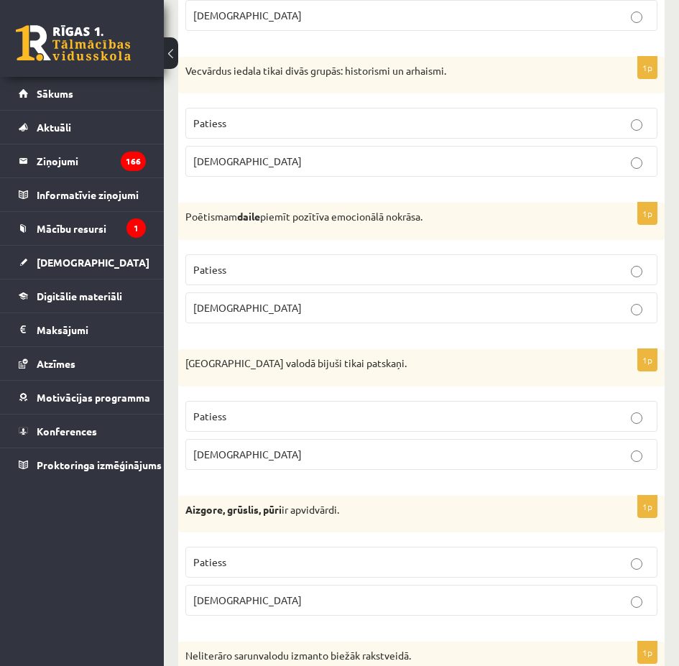
click at [266, 279] on label "Patiess" at bounding box center [421, 269] width 472 height 31
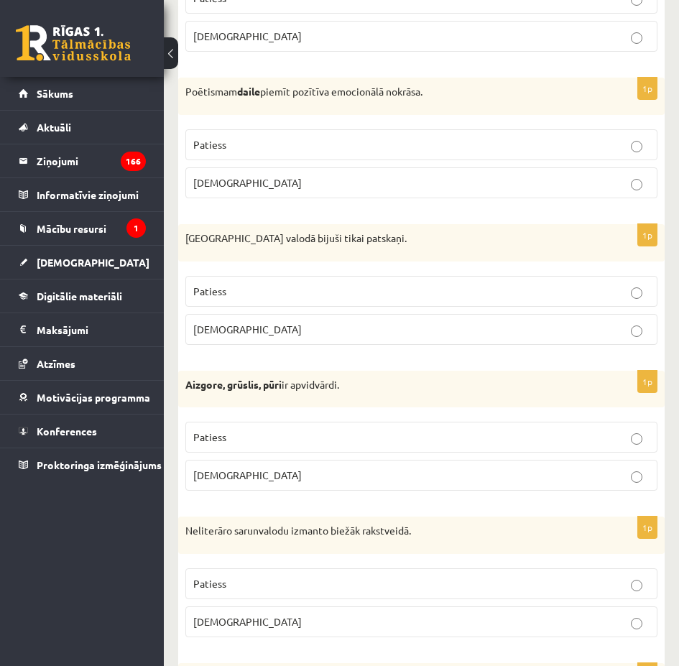
scroll to position [2743, 0]
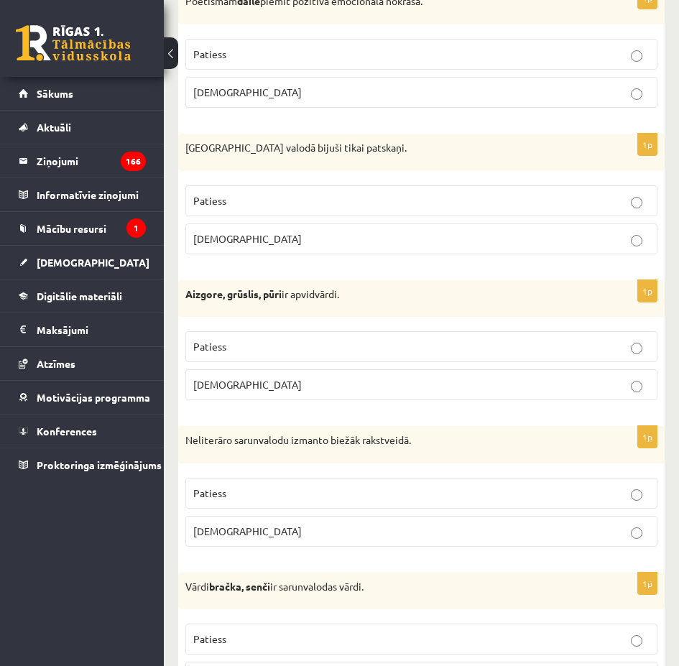
click at [245, 242] on p "Aplams" at bounding box center [421, 238] width 456 height 15
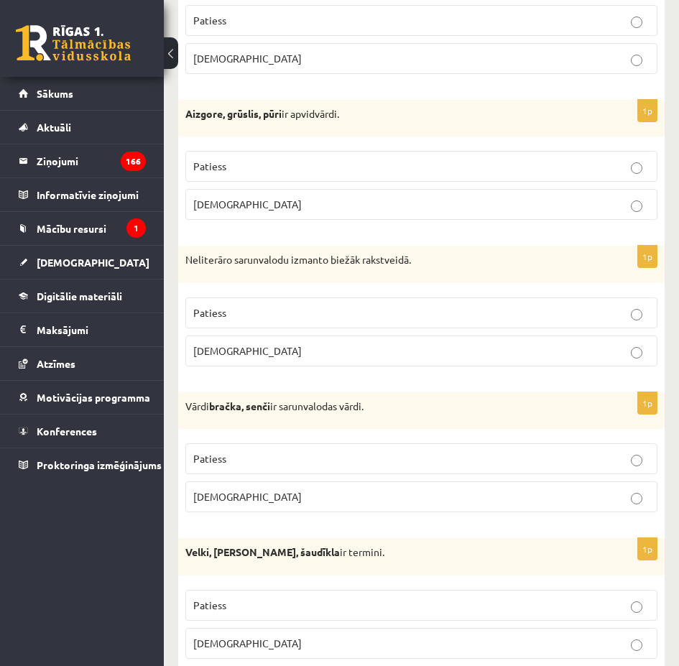
scroll to position [2959, 0]
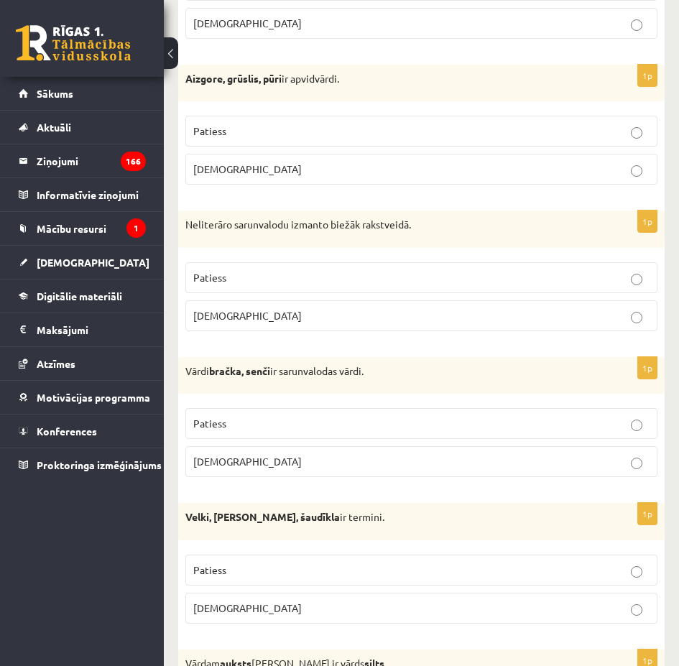
click at [254, 133] on p "Patiess" at bounding box center [421, 131] width 456 height 15
drag, startPoint x: 244, startPoint y: 243, endPoint x: 220, endPoint y: 236, distance: 25.7
click at [220, 236] on div "Neliterāro sarunvalodu izmanto biežāk rakstveidā." at bounding box center [421, 228] width 486 height 37
click at [257, 312] on p "Aplams" at bounding box center [421, 315] width 456 height 15
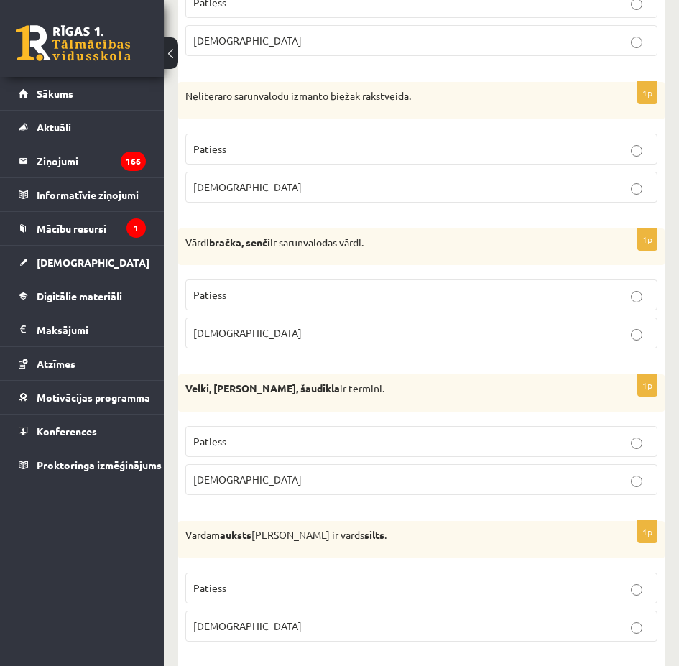
scroll to position [3102, 0]
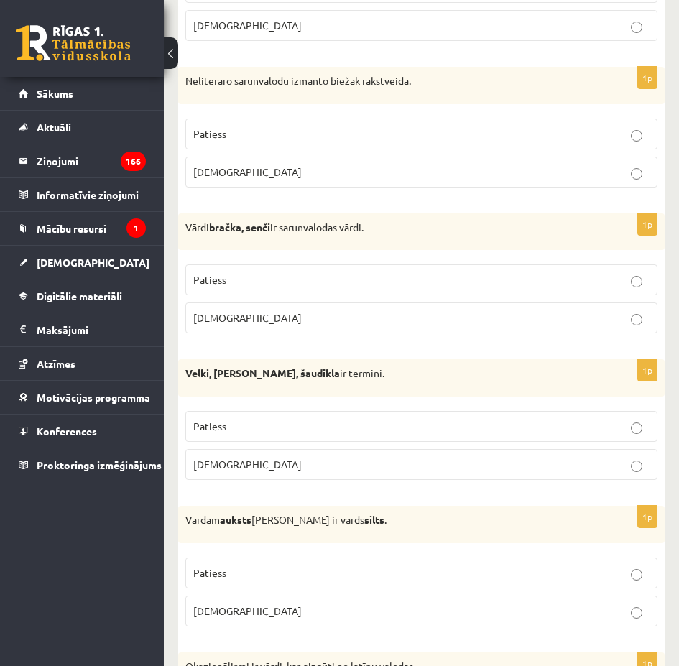
click at [293, 282] on p "Patiess" at bounding box center [421, 279] width 456 height 15
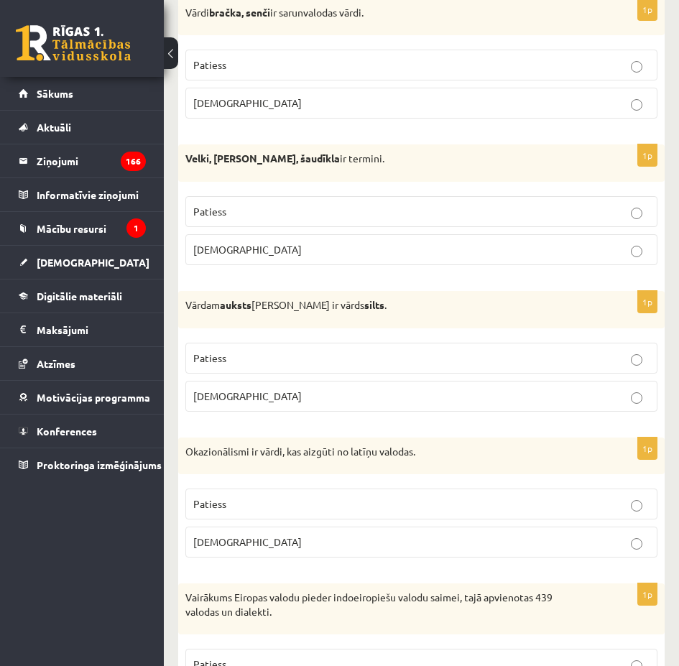
scroll to position [3318, 0]
click at [283, 241] on label "Aplams" at bounding box center [421, 248] width 472 height 31
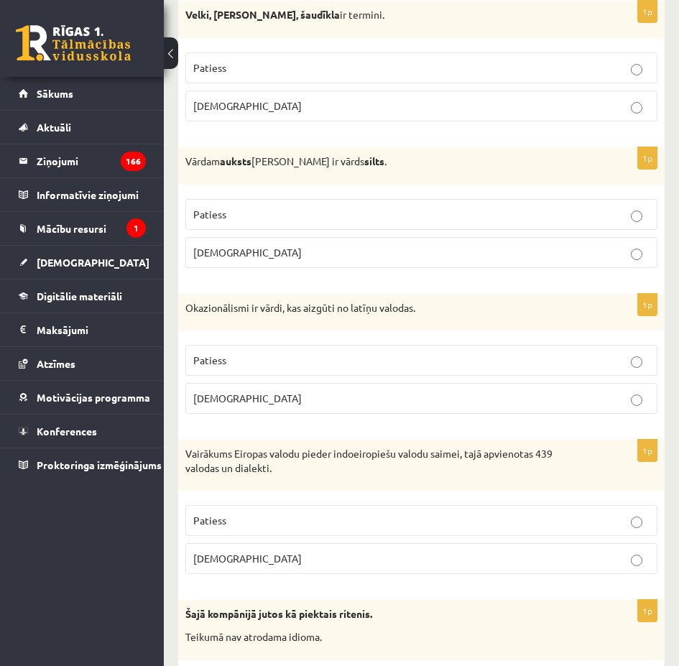
scroll to position [3462, 0]
click at [282, 254] on p "Aplams" at bounding box center [421, 251] width 456 height 15
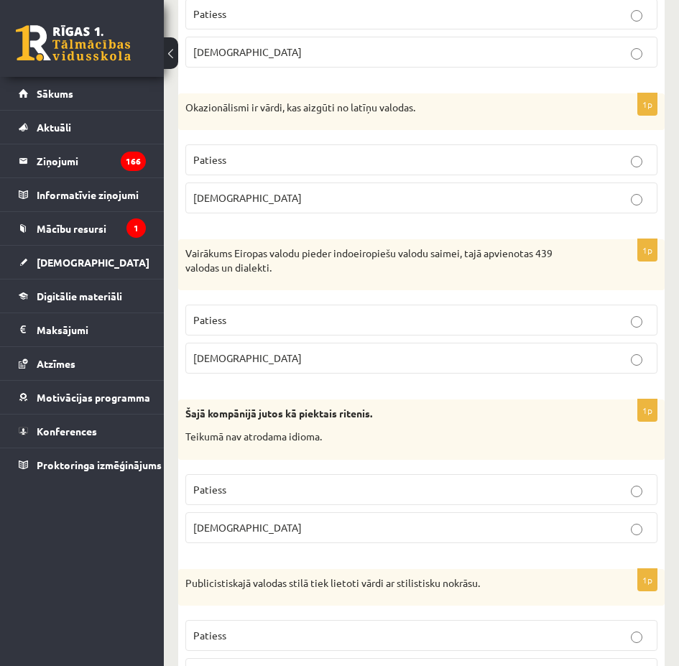
scroll to position [3677, 0]
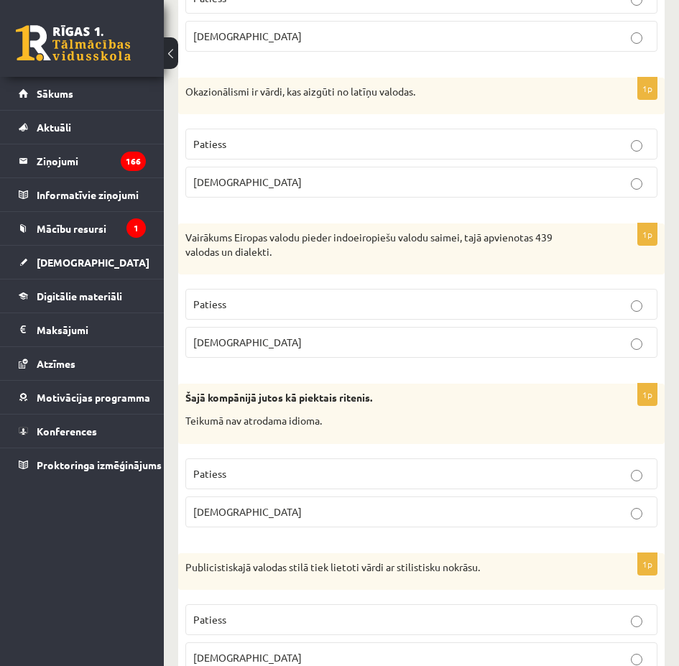
click at [251, 185] on p "Aplams" at bounding box center [421, 182] width 456 height 15
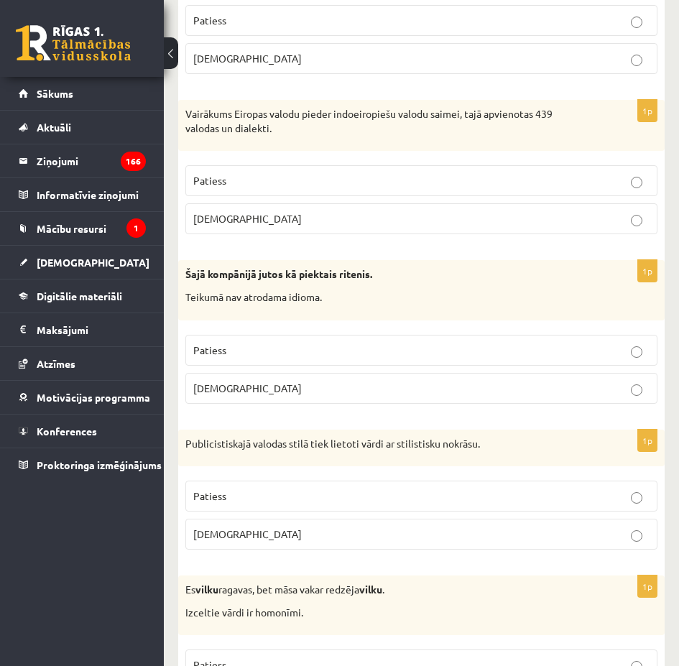
scroll to position [3821, 0]
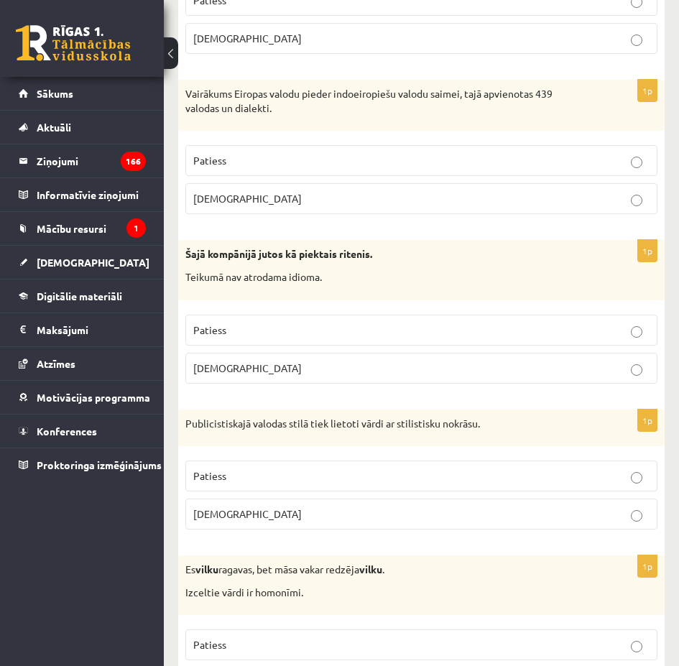
click at [241, 165] on p "Patiess" at bounding box center [421, 160] width 456 height 15
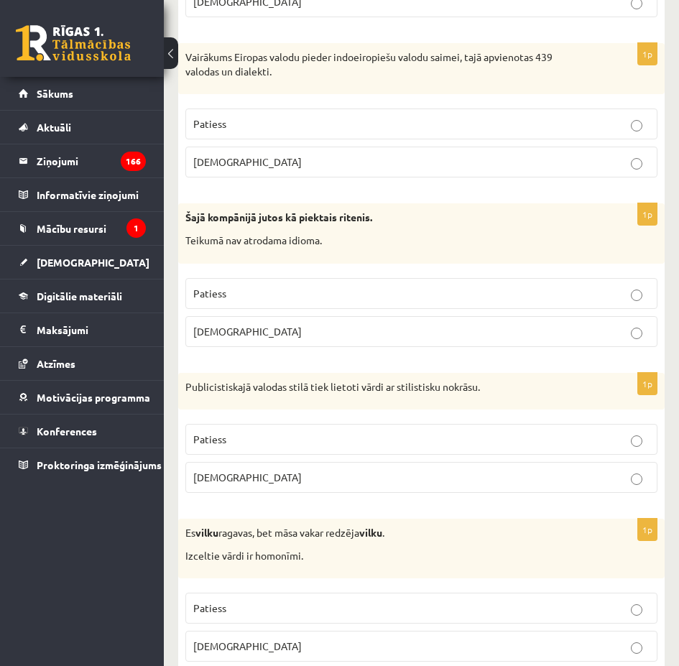
scroll to position [3892, 0]
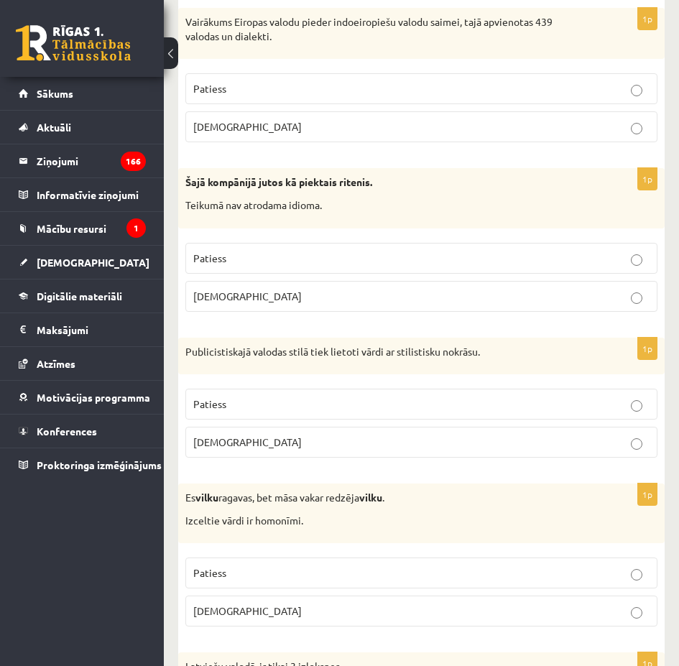
click at [285, 302] on p "Aplams" at bounding box center [421, 296] width 456 height 15
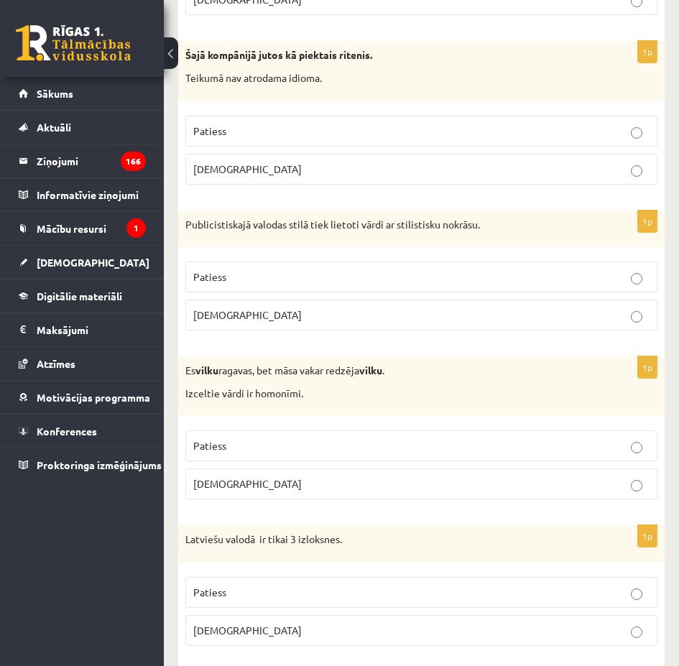
scroll to position [4108, 0]
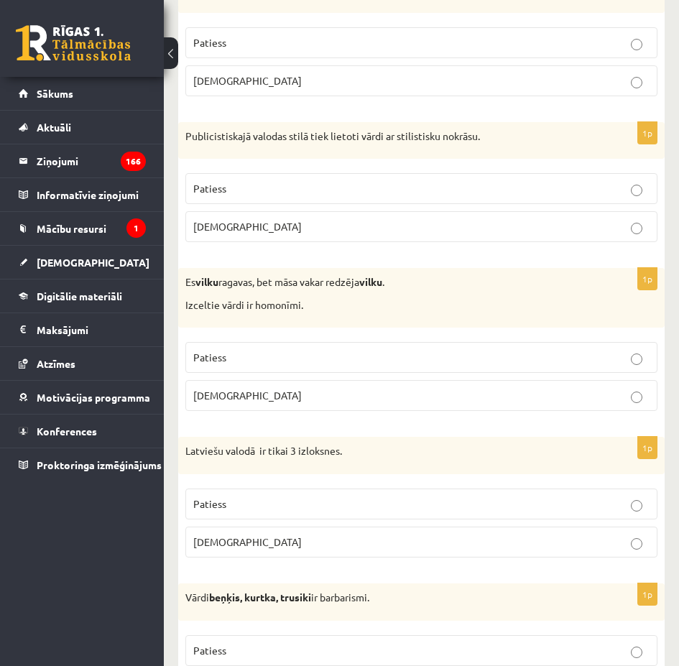
click at [385, 185] on p "Patiess" at bounding box center [421, 188] width 456 height 15
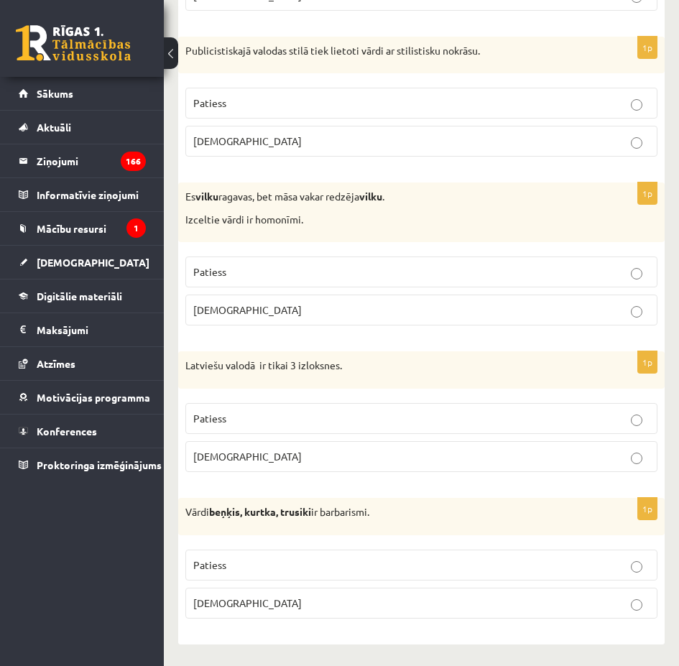
scroll to position [4194, 0]
click at [302, 271] on p "Patiess" at bounding box center [421, 271] width 456 height 15
click at [269, 423] on p "Patiess" at bounding box center [421, 418] width 456 height 15
click at [292, 558] on p "Patiess" at bounding box center [421, 564] width 456 height 15
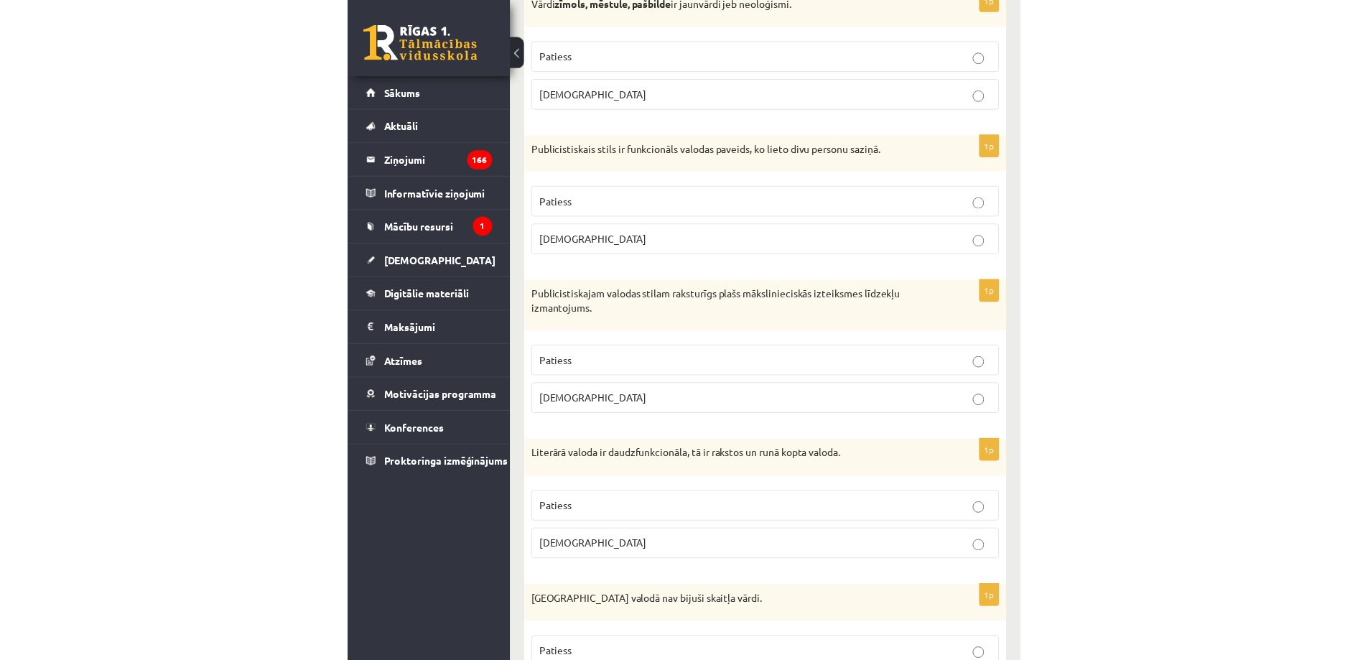
scroll to position [0, 0]
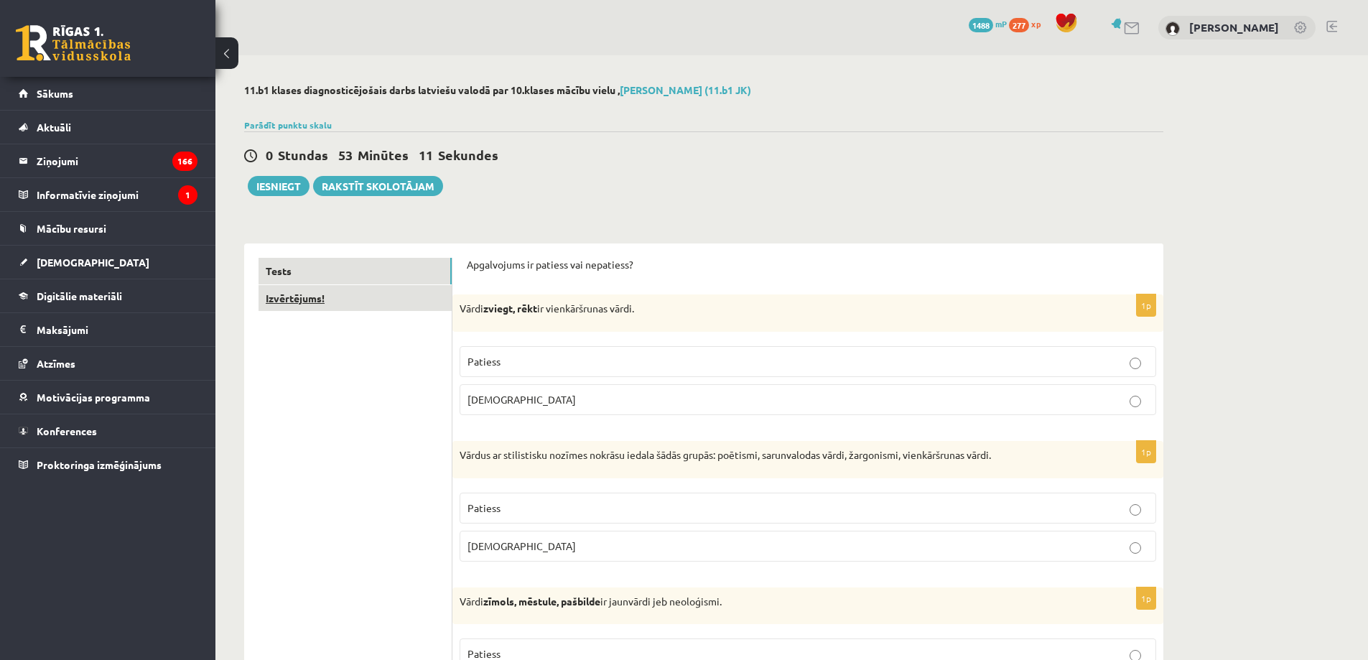
click at [309, 302] on link "Izvērtējums!" at bounding box center [355, 298] width 193 height 27
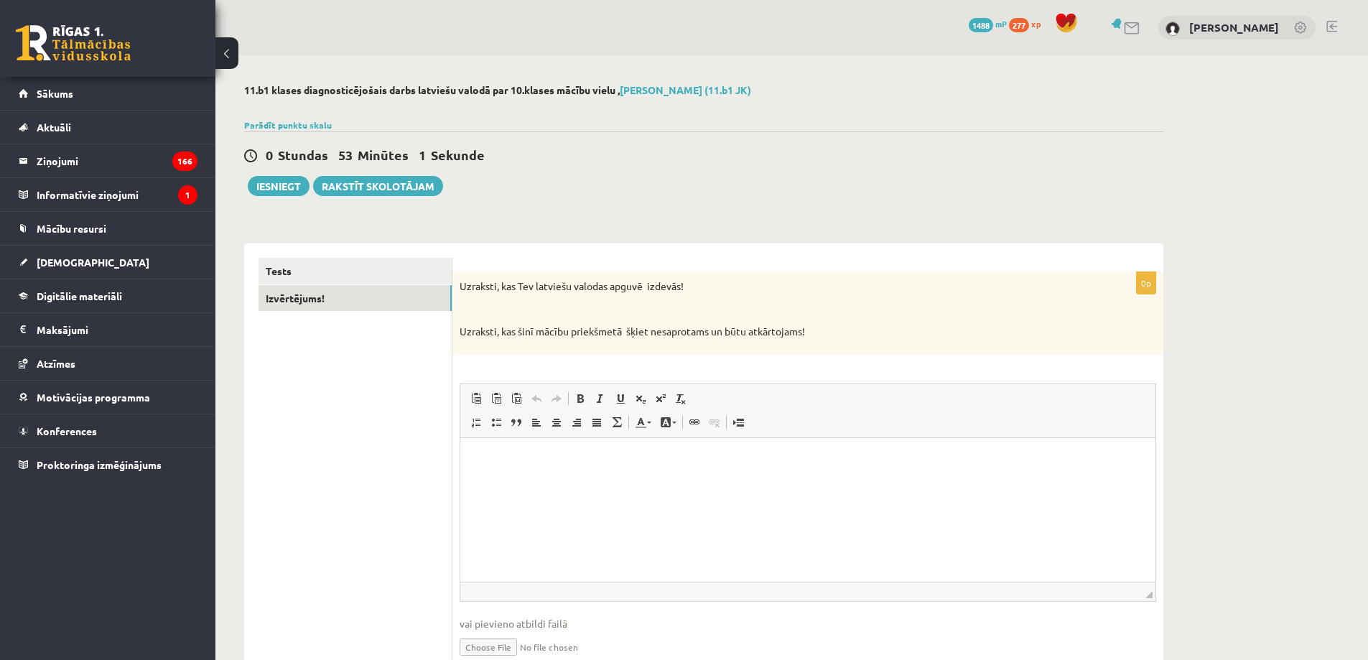
click at [678, 475] on html at bounding box center [807, 459] width 695 height 44
click at [283, 185] on button "Iesniegt" at bounding box center [279, 186] width 62 height 20
